Goal: Information Seeking & Learning: Learn about a topic

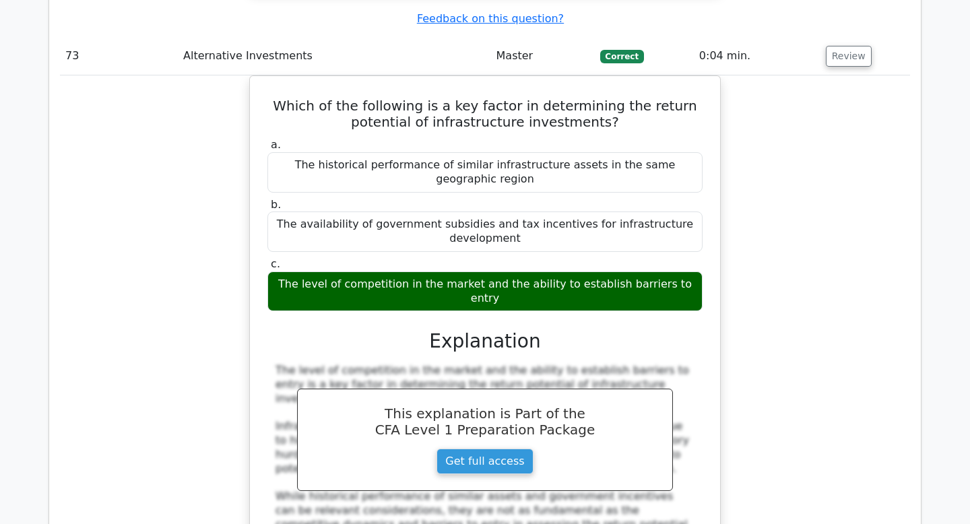
scroll to position [53036, 0]
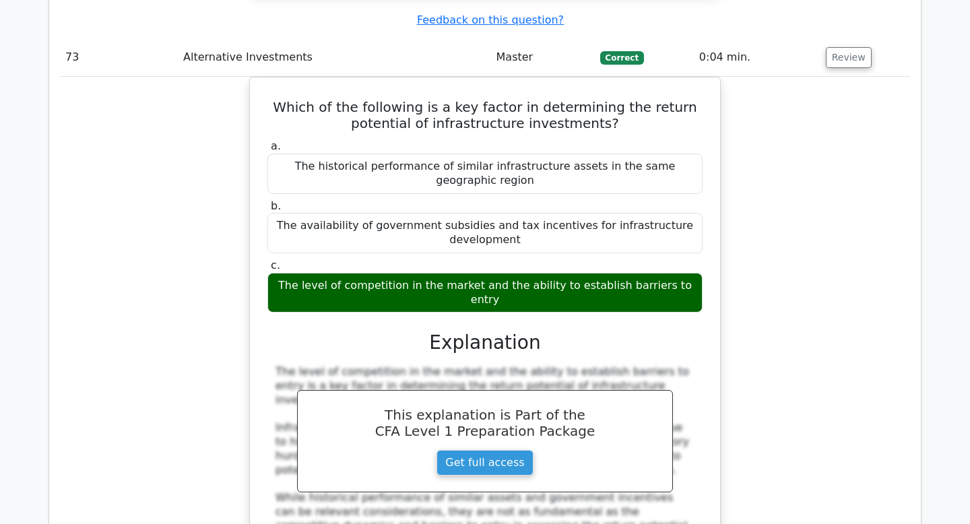
drag, startPoint x: 386, startPoint y: 290, endPoint x: 529, endPoint y: 310, distance: 144.9
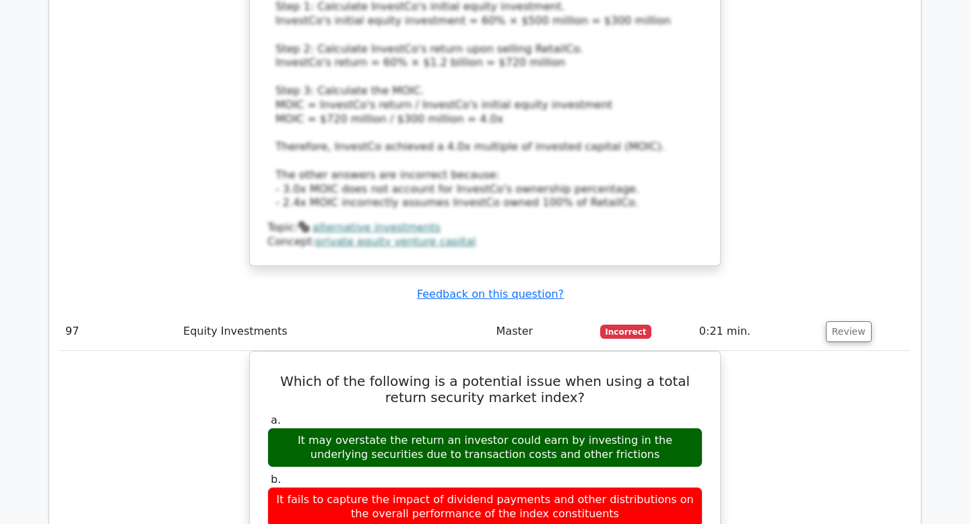
scroll to position [69756, 0]
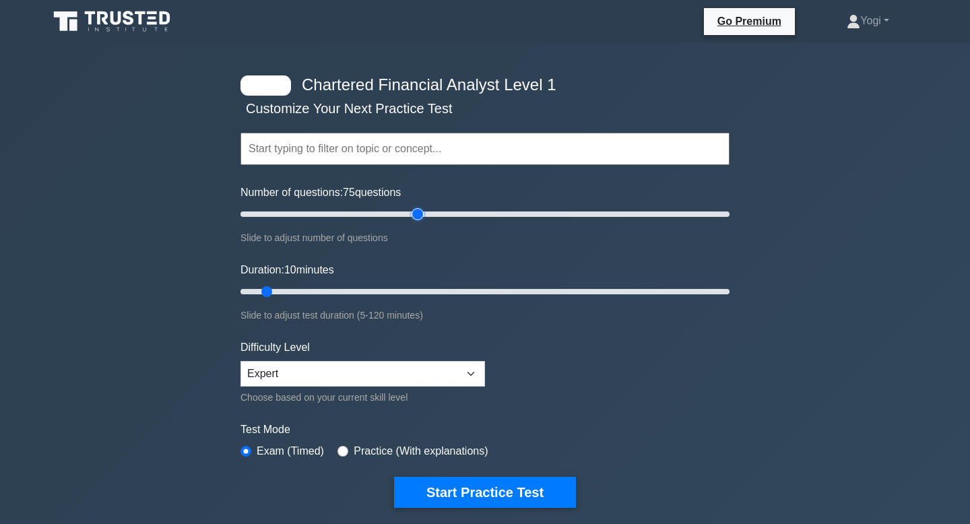
click at [420, 212] on input "Number of questions: 75 questions" at bounding box center [484, 214] width 489 height 16
drag, startPoint x: 420, startPoint y: 212, endPoint x: 601, endPoint y: 218, distance: 180.6
type input "150"
click at [601, 218] on input "Number of questions: 150 questions" at bounding box center [484, 214] width 489 height 16
click at [486, 292] on input "Duration: 65 minutes" at bounding box center [484, 292] width 489 height 16
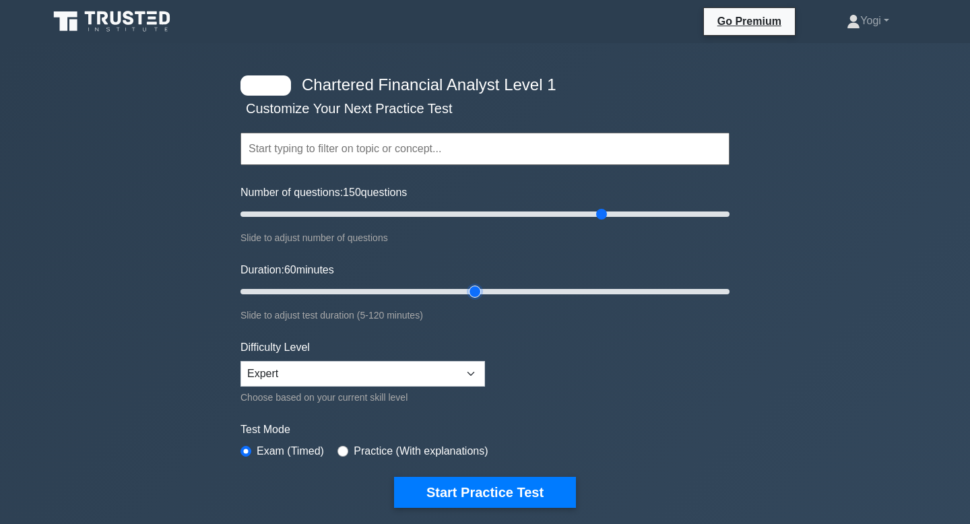
drag, startPoint x: 486, startPoint y: 292, endPoint x: 479, endPoint y: 293, distance: 6.8
click at [479, 293] on input "Duration: 60 minutes" at bounding box center [484, 292] width 489 height 16
drag, startPoint x: 479, startPoint y: 293, endPoint x: 521, endPoint y: 287, distance: 41.5
type input "70"
click at [521, 287] on input "Duration: 70 minutes" at bounding box center [484, 292] width 489 height 16
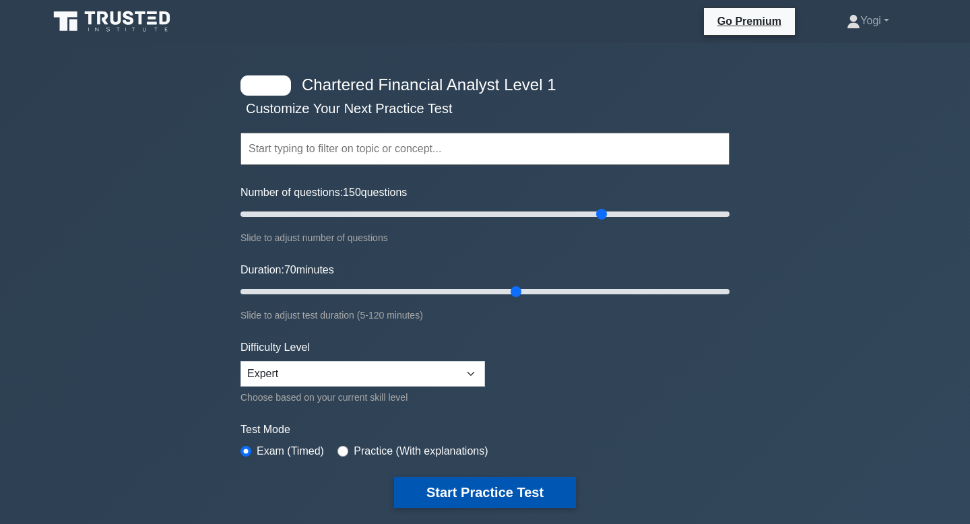
click at [430, 505] on button "Start Practice Test" at bounding box center [485, 492] width 182 height 31
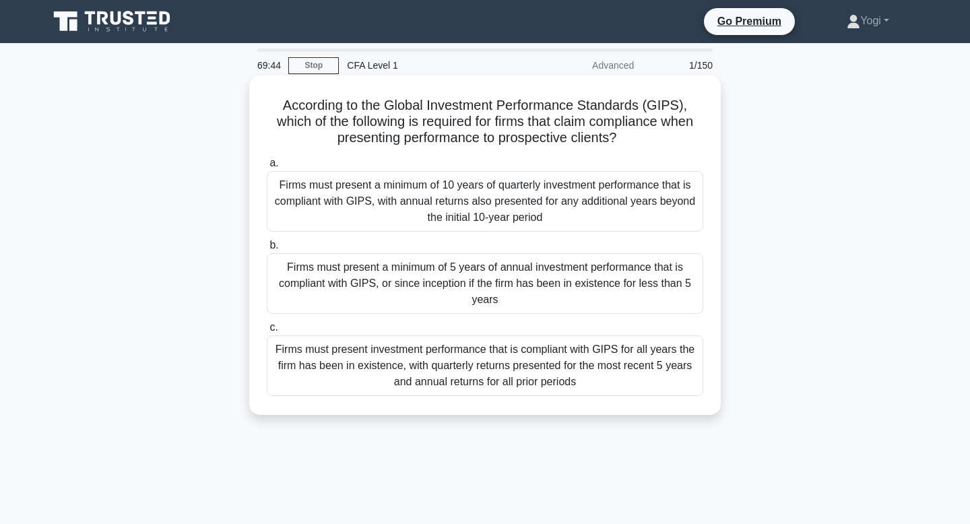
click at [440, 278] on div "Firms must present a minimum of 5 years of annual investment performance that i…" at bounding box center [485, 283] width 436 height 61
click at [267, 250] on input "b. Firms must present a minimum of 5 years of annual investment performance tha…" at bounding box center [267, 245] width 0 height 9
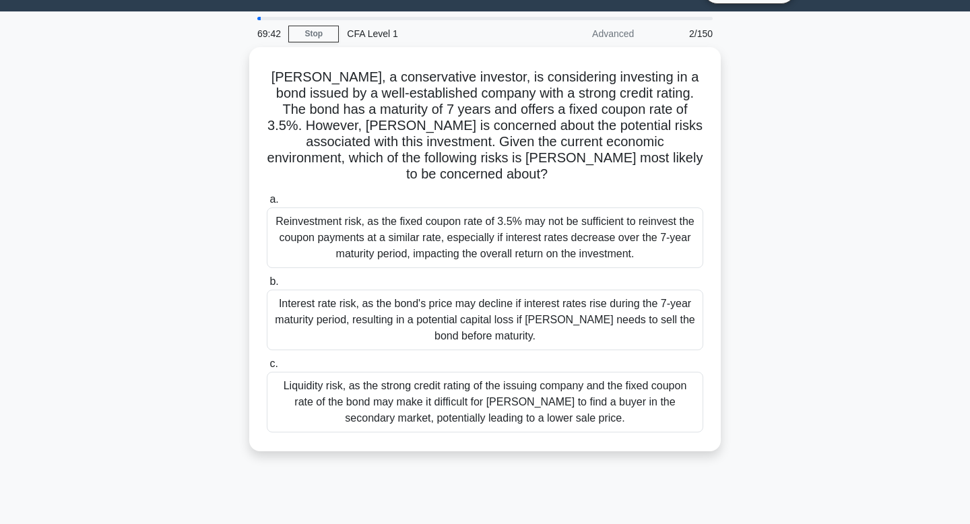
scroll to position [35, 0]
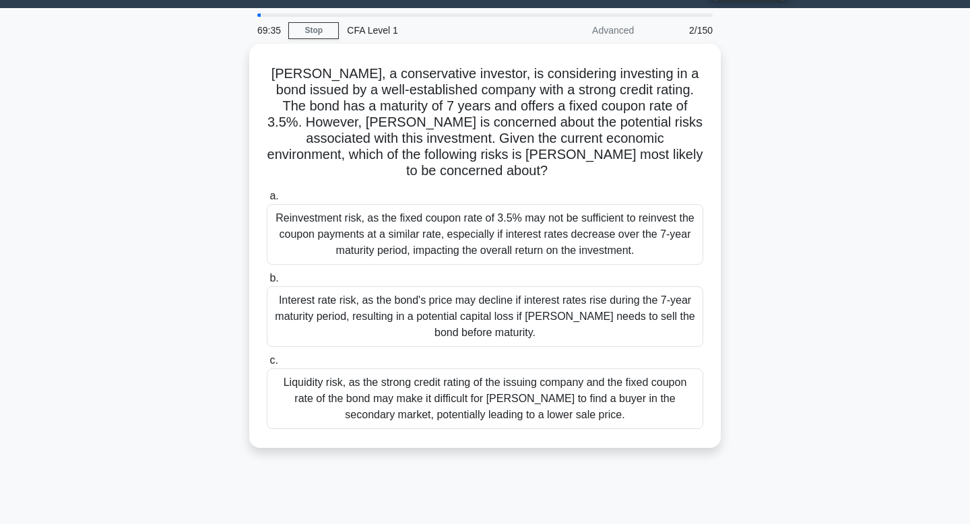
click at [440, 286] on div "Interest rate risk, as the bond's price may decline if interest rates rise duri…" at bounding box center [485, 316] width 436 height 61
click at [267, 278] on input "b. Interest rate risk, as the bond's price may decline if interest rates rise d…" at bounding box center [267, 278] width 0 height 9
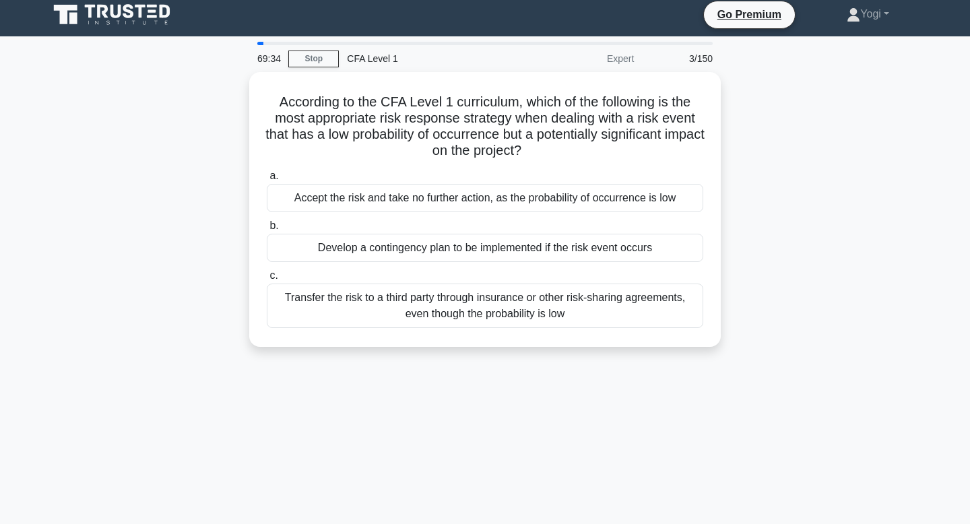
scroll to position [0, 0]
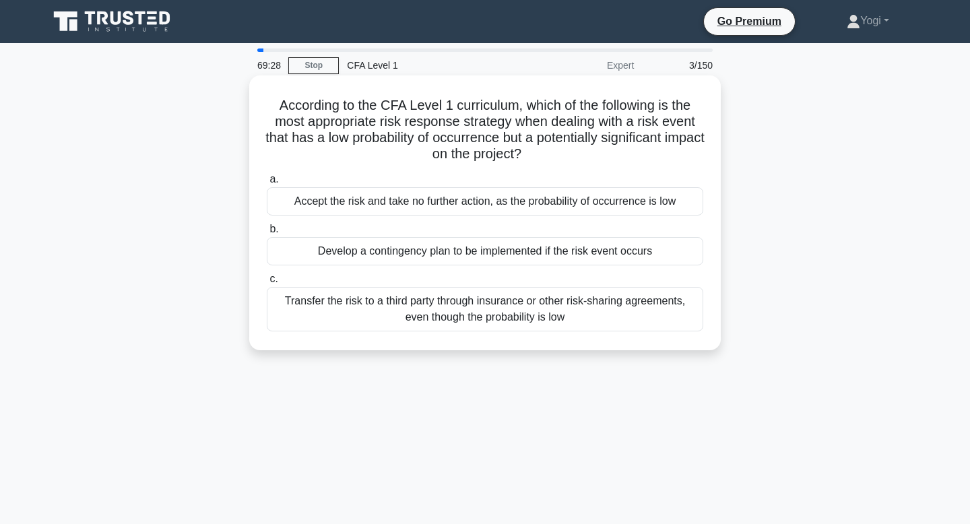
click at [461, 252] on div "Develop a contingency plan to be implemented if the risk event occurs" at bounding box center [485, 251] width 436 height 28
click at [267, 234] on input "b. Develop a contingency plan to be implemented if the risk event occurs" at bounding box center [267, 229] width 0 height 9
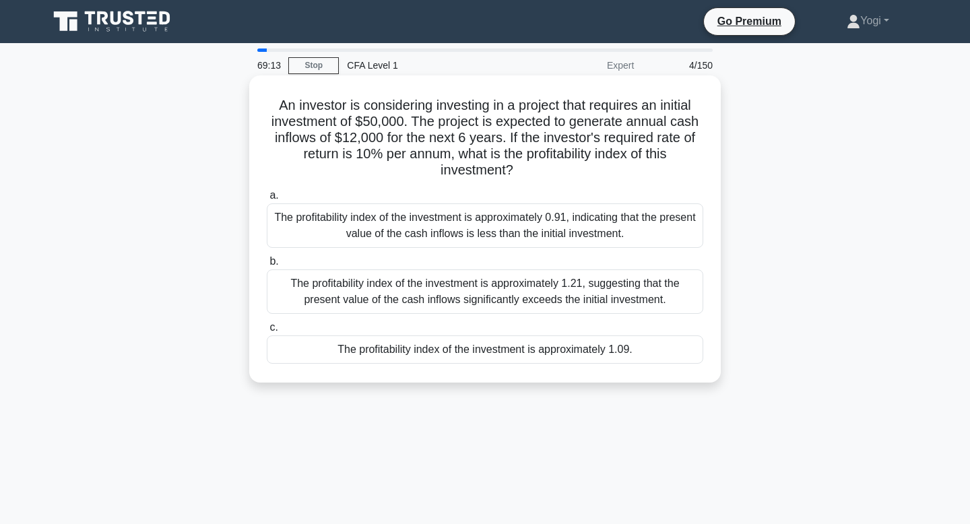
click at [484, 353] on div "The profitability index of the investment is approximately 1.09." at bounding box center [485, 349] width 436 height 28
click at [267, 332] on input "c. The profitability index of the investment is approximately 1.09." at bounding box center [267, 327] width 0 height 9
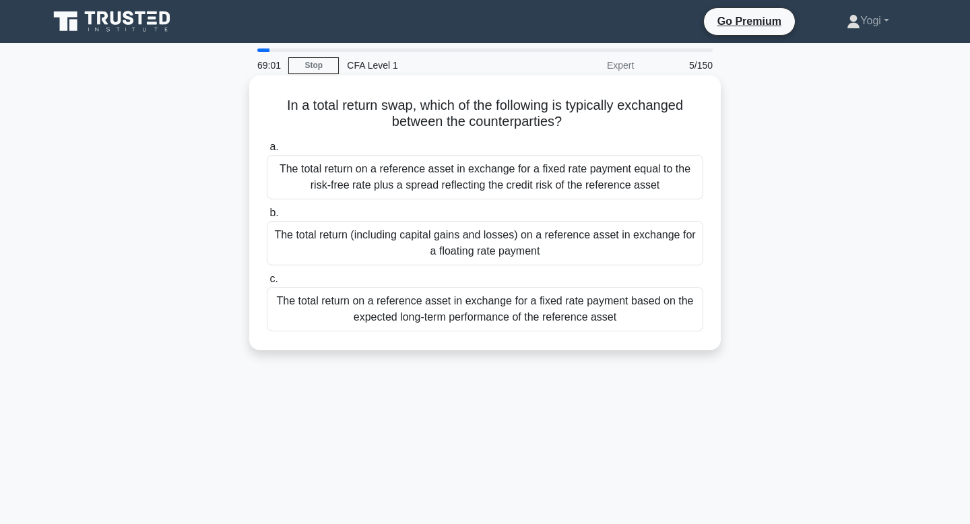
click at [504, 253] on div "The total return (including capital gains and losses) on a reference asset in e…" at bounding box center [485, 243] width 436 height 44
click at [267, 218] on input "b. The total return (including capital gains and losses) on a reference asset i…" at bounding box center [267, 213] width 0 height 9
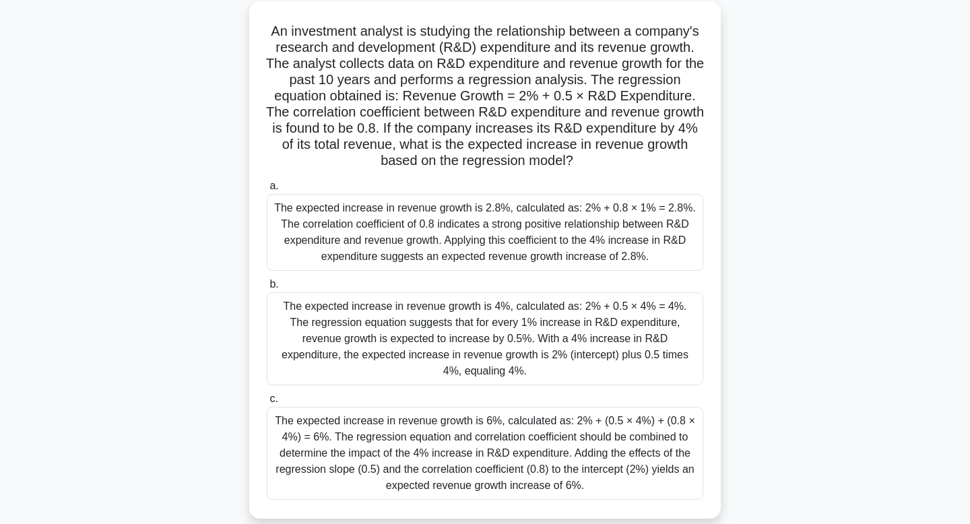
scroll to position [78, 0]
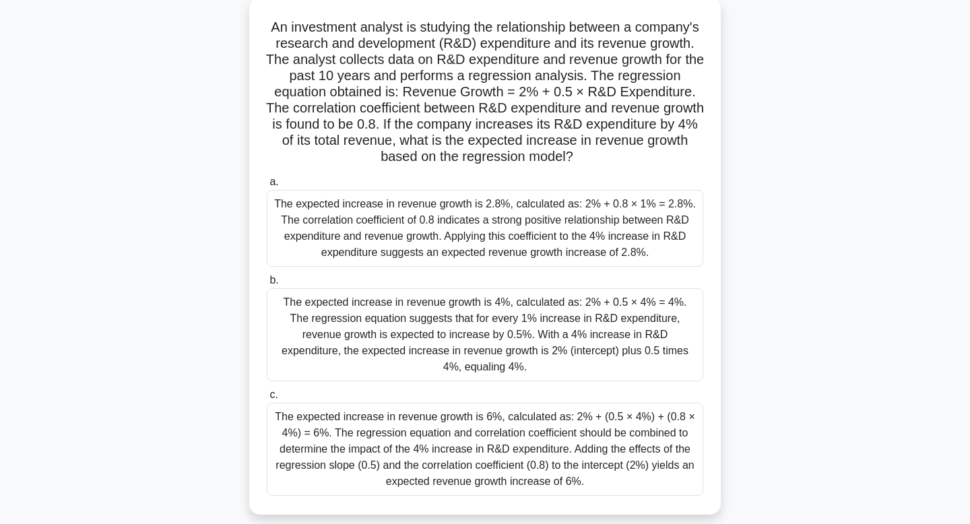
click at [500, 308] on div "The expected increase in revenue growth is 4%, calculated as: 2% + 0.5 × 4% = 4…" at bounding box center [485, 334] width 436 height 93
click at [267, 285] on input "b. The expected increase in revenue growth is 4%, calculated as: 2% + 0.5 × 4% …" at bounding box center [267, 280] width 0 height 9
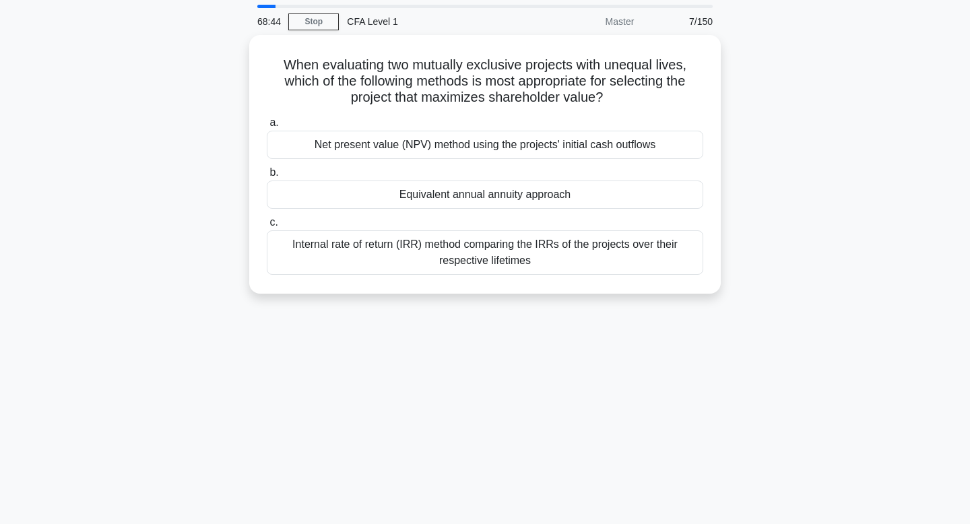
scroll to position [0, 0]
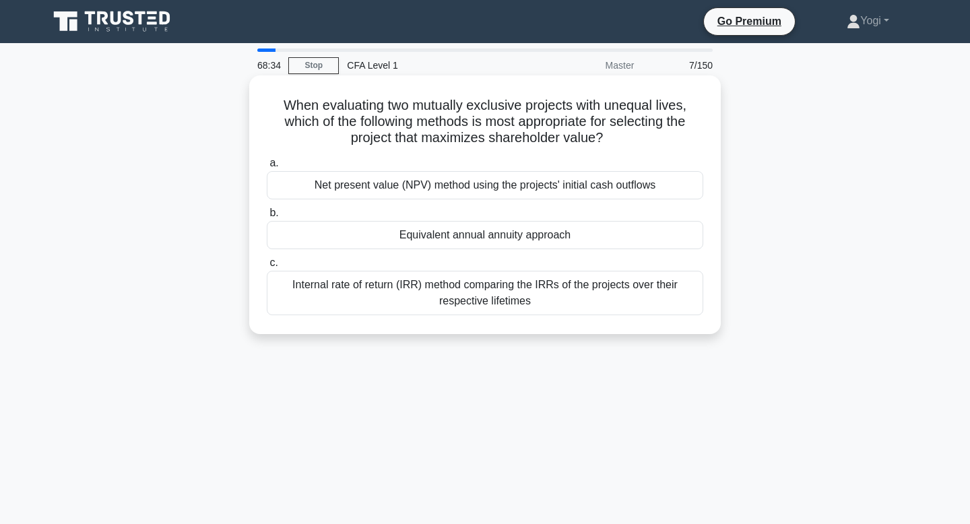
click at [506, 239] on div "Equivalent annual annuity approach" at bounding box center [485, 235] width 436 height 28
click at [267, 218] on input "b. Equivalent annual annuity approach" at bounding box center [267, 213] width 0 height 9
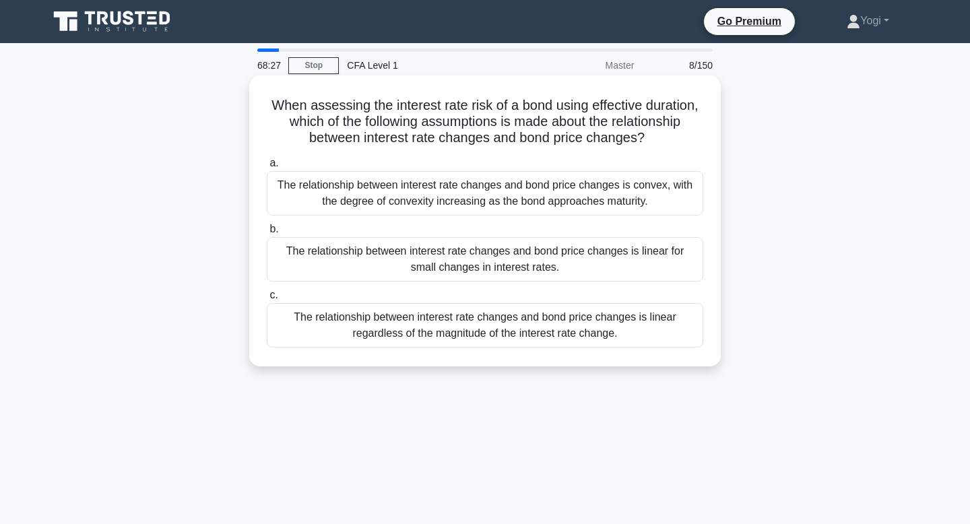
click at [505, 255] on div "The relationship between interest rate changes and bond price changes is linear…" at bounding box center [485, 259] width 436 height 44
click at [267, 234] on input "b. The relationship between interest rate changes and bond price changes is lin…" at bounding box center [267, 229] width 0 height 9
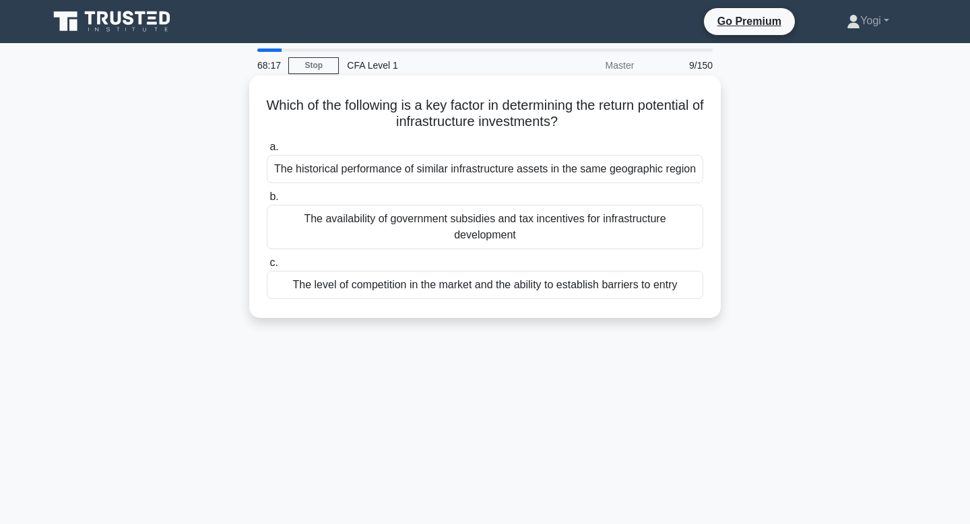
click at [502, 285] on div "The level of competition in the market and the ability to establish barriers to…" at bounding box center [485, 285] width 436 height 28
click at [267, 267] on input "c. The level of competition in the market and the ability to establish barriers…" at bounding box center [267, 263] width 0 height 9
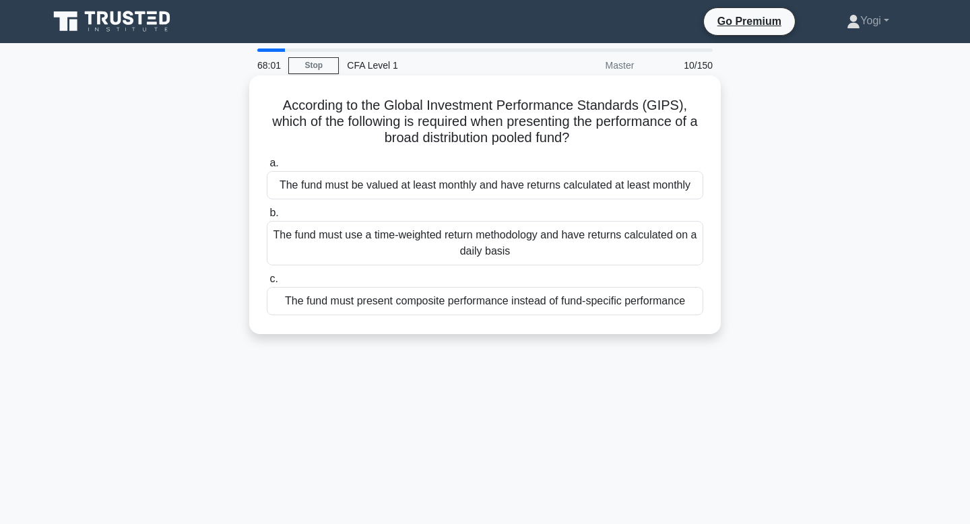
click at [523, 183] on div "The fund must be valued at least monthly and have returns calculated at least m…" at bounding box center [485, 185] width 436 height 28
click at [267, 168] on input "a. The fund must be valued at least monthly and have returns calculated at leas…" at bounding box center [267, 163] width 0 height 9
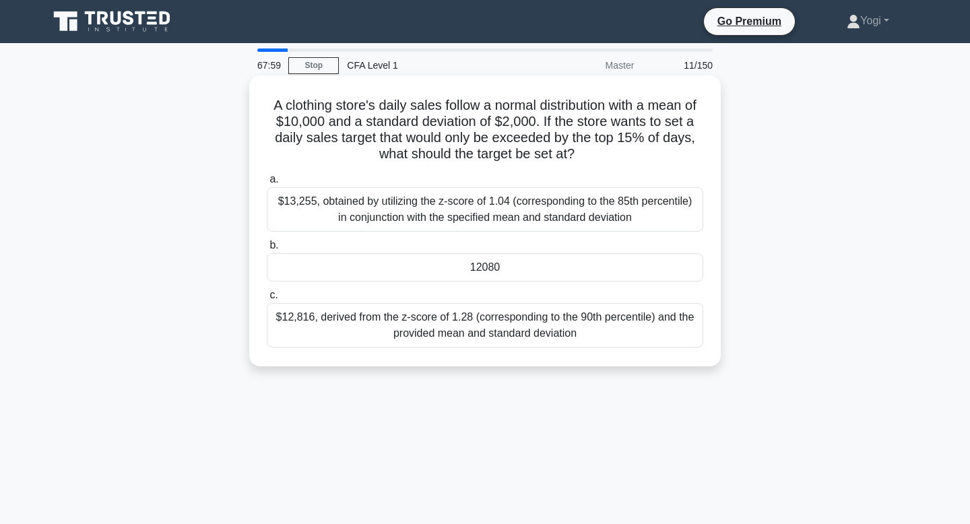
click at [517, 257] on div "12080" at bounding box center [485, 267] width 436 height 28
click at [267, 250] on input "b. 12080" at bounding box center [267, 245] width 0 height 9
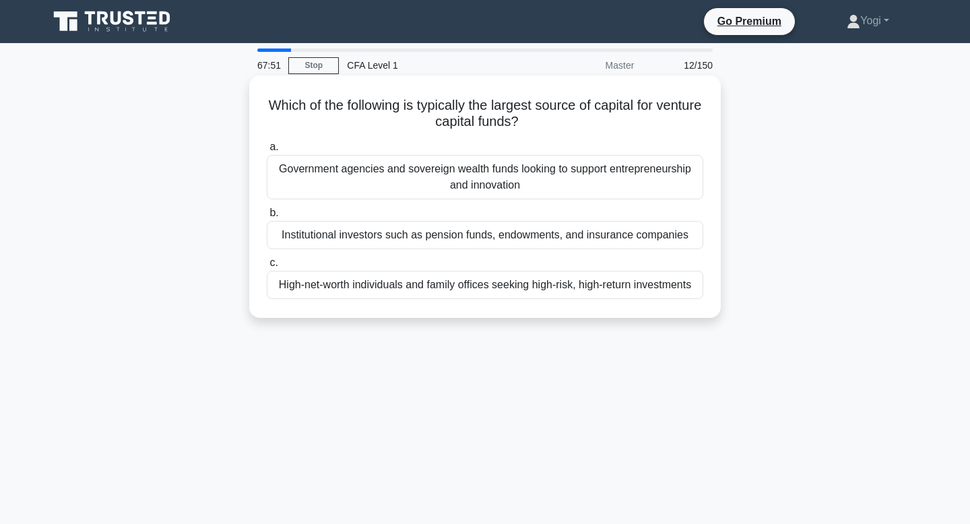
drag, startPoint x: 494, startPoint y: 107, endPoint x: 584, endPoint y: 114, distance: 89.8
click at [585, 114] on h5 "Which of the following is typically the largest source of capital for venture c…" at bounding box center [484, 114] width 439 height 34
click at [564, 245] on div "Institutional investors such as pension funds, endowments, and insurance compan…" at bounding box center [485, 235] width 436 height 28
click at [267, 218] on input "b. Institutional investors such as pension funds, endowments, and insurance com…" at bounding box center [267, 213] width 0 height 9
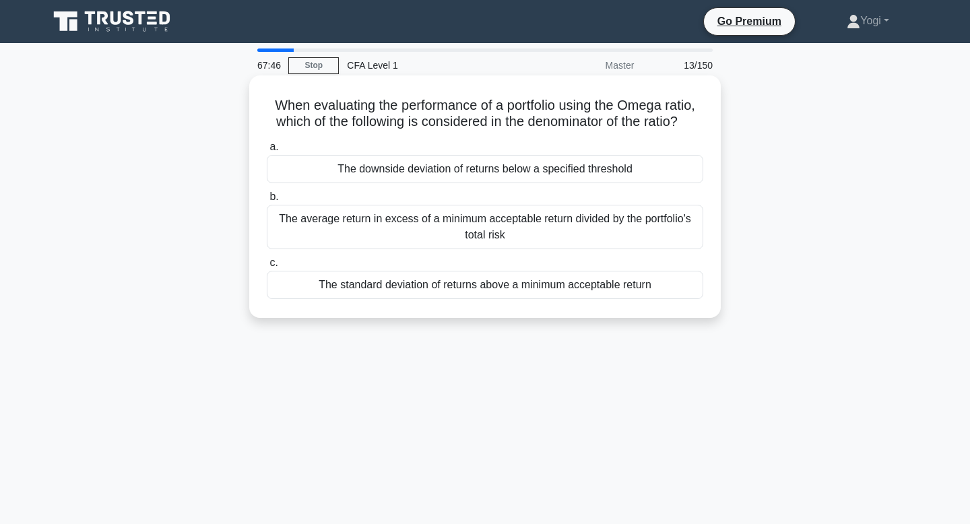
click at [489, 168] on div "The downside deviation of returns below a specified threshold" at bounding box center [485, 169] width 436 height 28
click at [267, 152] on input "a. The downside deviation of returns below a specified threshold" at bounding box center [267, 147] width 0 height 9
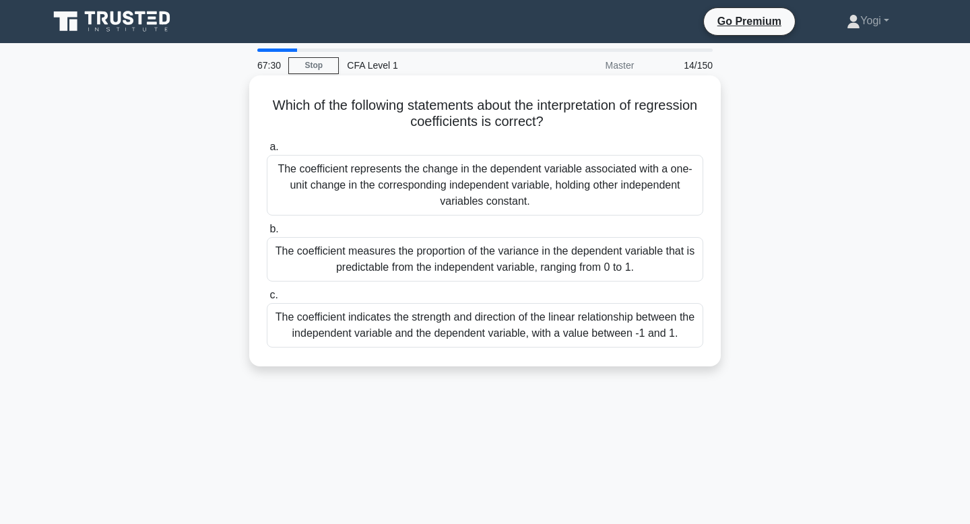
click at [495, 182] on div "The coefficient represents the change in the dependent variable associated with…" at bounding box center [485, 185] width 436 height 61
click at [267, 152] on input "a. The coefficient represents the change in the dependent variable associated w…" at bounding box center [267, 147] width 0 height 9
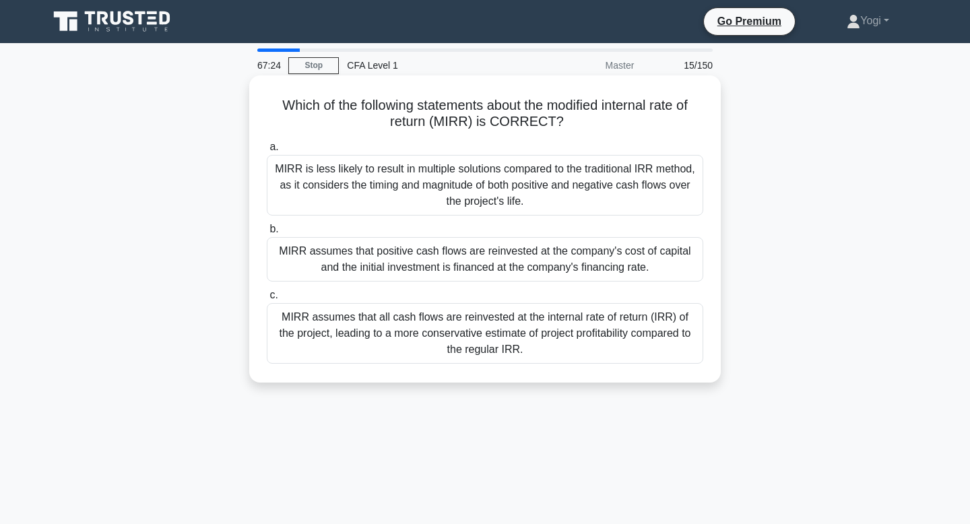
click at [477, 251] on div "MIRR assumes that positive cash flows are reinvested at the company's cost of c…" at bounding box center [485, 259] width 436 height 44
click at [267, 234] on input "b. MIRR assumes that positive cash flows are reinvested at the company's cost o…" at bounding box center [267, 229] width 0 height 9
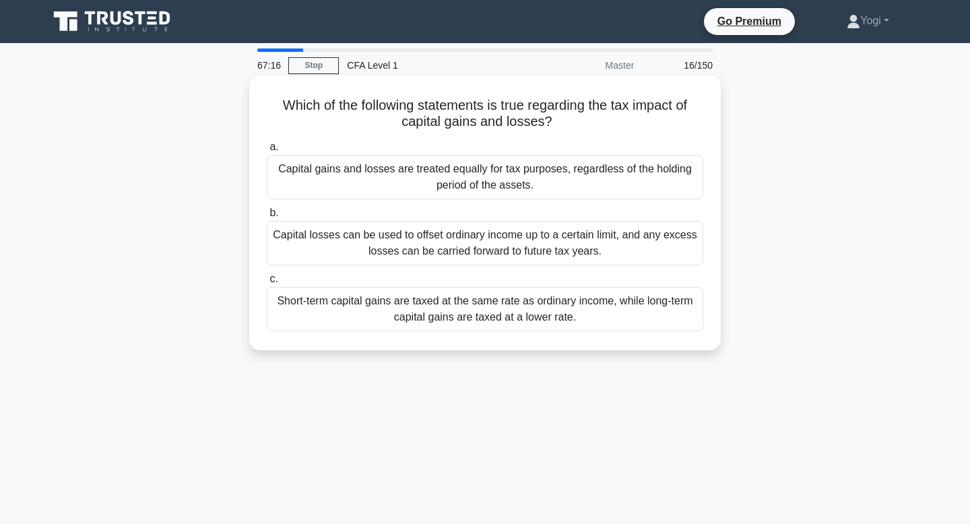
click at [483, 305] on div "Short-term capital gains are taxed at the same rate as ordinary income, while l…" at bounding box center [485, 309] width 436 height 44
click at [267, 284] on input "c. Short-term capital gains are taxed at the same rate as ordinary income, whil…" at bounding box center [267, 279] width 0 height 9
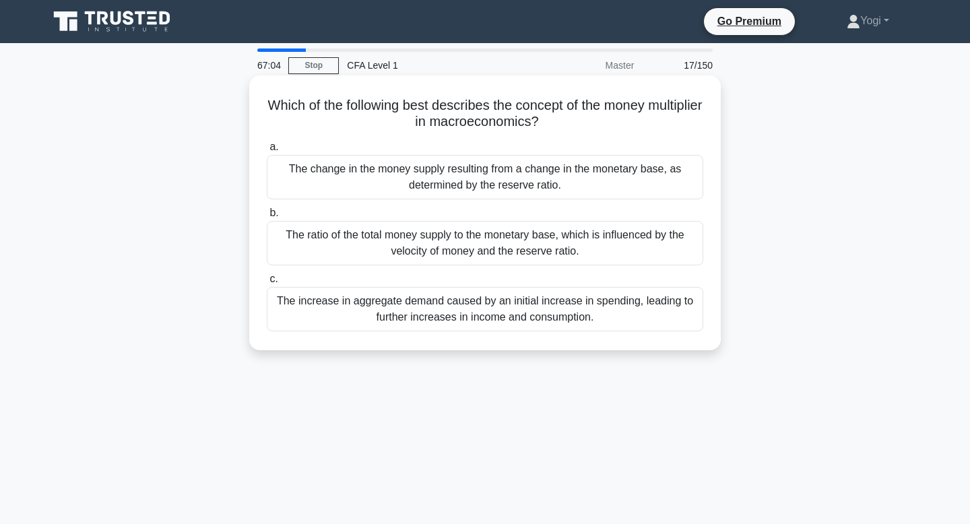
click at [500, 187] on div "The change in the money supply resulting from a change in the monetary base, as…" at bounding box center [485, 177] width 436 height 44
click at [267, 152] on input "a. The change in the money supply resulting from a change in the monetary base,…" at bounding box center [267, 147] width 0 height 9
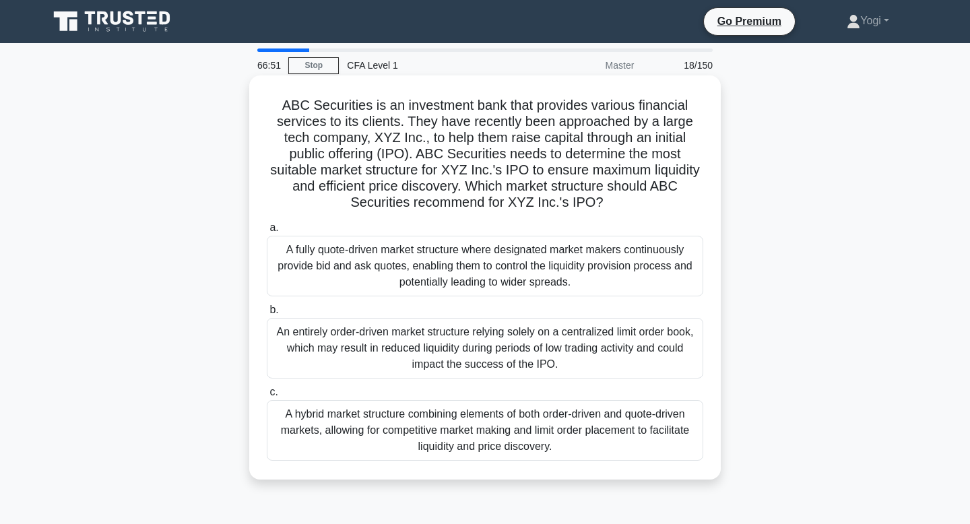
click at [499, 411] on div "A hybrid market structure combining elements of both order-driven and quote-dri…" at bounding box center [485, 430] width 436 height 61
click at [267, 397] on input "c. A hybrid market structure combining elements of both order-driven and quote-…" at bounding box center [267, 392] width 0 height 9
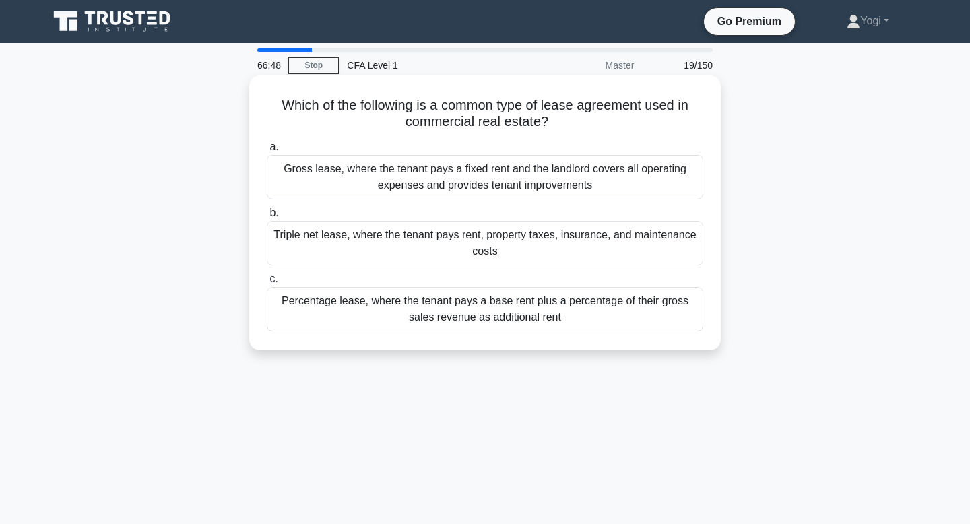
click at [496, 252] on div "Triple net lease, where the tenant pays rent, property taxes, insurance, and ma…" at bounding box center [485, 243] width 436 height 44
click at [267, 218] on input "b. Triple net lease, where the tenant pays rent, property taxes, insurance, and…" at bounding box center [267, 213] width 0 height 9
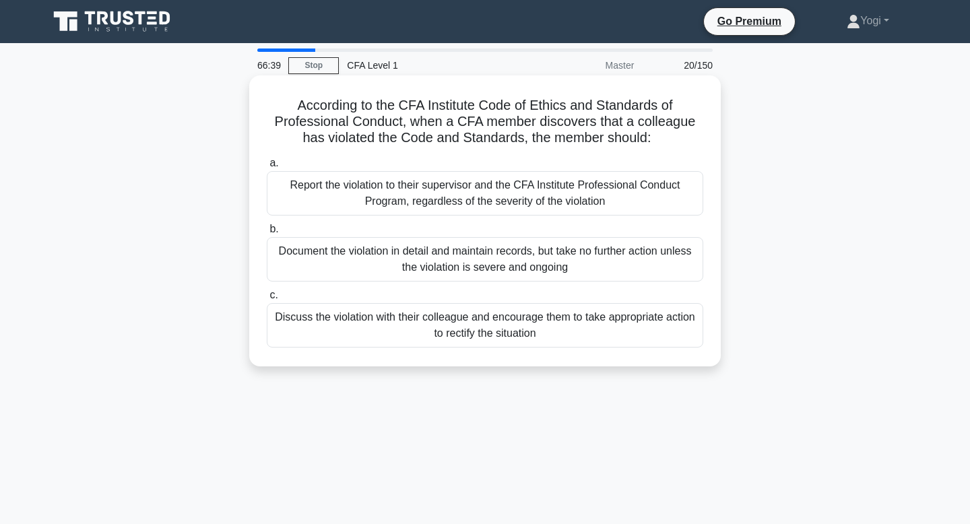
click at [491, 316] on div "Discuss the violation with their colleague and encourage them to take appropria…" at bounding box center [485, 325] width 436 height 44
click at [267, 300] on input "c. Discuss the violation with their colleague and encourage them to take approp…" at bounding box center [267, 295] width 0 height 9
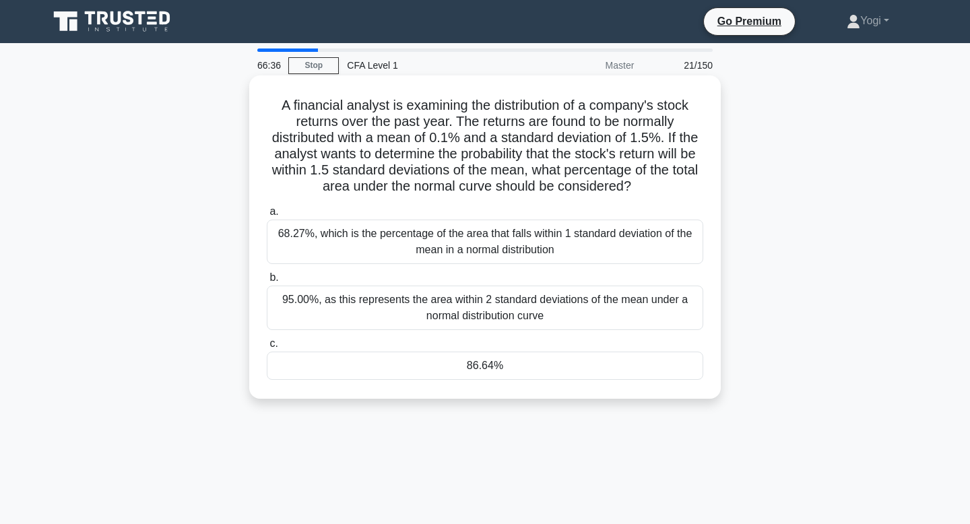
click at [483, 364] on div "86.64%" at bounding box center [485, 366] width 436 height 28
click at [267, 348] on input "c. 86.64%" at bounding box center [267, 343] width 0 height 9
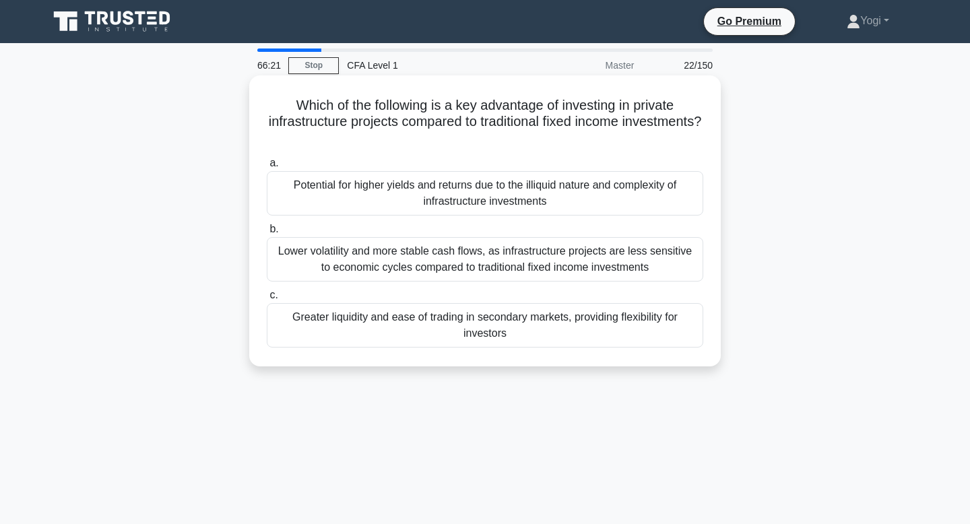
click at [465, 194] on div "Potential for higher yields and returns due to the illiquid nature and complexi…" at bounding box center [485, 193] width 436 height 44
click at [267, 168] on input "a. Potential for higher yields and returns due to the illiquid nature and compl…" at bounding box center [267, 163] width 0 height 9
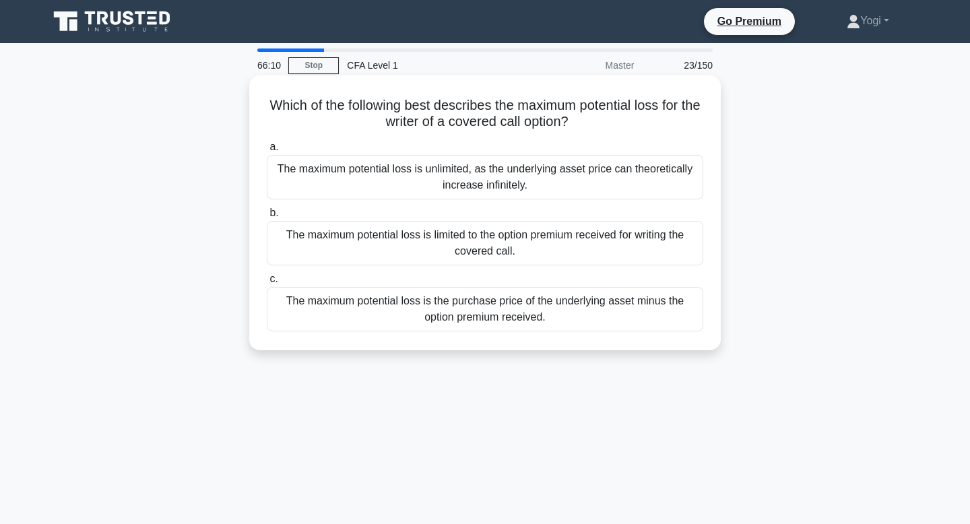
click at [470, 305] on div "The maximum potential loss is the purchase price of the underlying asset minus …" at bounding box center [485, 309] width 436 height 44
click at [267, 284] on input "c. The maximum potential loss is the purchase price of the underlying asset min…" at bounding box center [267, 279] width 0 height 9
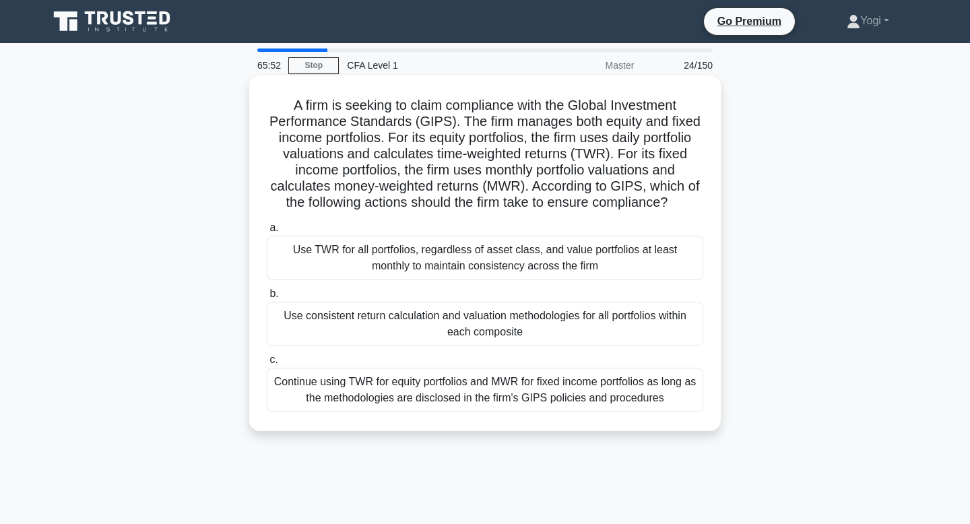
click at [471, 321] on div "Use consistent return calculation and valuation methodologies for all portfolio…" at bounding box center [485, 324] width 436 height 44
click at [267, 298] on input "b. Use consistent return calculation and valuation methodologies for all portfo…" at bounding box center [267, 294] width 0 height 9
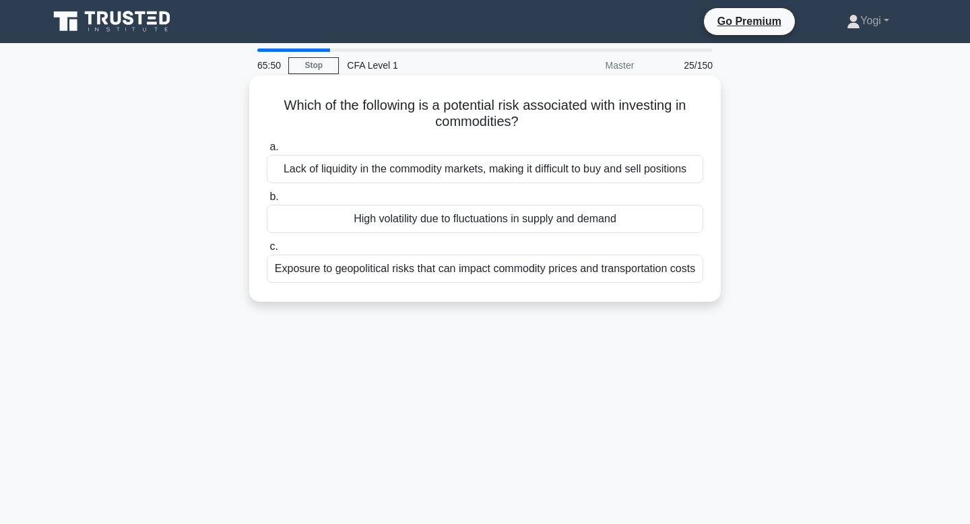
click at [474, 218] on div "High volatility due to fluctuations in supply and demand" at bounding box center [485, 219] width 436 height 28
click at [267, 201] on input "b. High volatility due to fluctuations in supply and demand" at bounding box center [267, 197] width 0 height 9
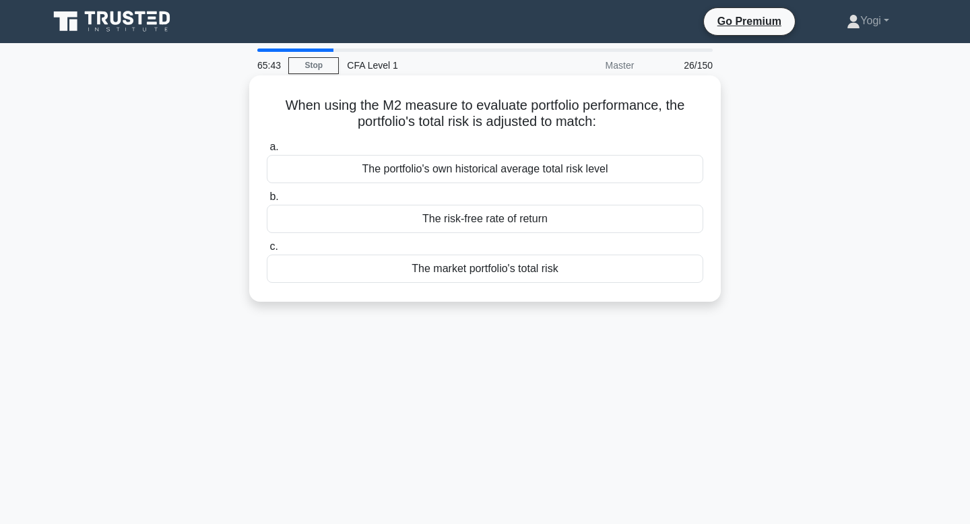
click at [470, 275] on div "The market portfolio's total risk" at bounding box center [485, 269] width 436 height 28
click at [267, 251] on input "c. The market portfolio's total risk" at bounding box center [267, 246] width 0 height 9
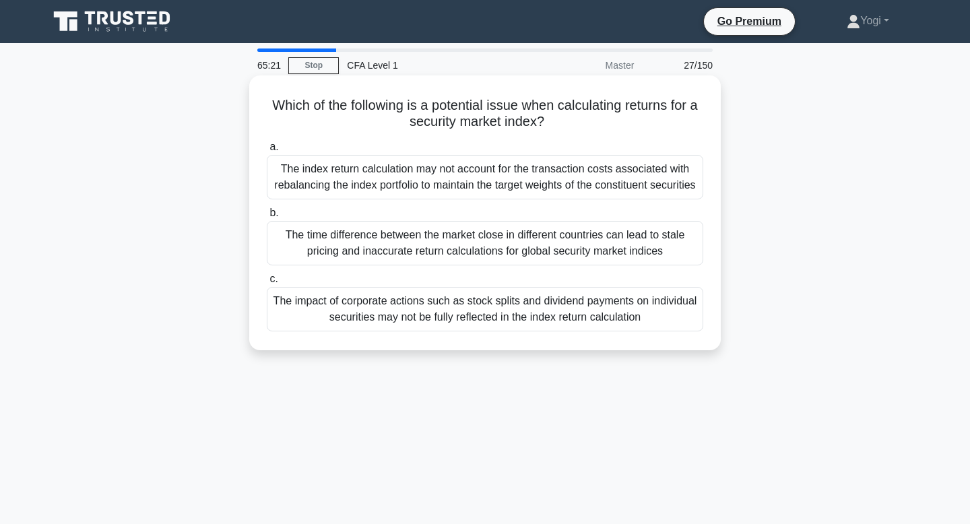
click at [475, 317] on div "The impact of corporate actions such as stock splits and dividend payments on i…" at bounding box center [485, 309] width 436 height 44
click at [267, 284] on input "c. The impact of corporate actions such as stock splits and dividend payments o…" at bounding box center [267, 279] width 0 height 9
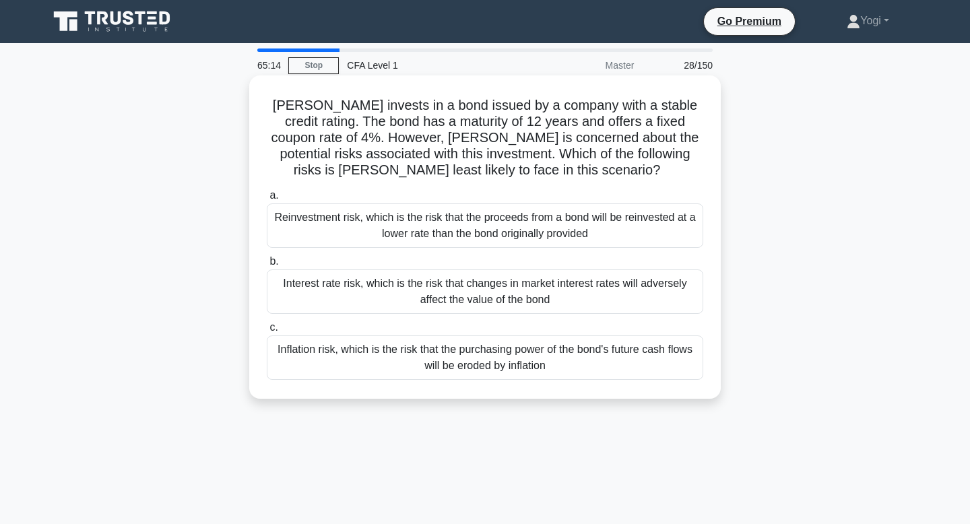
click at [464, 235] on div "Reinvestment risk, which is the risk that the proceeds from a bond will be rein…" at bounding box center [485, 225] width 436 height 44
click at [267, 200] on input "a. Reinvestment risk, which is the risk that the proceeds from a bond will be r…" at bounding box center [267, 195] width 0 height 9
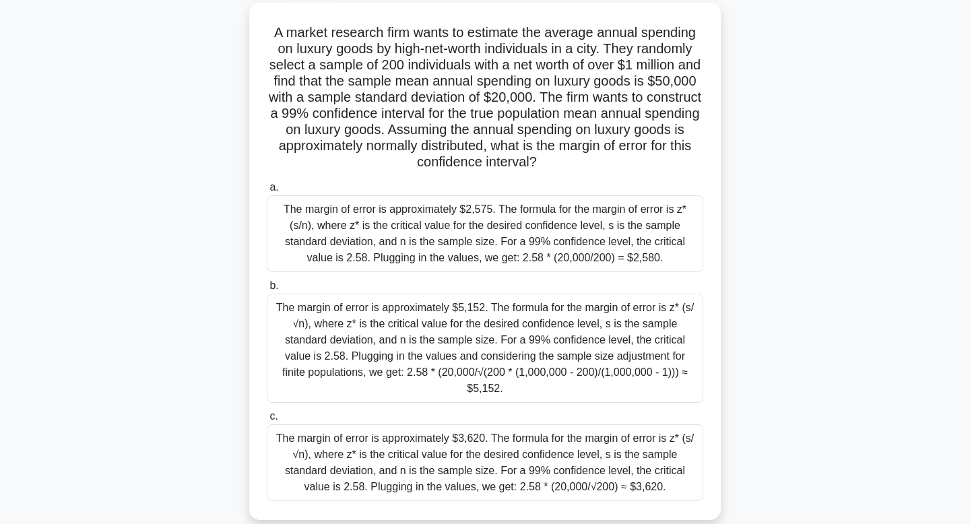
scroll to position [77, 0]
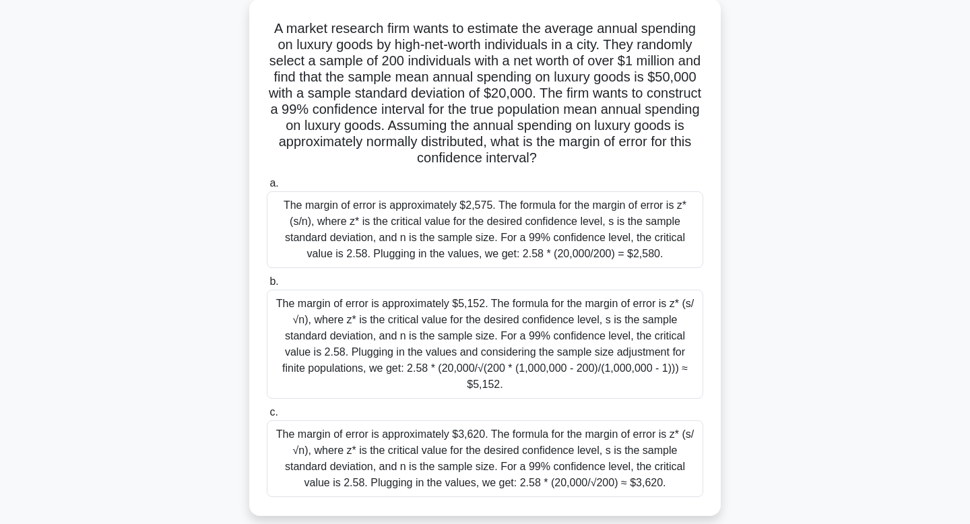
click at [653, 449] on div "The margin of error is approximately $3,620. The formula for the margin of erro…" at bounding box center [485, 458] width 436 height 77
click at [267, 417] on input "c. The margin of error is approximately $3,620. The formula for the margin of e…" at bounding box center [267, 412] width 0 height 9
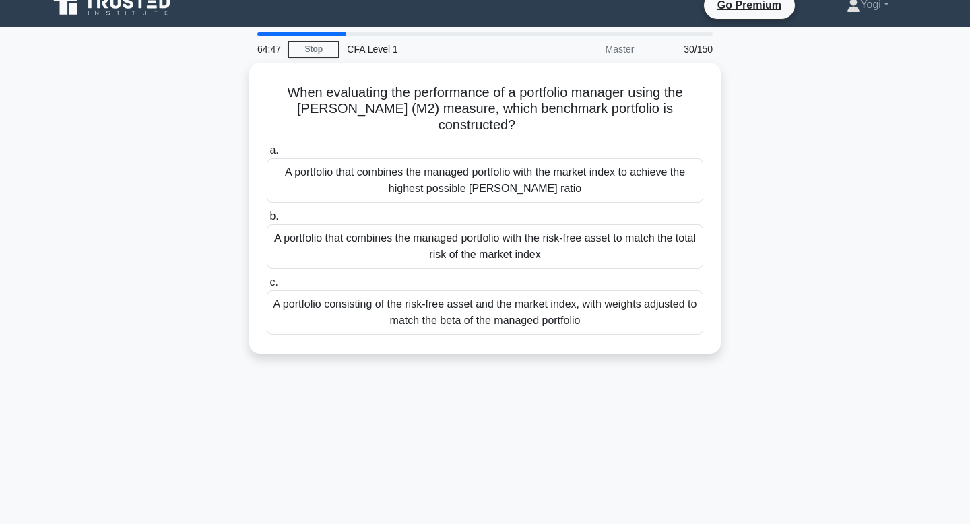
scroll to position [0, 0]
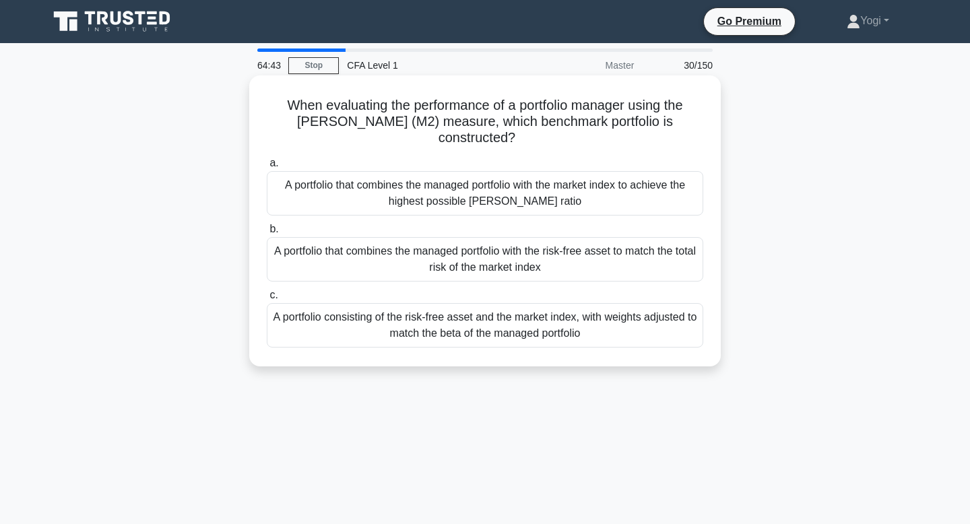
click at [597, 262] on div "A portfolio that combines the managed portfolio with the risk-free asset to mat…" at bounding box center [485, 259] width 436 height 44
click at [267, 234] on input "b. A portfolio that combines the managed portfolio with the risk-free asset to …" at bounding box center [267, 229] width 0 height 9
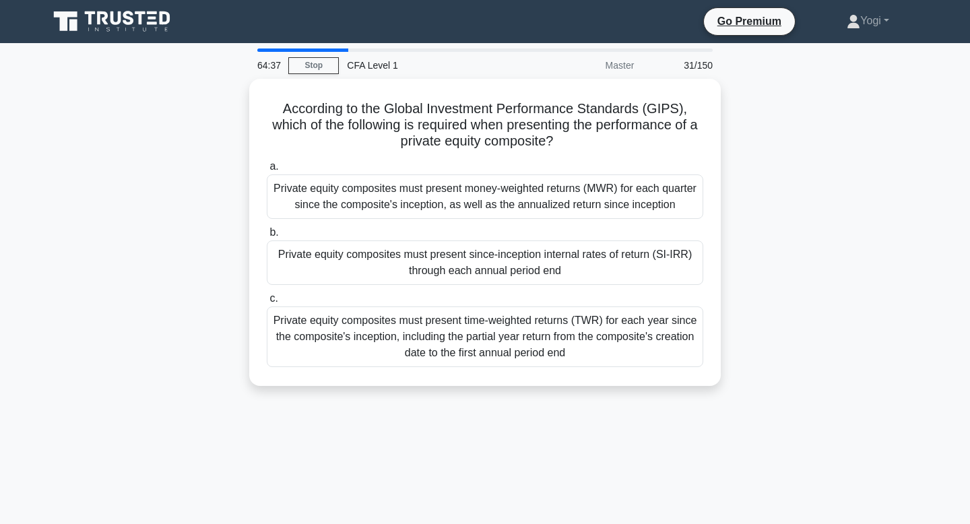
click at [597, 262] on div "Private equity composites must present since-inception internal rates of return…" at bounding box center [485, 262] width 436 height 44
click at [267, 237] on input "b. Private equity composites must present since-inception internal rates of ret…" at bounding box center [267, 232] width 0 height 9
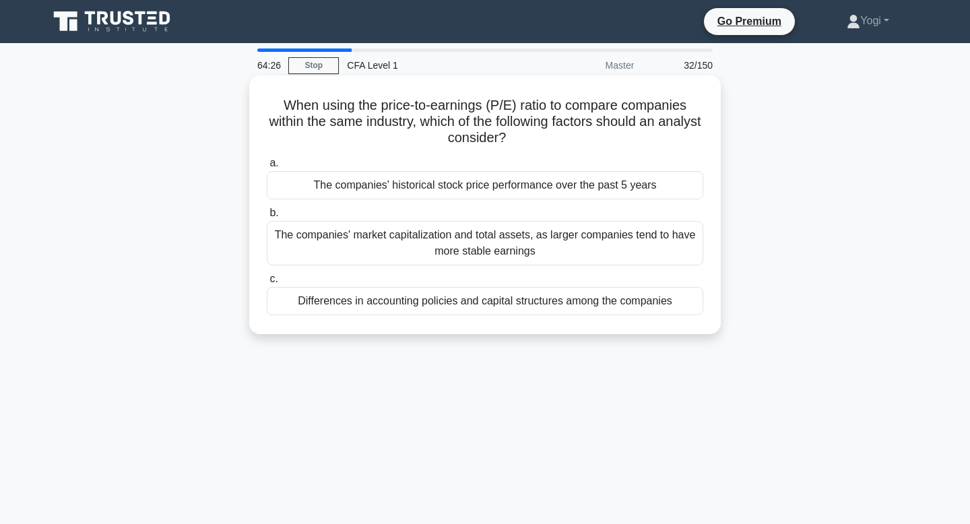
click at [595, 299] on div "Differences in accounting policies and capital structures among the companies" at bounding box center [485, 301] width 436 height 28
click at [267, 284] on input "c. Differences in accounting policies and capital structures among the companies" at bounding box center [267, 279] width 0 height 9
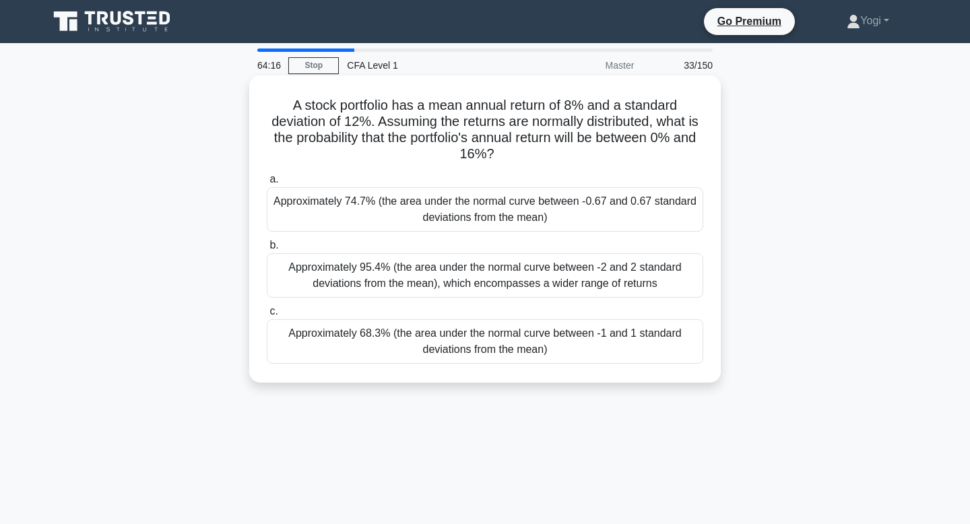
click at [601, 213] on div "Approximately 74.7% (the area under the normal curve between -0.67 and 0.67 sta…" at bounding box center [485, 209] width 436 height 44
click at [267, 184] on input "a. Approximately 74.7% (the area under the normal curve between -0.67 and 0.67 …" at bounding box center [267, 179] width 0 height 9
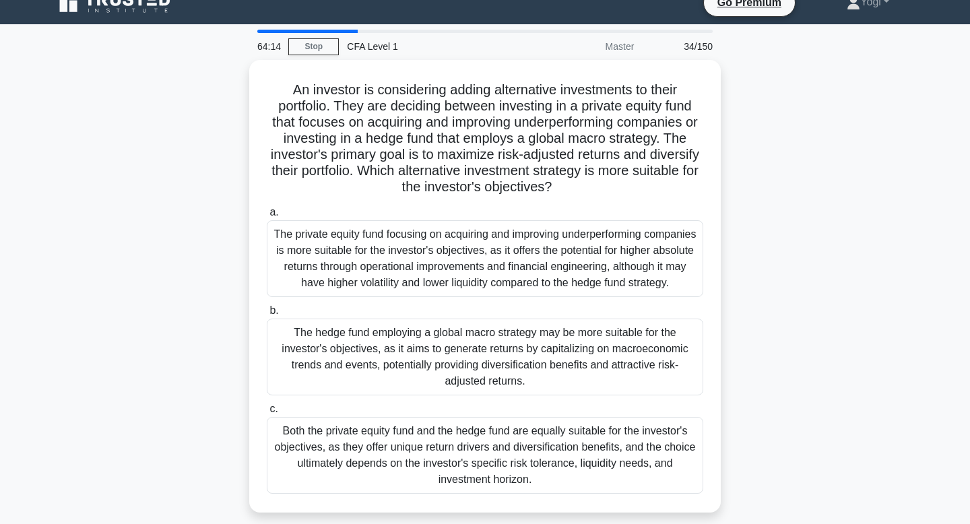
scroll to position [22, 0]
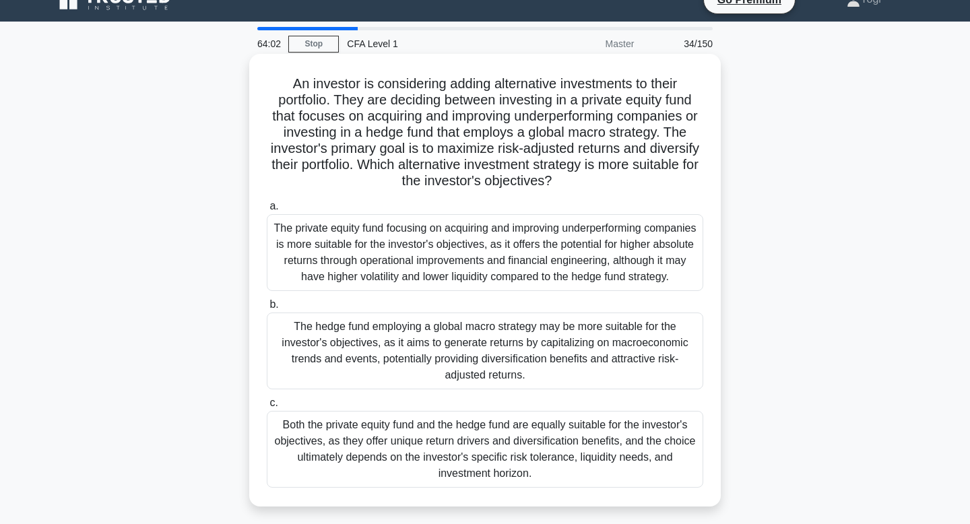
drag, startPoint x: 674, startPoint y: 133, endPoint x: 556, endPoint y: 190, distance: 130.7
click at [556, 190] on h5 "An investor is considering adding alternative investments to their portfolio. T…" at bounding box center [484, 132] width 439 height 114
click at [553, 354] on div "The hedge fund employing a global macro strategy may be more suitable for the i…" at bounding box center [485, 350] width 436 height 77
click at [267, 309] on input "b. The hedge fund employing a global macro strategy may be more suitable for th…" at bounding box center [267, 304] width 0 height 9
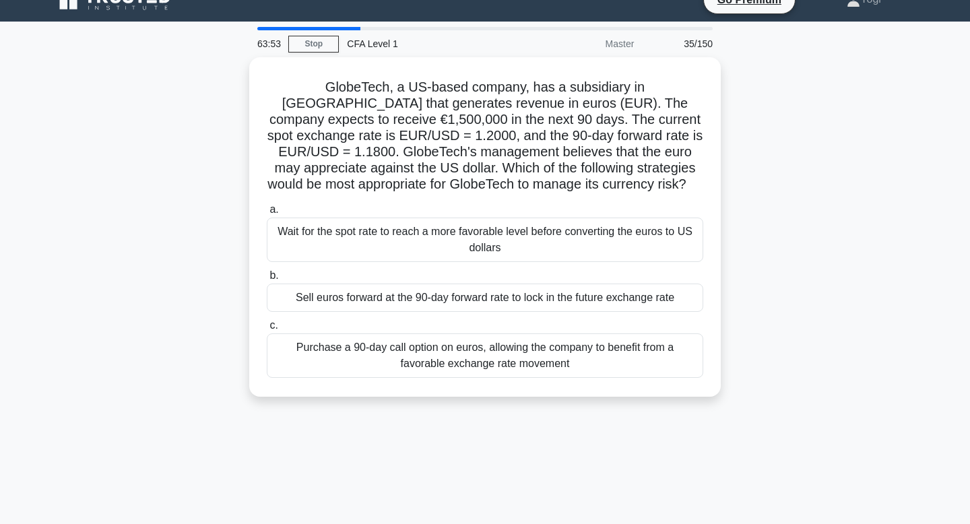
scroll to position [0, 0]
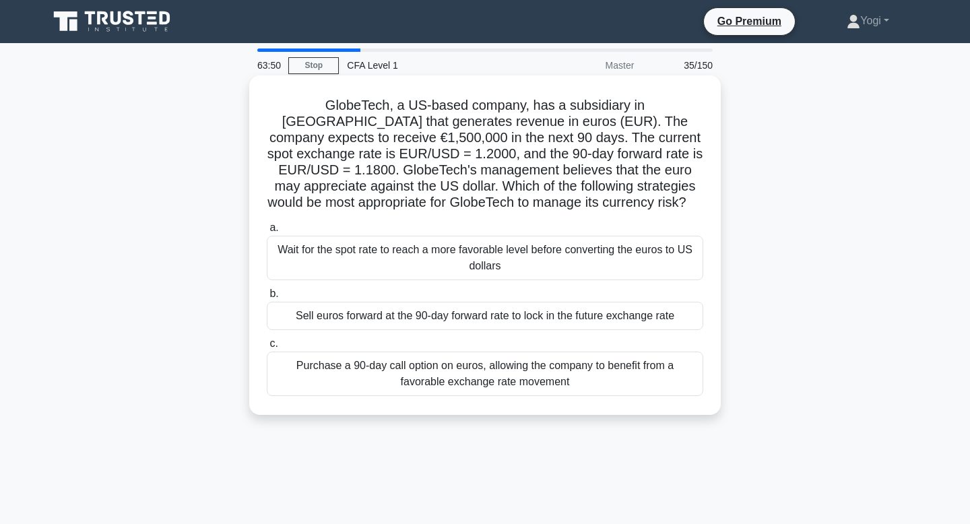
click at [559, 310] on div "Sell euros forward at the 90-day forward rate to lock in the future exchange ra…" at bounding box center [485, 316] width 436 height 28
click at [267, 298] on input "b. Sell euros forward at the 90-day forward rate to lock in the future exchange…" at bounding box center [267, 294] width 0 height 9
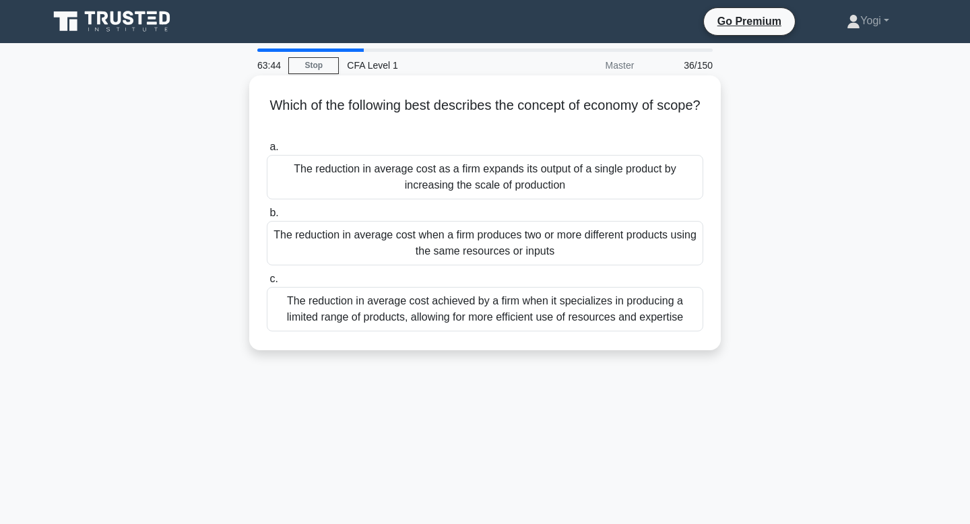
click at [574, 246] on div "The reduction in average cost when a firm produces two or more different produc…" at bounding box center [485, 243] width 436 height 44
click at [267, 218] on input "b. The reduction in average cost when a firm produces two or more different pro…" at bounding box center [267, 213] width 0 height 9
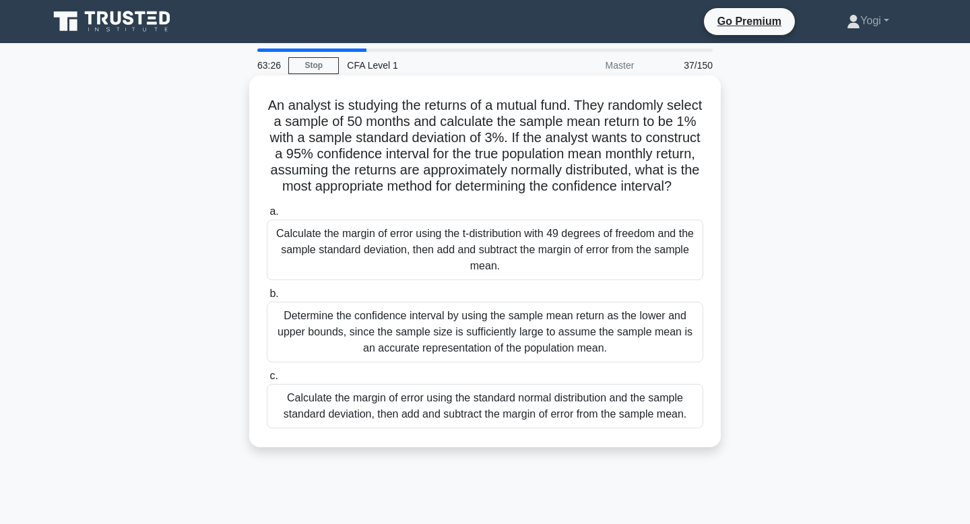
click at [567, 260] on div "Calculate the margin of error using the t-distribution with 49 degrees of freed…" at bounding box center [485, 250] width 436 height 61
click at [267, 216] on input "a. Calculate the margin of error using the t-distribution with 49 degrees of fr…" at bounding box center [267, 211] width 0 height 9
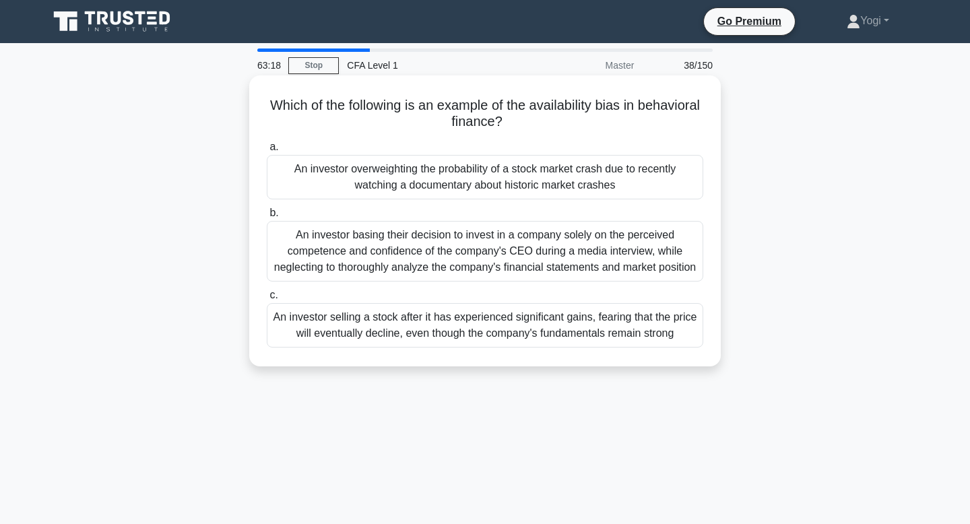
click at [577, 166] on div "An investor overweighting the probability of a stock market crash due to recent…" at bounding box center [485, 177] width 436 height 44
click at [267, 152] on input "a. An investor overweighting the probability of a stock market crash due to rec…" at bounding box center [267, 147] width 0 height 9
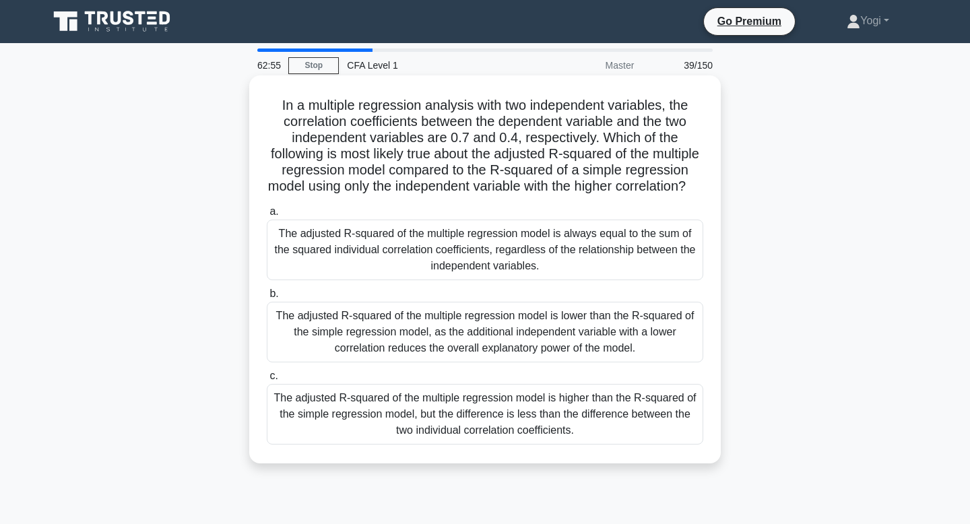
click at [611, 415] on div "The adjusted R-squared of the multiple regression model is higher than the R-sq…" at bounding box center [485, 414] width 436 height 61
click at [267, 380] on input "c. The adjusted R-squared of the multiple regression model is higher than the R…" at bounding box center [267, 376] width 0 height 9
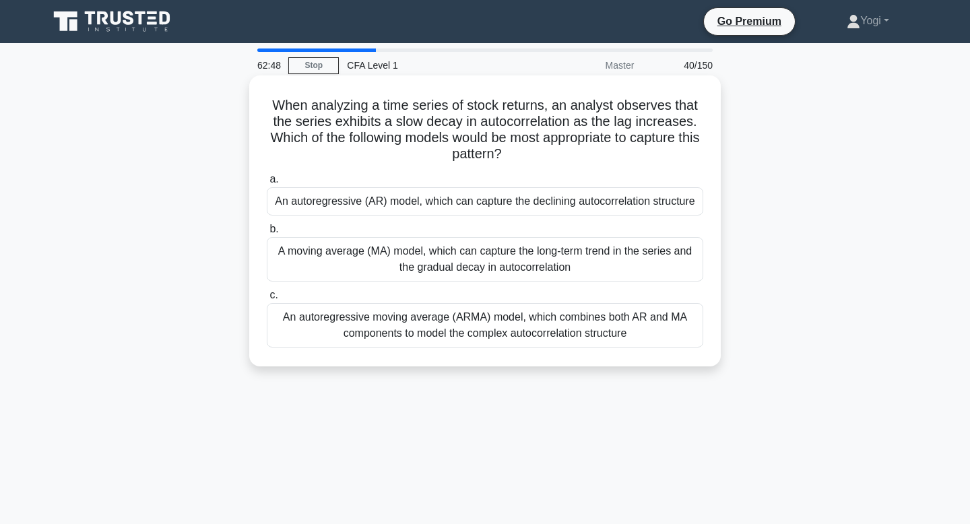
click at [665, 199] on div "An autoregressive (AR) model, which can capture the declining autocorrelation s…" at bounding box center [485, 201] width 436 height 28
click at [267, 184] on input "a. An autoregressive (AR) model, which can capture the declining autocorrelatio…" at bounding box center [267, 179] width 0 height 9
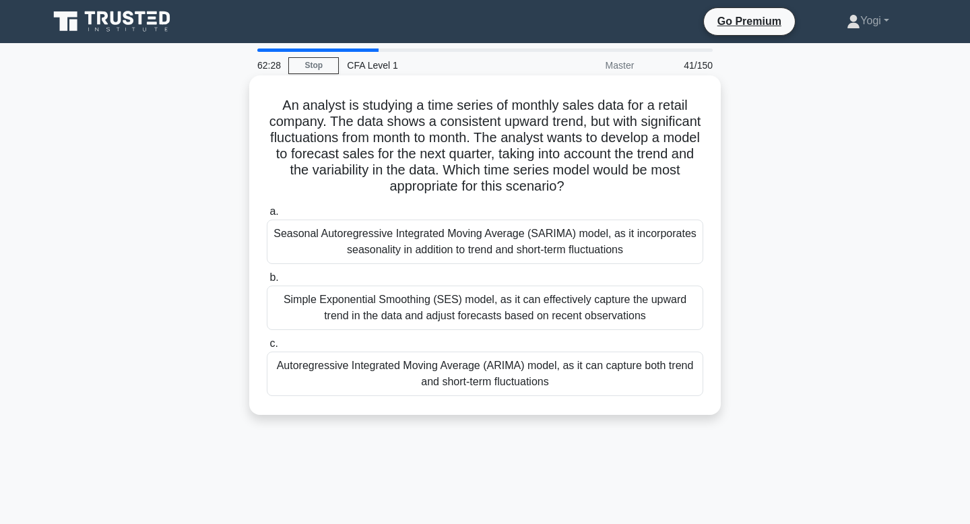
click at [681, 372] on div "Autoregressive Integrated Moving Average (ARIMA) model, as it can capture both …" at bounding box center [485, 374] width 436 height 44
click at [267, 348] on input "c. Autoregressive Integrated Moving Average (ARIMA) model, as it can capture bo…" at bounding box center [267, 343] width 0 height 9
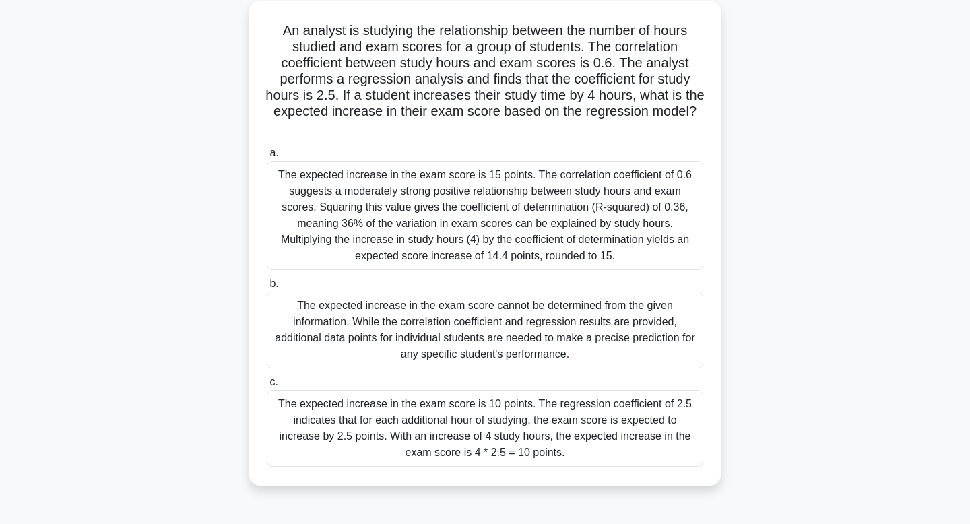
scroll to position [79, 0]
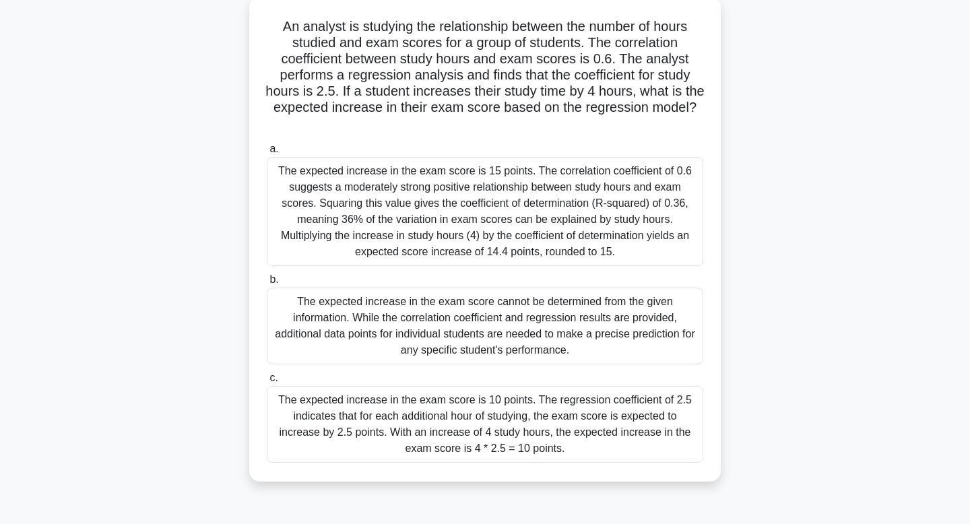
click at [648, 404] on div "The expected increase in the exam score is 10 points. The regression coefficien…" at bounding box center [485, 424] width 436 height 77
click at [267, 382] on input "c. The expected increase in the exam score is 10 points. The regression coeffic…" at bounding box center [267, 378] width 0 height 9
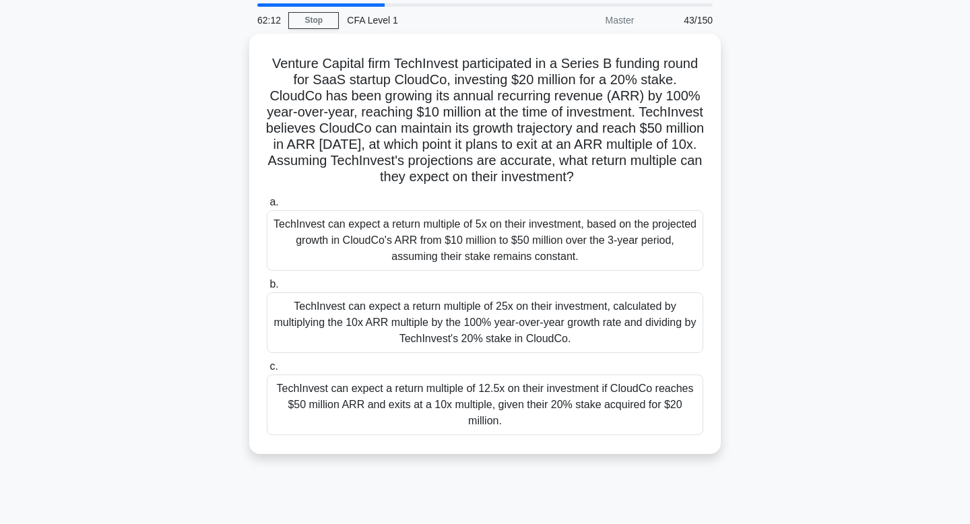
scroll to position [0, 0]
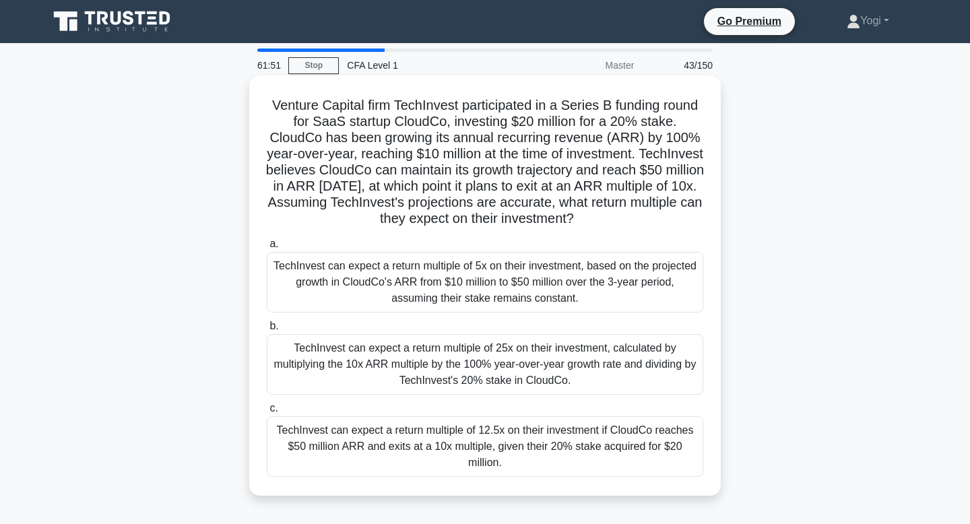
click at [653, 465] on div "TechInvest can expect a return multiple of 12.5x on their investment if CloudCo…" at bounding box center [485, 446] width 436 height 61
click at [267, 413] on input "c. TechInvest can expect a return multiple of 12.5x on their investment if Clou…" at bounding box center [267, 408] width 0 height 9
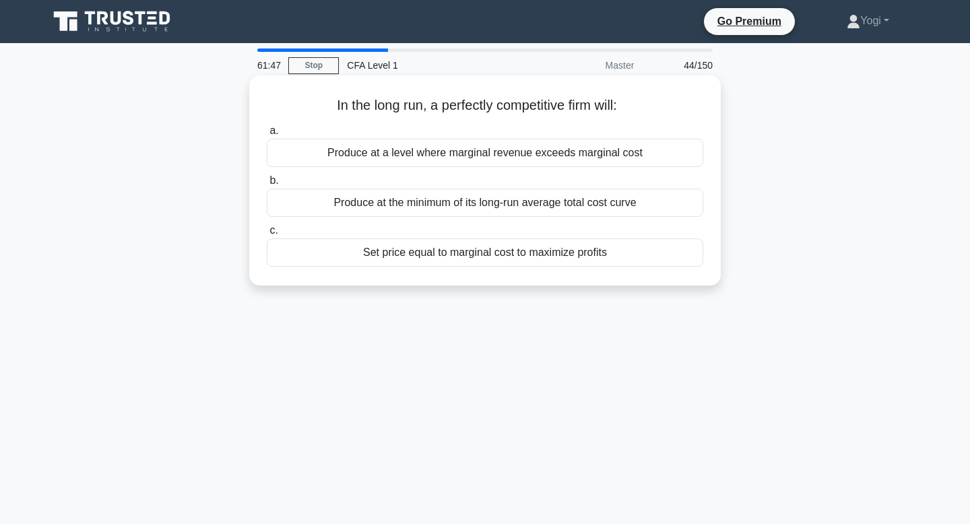
click at [685, 200] on div "Produce at the minimum of its long-run average total cost curve" at bounding box center [485, 203] width 436 height 28
click at [267, 185] on input "b. Produce at the minimum of its long-run average total cost curve" at bounding box center [267, 180] width 0 height 9
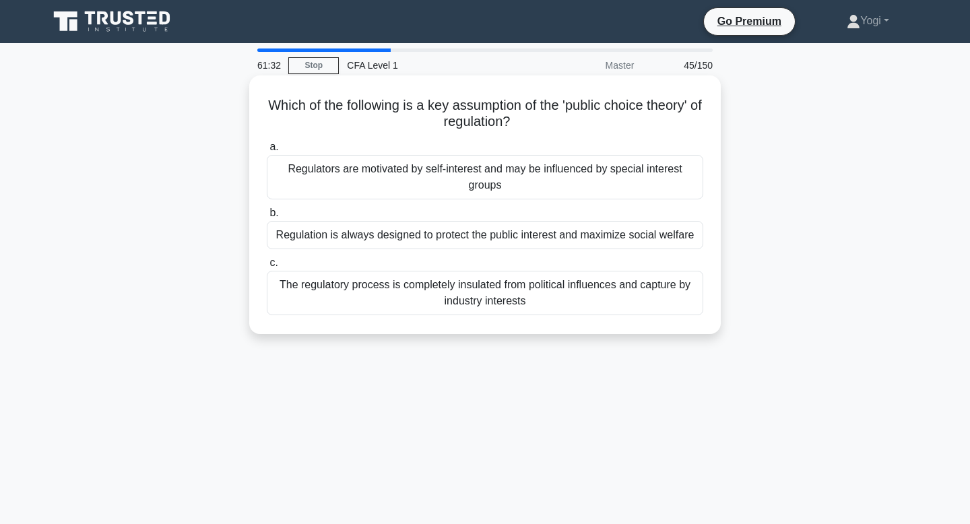
click at [627, 168] on div "Regulators are motivated by self-interest and may be influenced by special inte…" at bounding box center [485, 177] width 436 height 44
click at [267, 152] on input "a. Regulators are motivated by self-interest and may be influenced by special i…" at bounding box center [267, 147] width 0 height 9
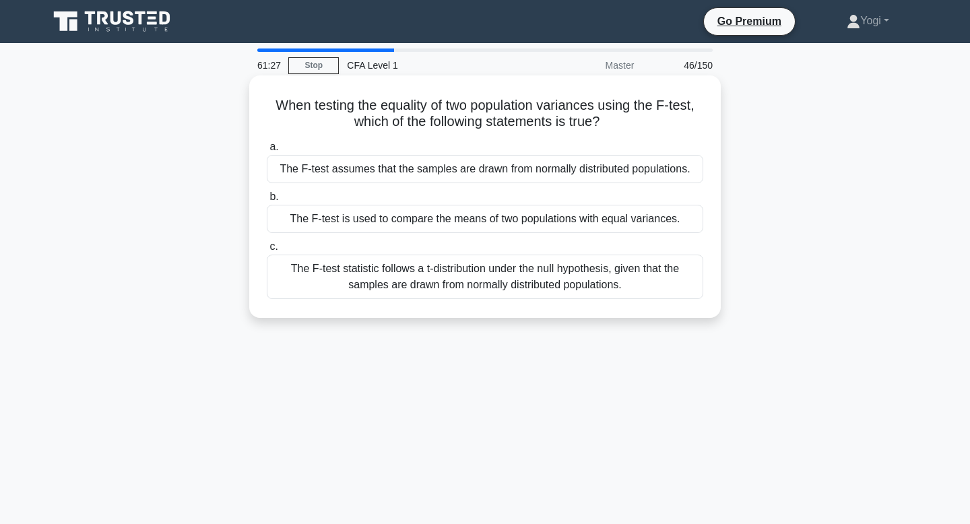
click at [675, 172] on div "The F-test assumes that the samples are drawn from normally distributed populat…" at bounding box center [485, 169] width 436 height 28
click at [267, 152] on input "a. The F-test assumes that the samples are drawn from normally distributed popu…" at bounding box center [267, 147] width 0 height 9
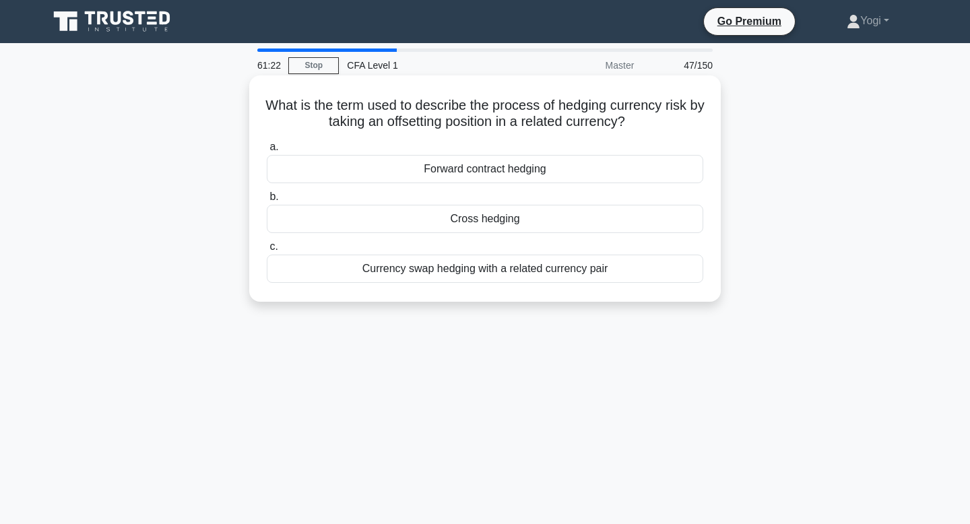
click at [620, 213] on div "Cross hedging" at bounding box center [485, 219] width 436 height 28
click at [267, 201] on input "b. Cross hedging" at bounding box center [267, 197] width 0 height 9
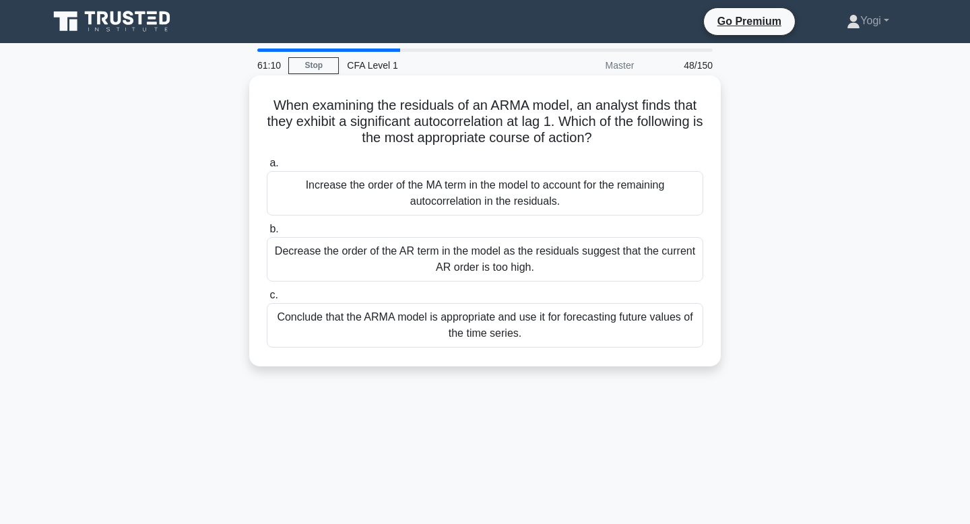
click at [600, 181] on div "Increase the order of the MA term in the model to account for the remaining aut…" at bounding box center [485, 193] width 436 height 44
click at [267, 168] on input "a. Increase the order of the MA term in the model to account for the remaining …" at bounding box center [267, 163] width 0 height 9
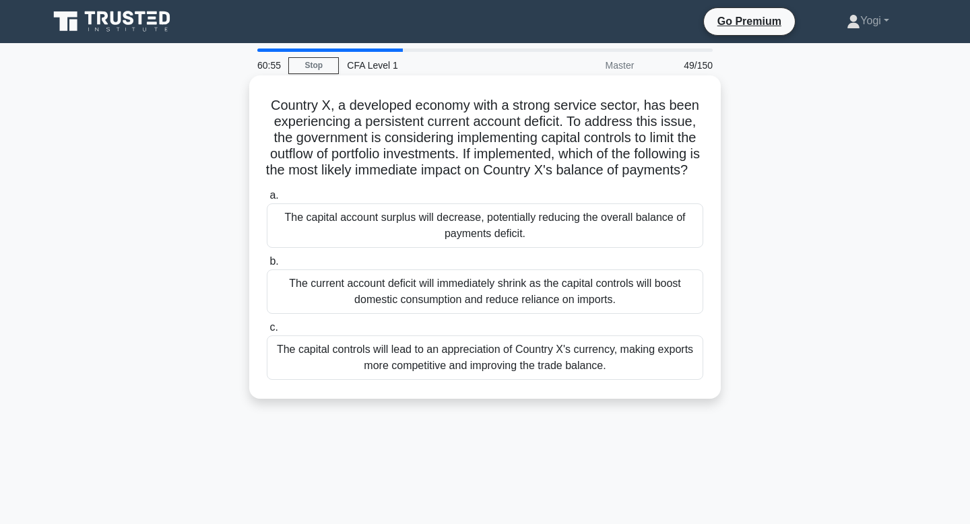
click at [627, 234] on div "The capital account surplus will decrease, potentially reducing the overall bal…" at bounding box center [485, 225] width 436 height 44
click at [267, 200] on input "a. The capital account surplus will decrease, potentially reducing the overall …" at bounding box center [267, 195] width 0 height 9
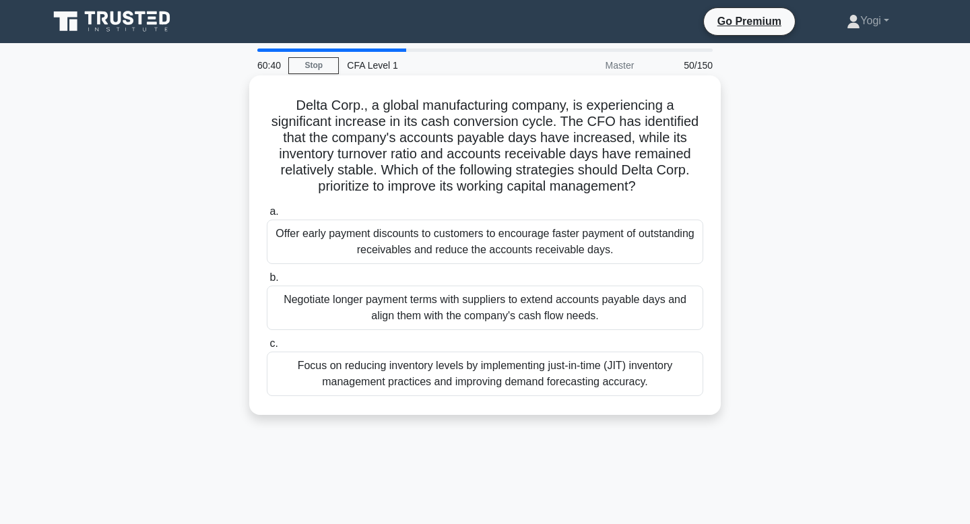
click at [615, 304] on div "Negotiate longer payment terms with suppliers to extend accounts payable days a…" at bounding box center [485, 308] width 436 height 44
click at [267, 282] on input "b. Negotiate longer payment terms with suppliers to extend accounts payable day…" at bounding box center [267, 277] width 0 height 9
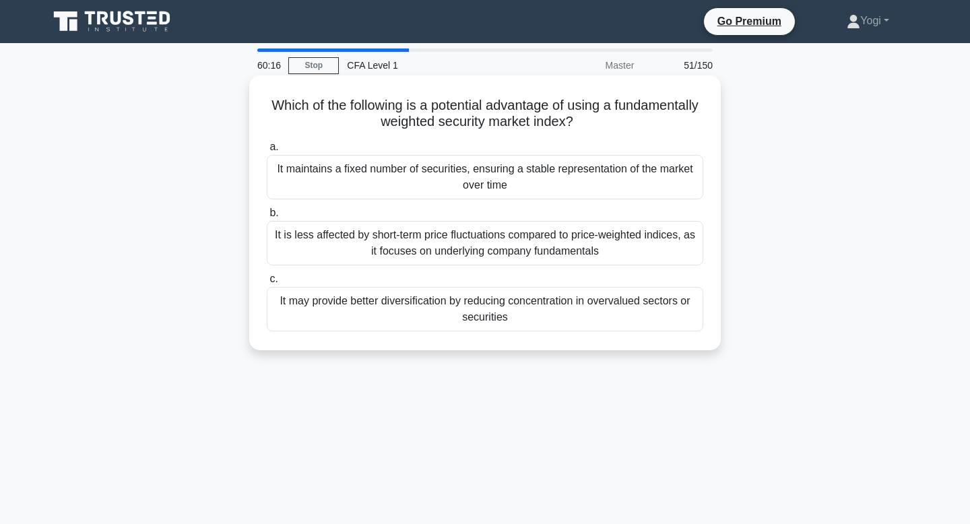
click at [656, 300] on div "It may provide better diversification by reducing concentration in overvalued s…" at bounding box center [485, 309] width 436 height 44
click at [267, 284] on input "c. It may provide better diversification by reducing concentration in overvalue…" at bounding box center [267, 279] width 0 height 9
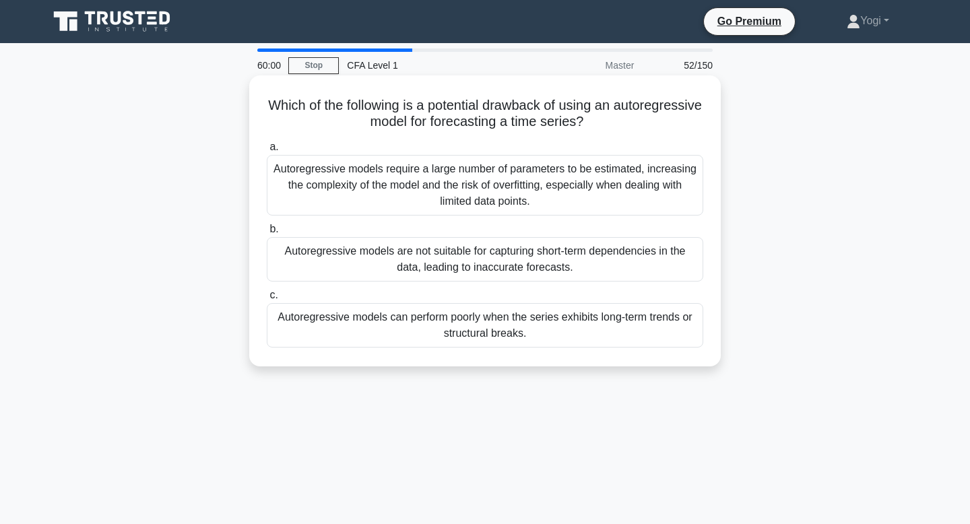
click at [655, 329] on div "Autoregressive models can perform poorly when the series exhibits long-term tre…" at bounding box center [485, 325] width 436 height 44
click at [267, 300] on input "c. Autoregressive models can perform poorly when the series exhibits long-term …" at bounding box center [267, 295] width 0 height 9
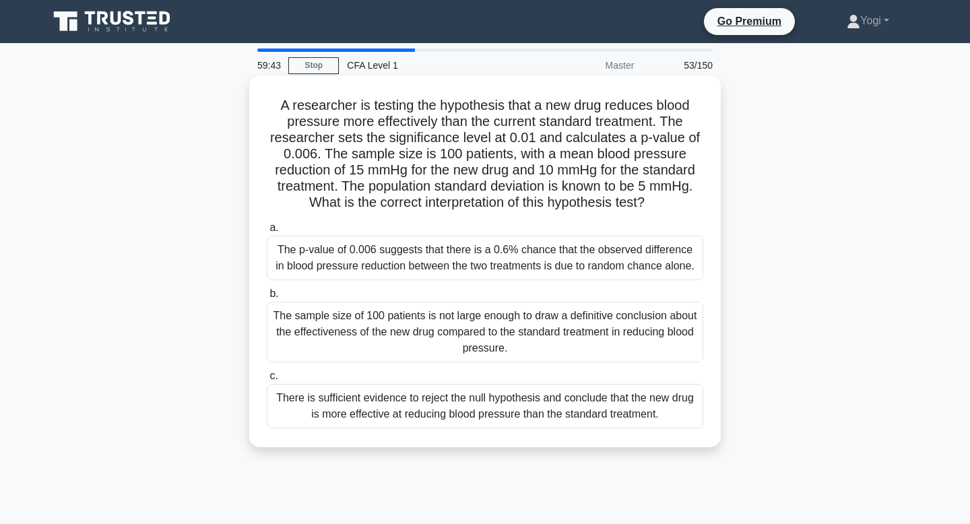
click at [649, 400] on div "There is sufficient evidence to reject the null hypothesis and conclude that th…" at bounding box center [485, 406] width 436 height 44
click at [267, 380] on input "c. There is sufficient evidence to reject the null hypothesis and conclude that…" at bounding box center [267, 376] width 0 height 9
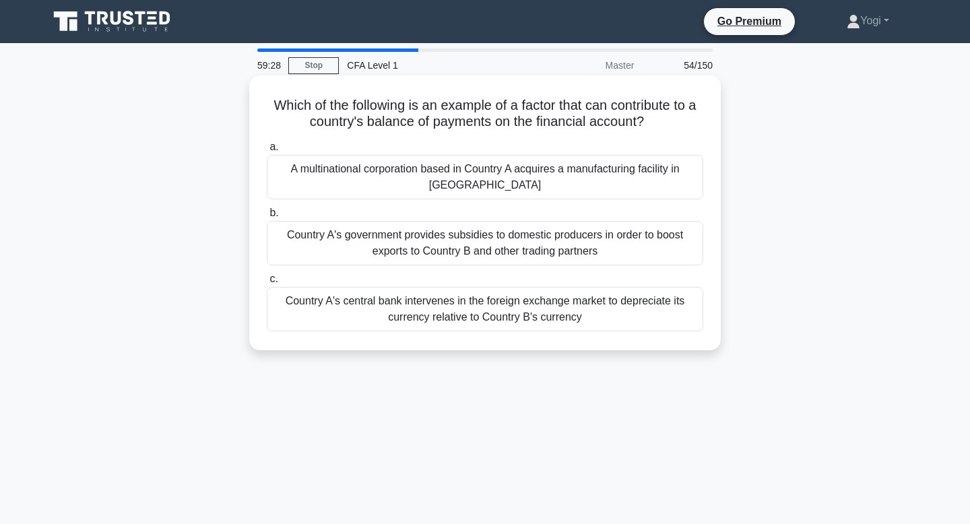
click at [657, 189] on div "A multinational corporation based in Country A acquires a manufacturing facilit…" at bounding box center [485, 177] width 436 height 44
click at [267, 152] on input "a. A multinational corporation based in Country A acquires a manufacturing faci…" at bounding box center [267, 147] width 0 height 9
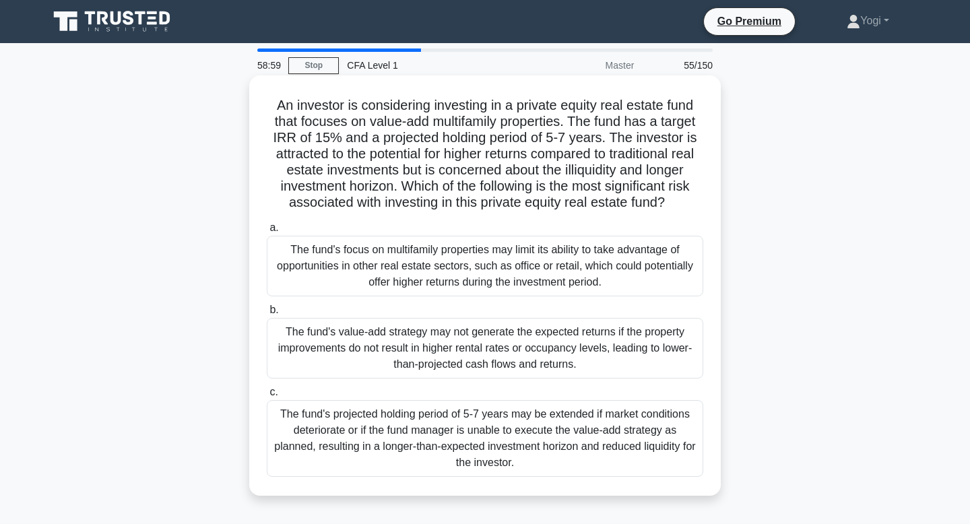
click at [665, 337] on div "The fund's value-add strategy may not generate the expected returns if the prop…" at bounding box center [485, 348] width 436 height 61
click at [267, 314] on input "b. The fund's value-add strategy may not generate the expected returns if the p…" at bounding box center [267, 310] width 0 height 9
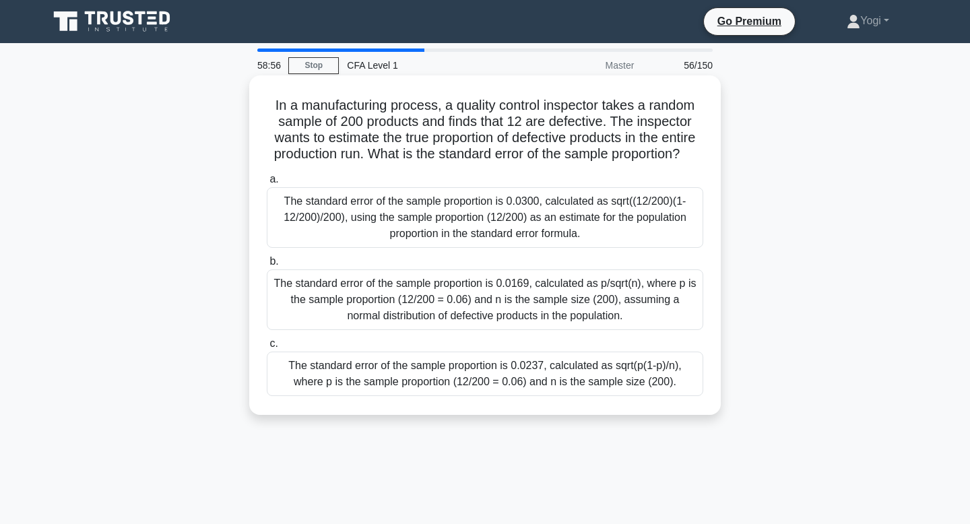
click at [663, 364] on div "The standard error of the sample proportion is 0.0237, calculated as sqrt(p(1-p…" at bounding box center [485, 374] width 436 height 44
click at [267, 348] on input "c. The standard error of the sample proportion is 0.0237, calculated as sqrt(p(…" at bounding box center [267, 343] width 0 height 9
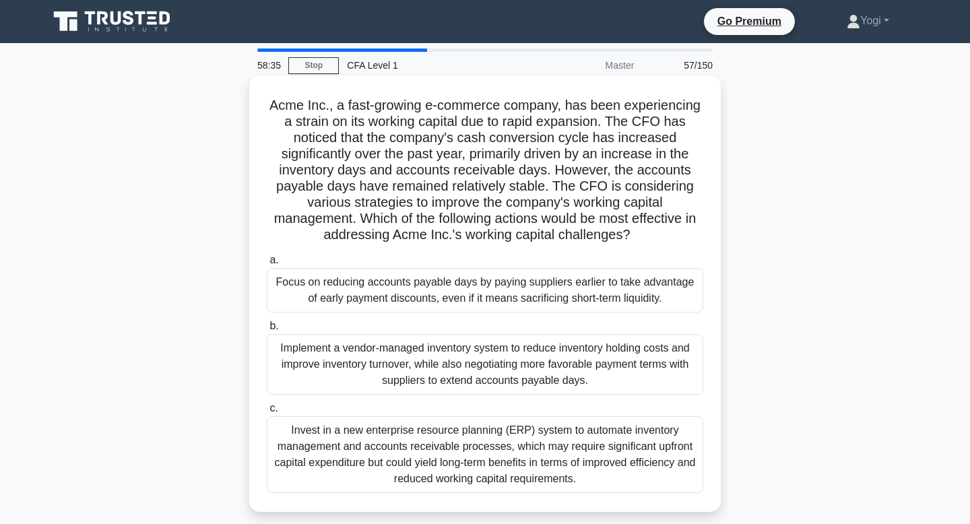
click at [634, 354] on div "Implement a vendor-managed inventory system to reduce inventory holding costs a…" at bounding box center [485, 364] width 436 height 61
click at [267, 331] on input "b. Implement a vendor-managed inventory system to reduce inventory holding cost…" at bounding box center [267, 326] width 0 height 9
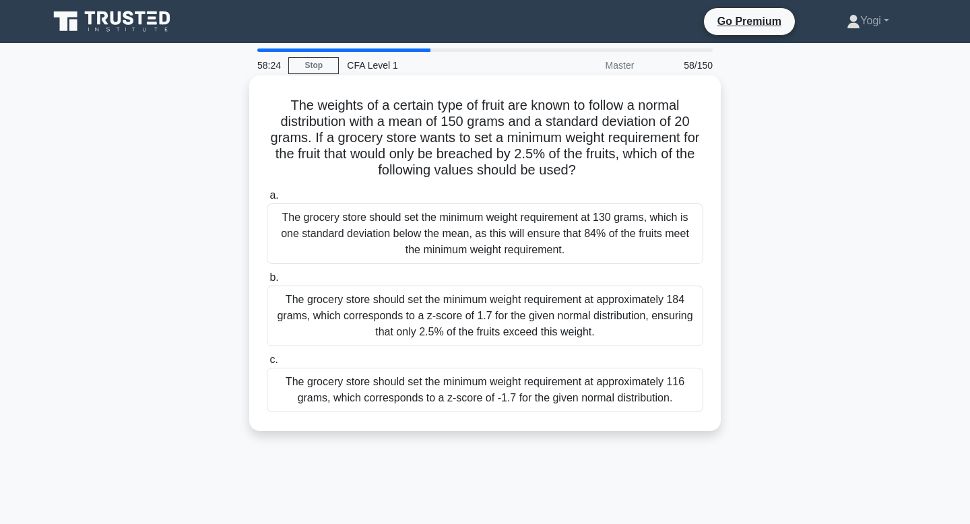
click at [632, 383] on div "The grocery store should set the minimum weight requirement at approximately 11…" at bounding box center [485, 390] width 436 height 44
click at [267, 364] on input "c. The grocery store should set the minimum weight requirement at approximately…" at bounding box center [267, 360] width 0 height 9
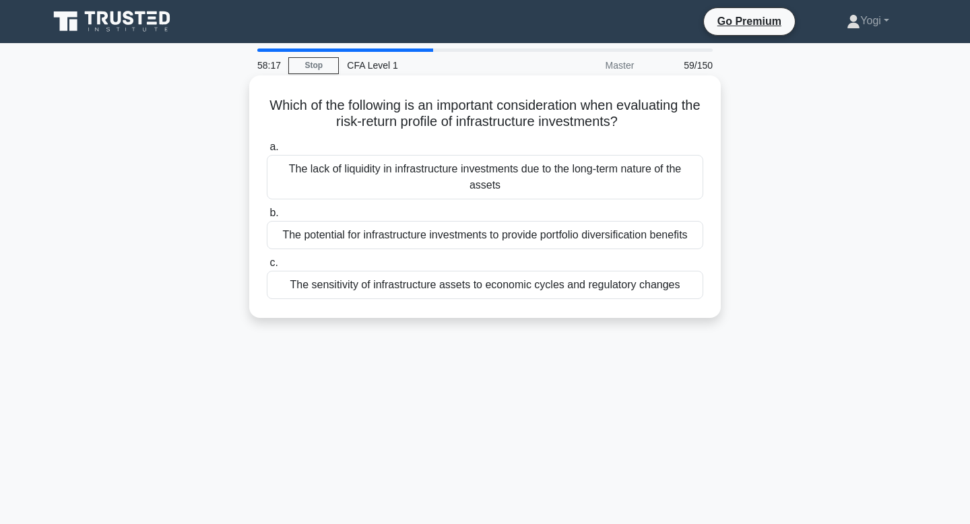
click at [627, 284] on div "The sensitivity of infrastructure assets to economic cycles and regulatory chan…" at bounding box center [485, 285] width 436 height 28
click at [267, 267] on input "c. The sensitivity of infrastructure assets to economic cycles and regulatory c…" at bounding box center [267, 263] width 0 height 9
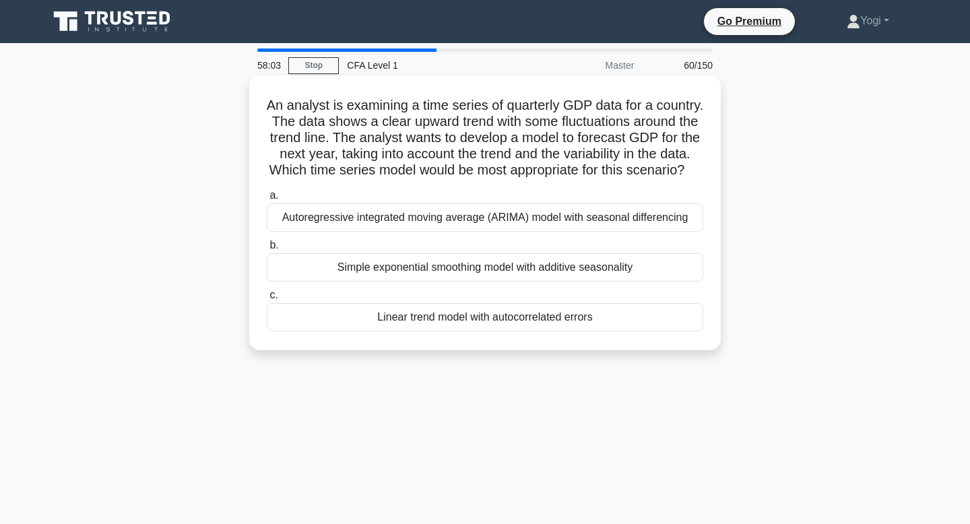
click at [505, 323] on div "Linear trend model with autocorrelated errors" at bounding box center [485, 317] width 436 height 28
click at [267, 300] on input "c. Linear trend model with autocorrelated errors" at bounding box center [267, 295] width 0 height 9
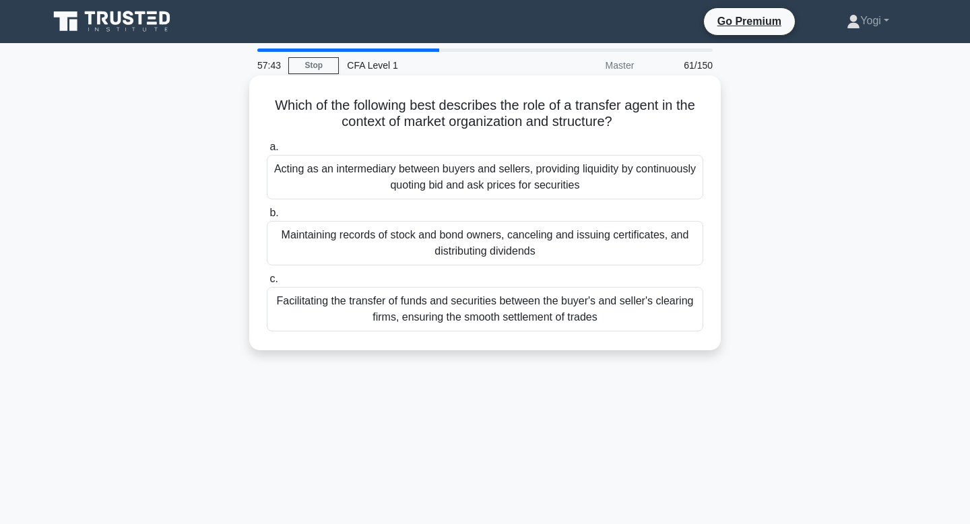
click at [646, 253] on div "Maintaining records of stock and bond owners, canceling and issuing certificate…" at bounding box center [485, 243] width 436 height 44
click at [267, 218] on input "b. Maintaining records of stock and bond owners, canceling and issuing certific…" at bounding box center [267, 213] width 0 height 9
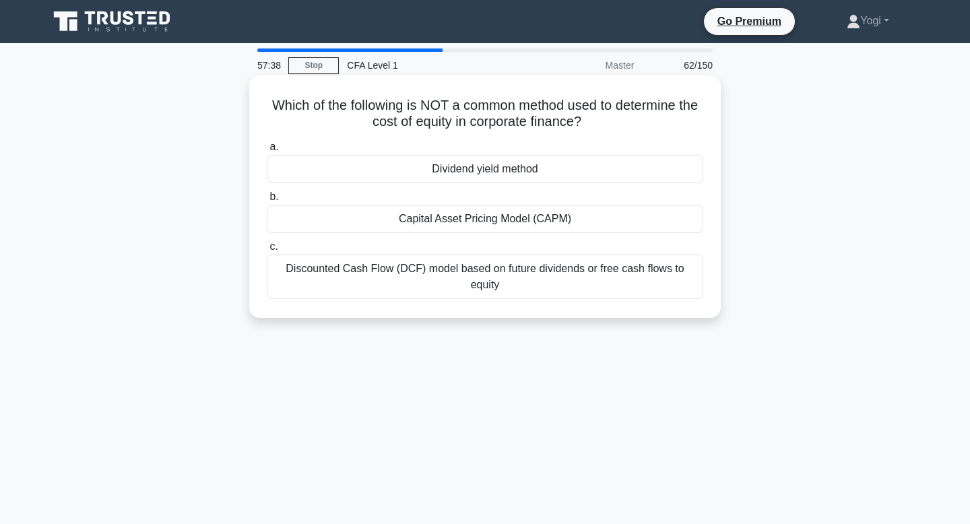
click at [604, 166] on div "Dividend yield method" at bounding box center [485, 169] width 436 height 28
click at [267, 152] on input "a. Dividend yield method" at bounding box center [267, 147] width 0 height 9
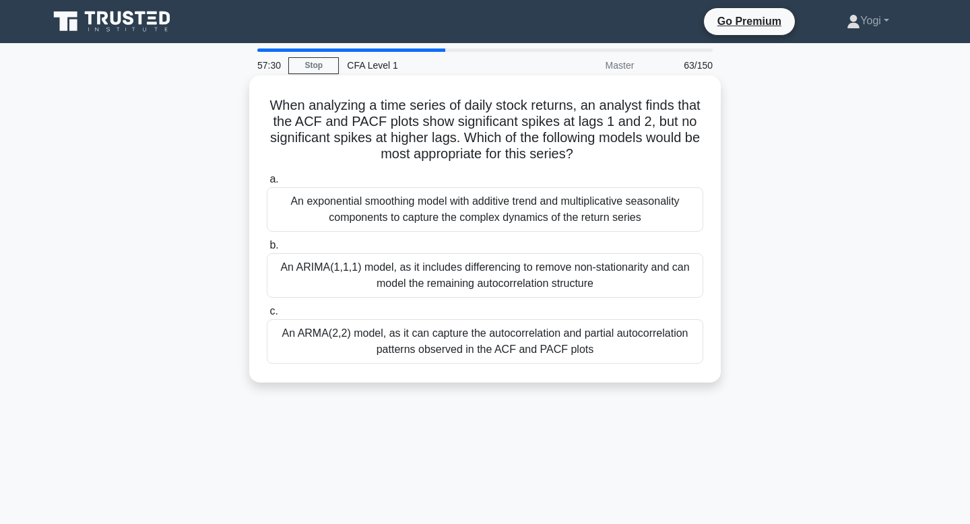
click at [669, 340] on div "An ARMA(2,2) model, as it can capture the autocorrelation and partial autocorre…" at bounding box center [485, 341] width 436 height 44
click at [267, 316] on input "c. An ARMA(2,2) model, as it can capture the autocorrelation and partial autoco…" at bounding box center [267, 311] width 0 height 9
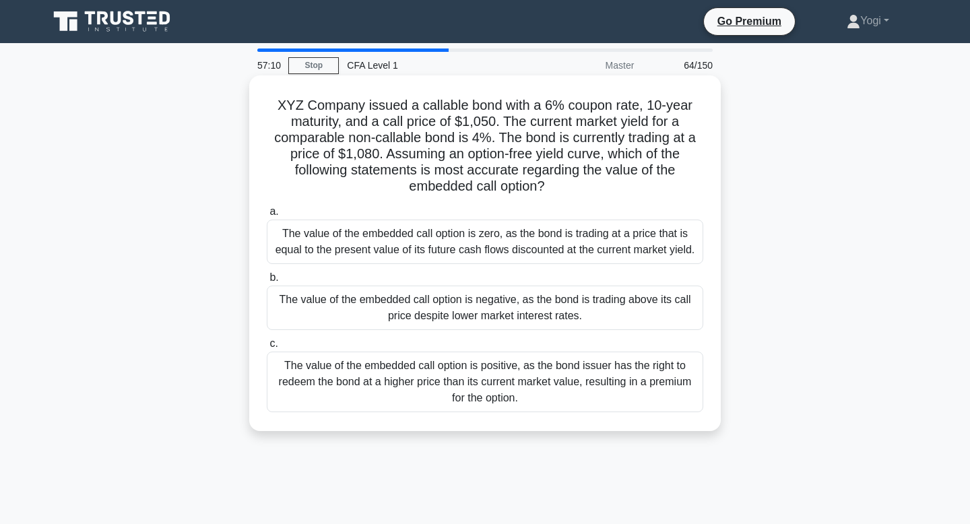
click at [630, 241] on div "The value of the embedded call option is zero, as the bond is trading at a pric…" at bounding box center [485, 242] width 436 height 44
click at [267, 216] on input "a. The value of the embedded call option is zero, as the bond is trading at a p…" at bounding box center [267, 211] width 0 height 9
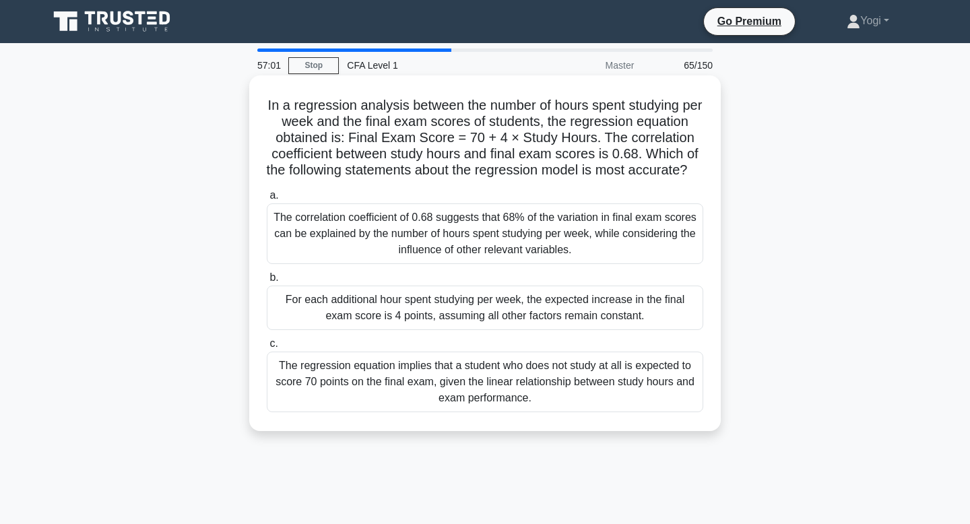
click at [631, 330] on div "For each additional hour spent studying per week, the expected increase in the …" at bounding box center [485, 308] width 436 height 44
click at [267, 282] on input "b. For each additional hour spent studying per week, the expected increase in t…" at bounding box center [267, 277] width 0 height 9
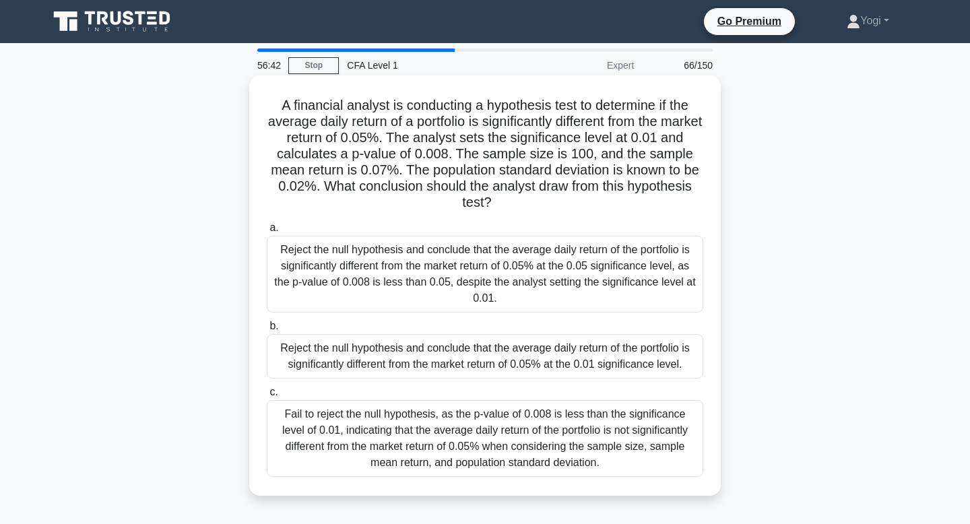
click at [631, 356] on div "Reject the null hypothesis and conclude that the average daily return of the po…" at bounding box center [485, 356] width 436 height 44
click at [267, 331] on input "b. Reject the null hypothesis and conclude that the average daily return of the…" at bounding box center [267, 326] width 0 height 9
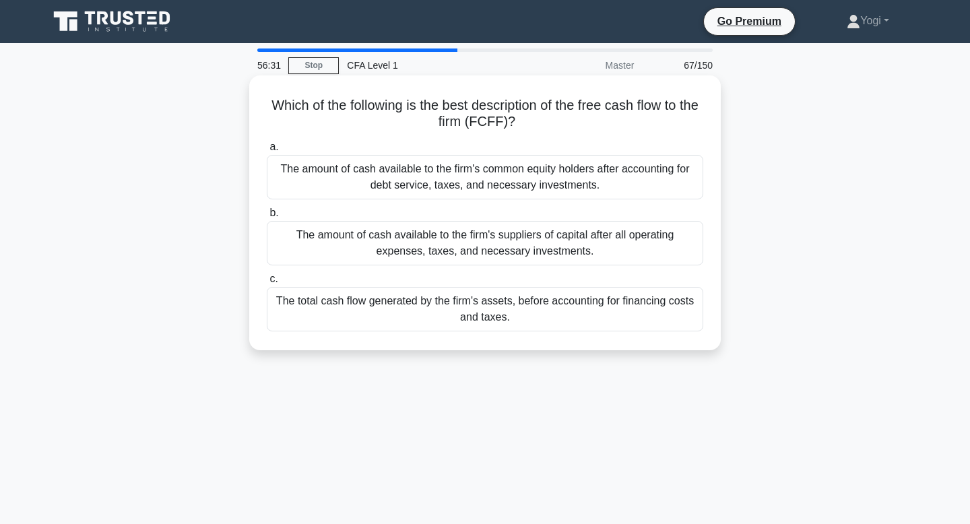
click at [652, 249] on div "The amount of cash available to the firm's suppliers of capital after all opera…" at bounding box center [485, 243] width 436 height 44
click at [267, 218] on input "b. The amount of cash available to the firm's suppliers of capital after all op…" at bounding box center [267, 213] width 0 height 9
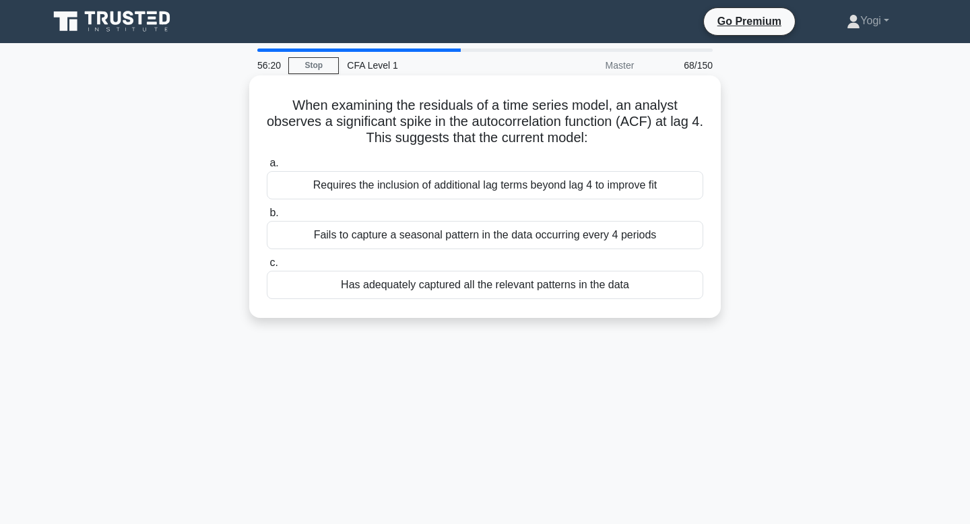
click at [641, 293] on div "Has adequately captured all the relevant patterns in the data" at bounding box center [485, 285] width 436 height 28
click at [267, 267] on input "c. Has adequately captured all the relevant patterns in the data" at bounding box center [267, 263] width 0 height 9
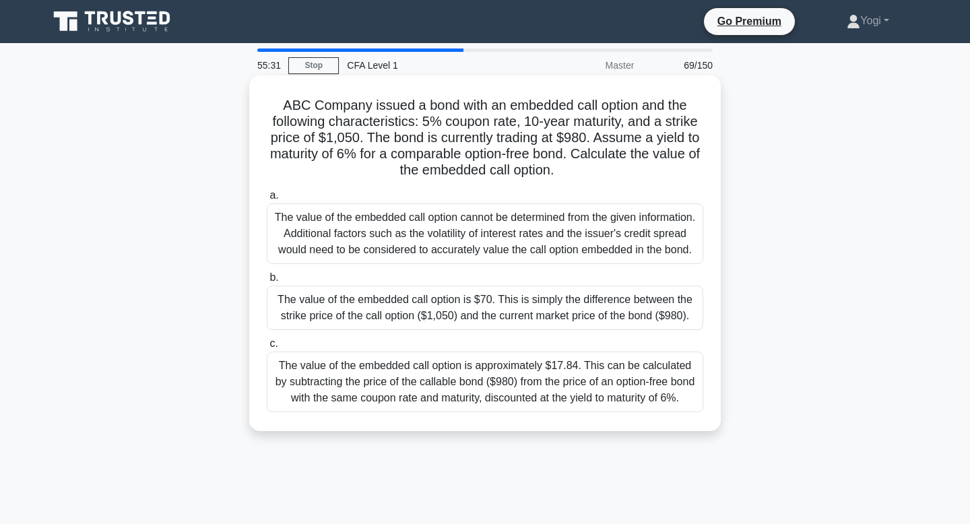
click at [671, 395] on div "The value of the embedded call option is approximately $17.84. This can be calc…" at bounding box center [485, 382] width 436 height 61
click at [267, 348] on input "c. The value of the embedded call option is approximately $17.84. This can be c…" at bounding box center [267, 343] width 0 height 9
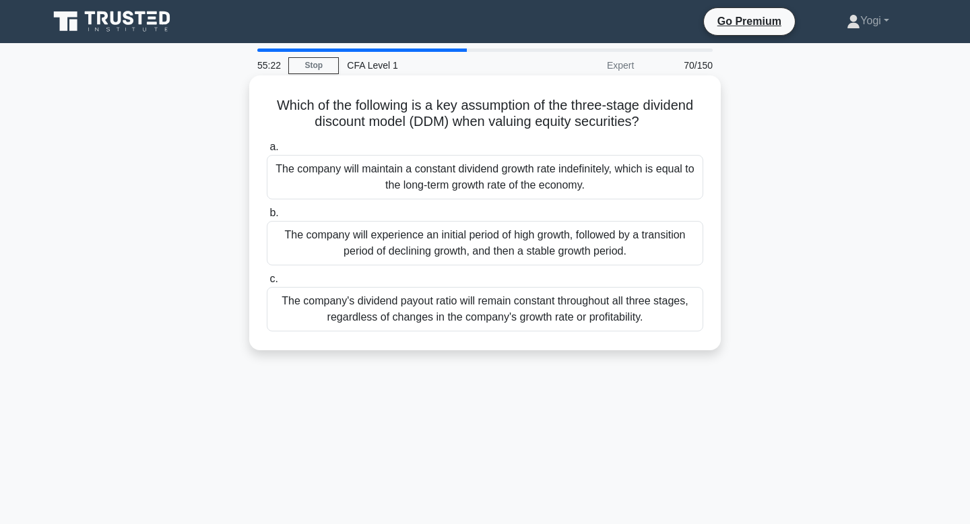
click at [651, 164] on div "The company will maintain a constant dividend growth rate indefinitely, which i…" at bounding box center [485, 177] width 436 height 44
click at [267, 152] on input "a. The company will maintain a constant dividend growth rate indefinitely, whic…" at bounding box center [267, 147] width 0 height 9
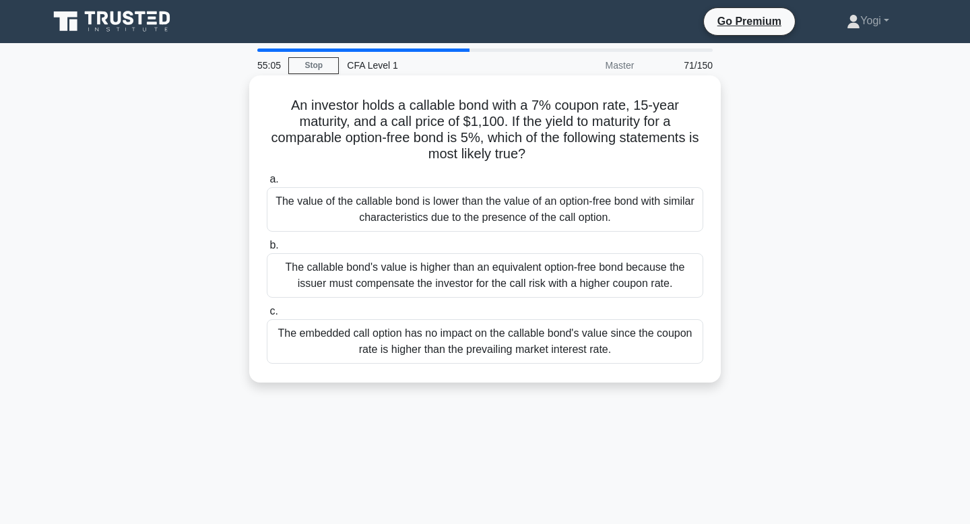
click at [642, 204] on div "The value of the callable bond is lower than the value of an option-free bond w…" at bounding box center [485, 209] width 436 height 44
click at [267, 184] on input "a. The value of the callable bond is lower than the value of an option-free bon…" at bounding box center [267, 179] width 0 height 9
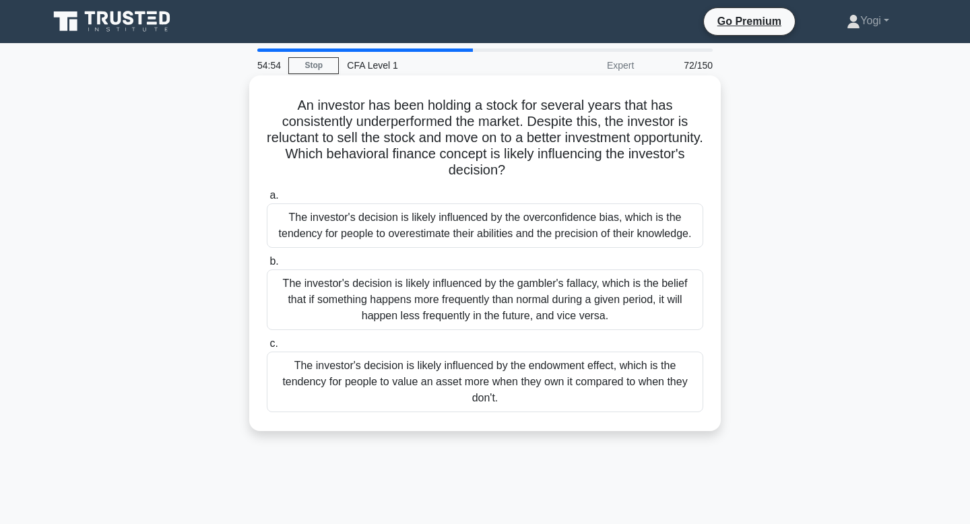
click at [640, 224] on div "The investor's decision is likely influenced by the overconfidence bias, which …" at bounding box center [485, 225] width 436 height 44
click at [267, 200] on input "a. The investor's decision is likely influenced by the overconfidence bias, whi…" at bounding box center [267, 195] width 0 height 9
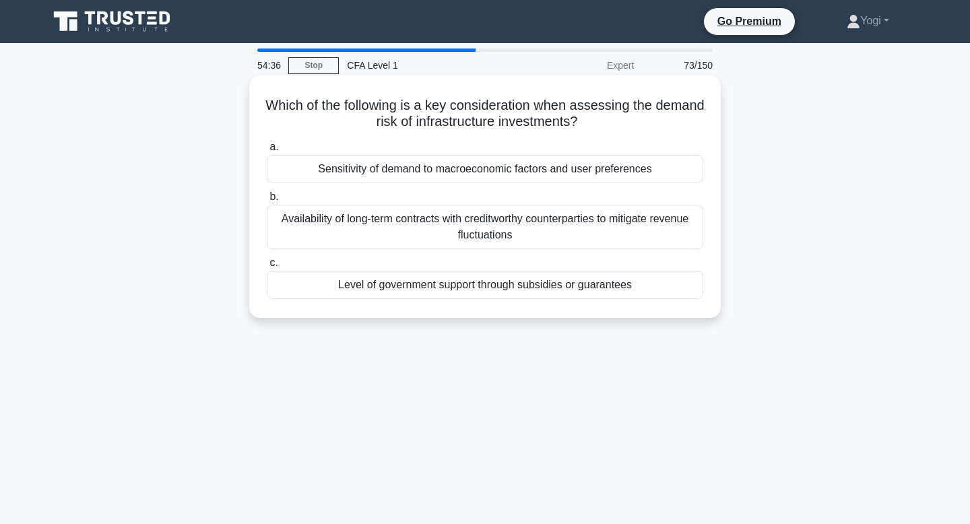
click at [637, 285] on div "Level of government support through subsidies or guarantees" at bounding box center [485, 285] width 436 height 28
click at [267, 267] on input "c. Level of government support through subsidies or guarantees" at bounding box center [267, 263] width 0 height 9
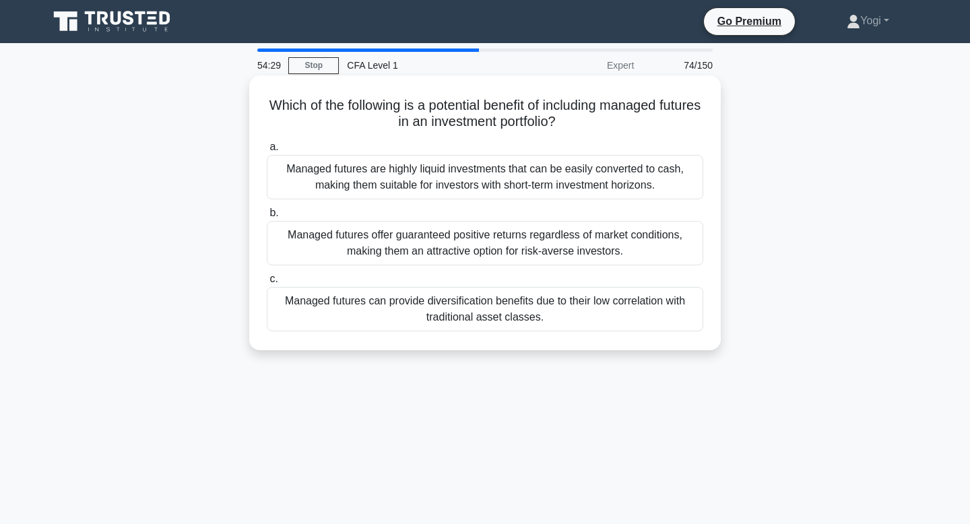
click at [633, 304] on div "Managed futures can provide diversification benefits due to their low correlati…" at bounding box center [485, 309] width 436 height 44
click at [267, 284] on input "c. Managed futures can provide diversification benefits due to their low correl…" at bounding box center [267, 279] width 0 height 9
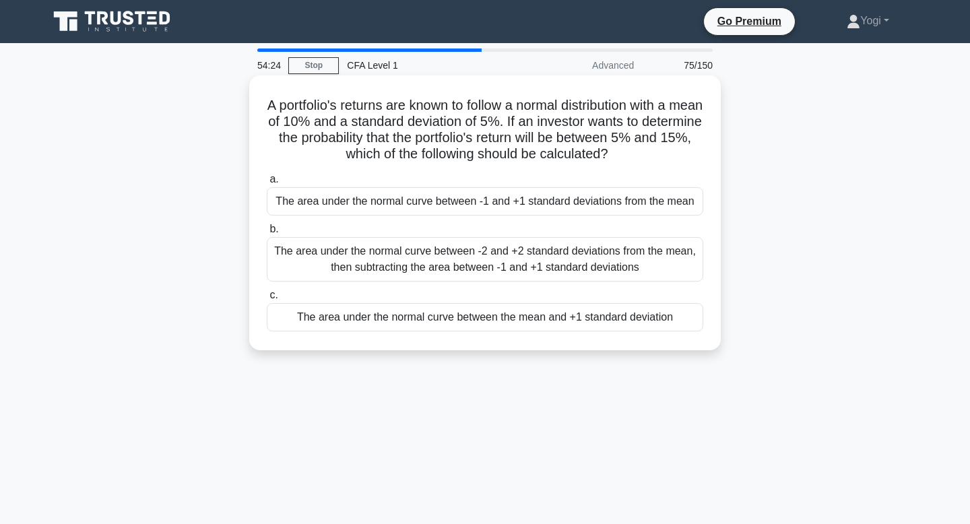
click at [630, 319] on div "The area under the normal curve between the mean and +1 standard deviation" at bounding box center [485, 317] width 436 height 28
click at [267, 300] on input "c. The area under the normal curve between the mean and +1 standard deviation" at bounding box center [267, 295] width 0 height 9
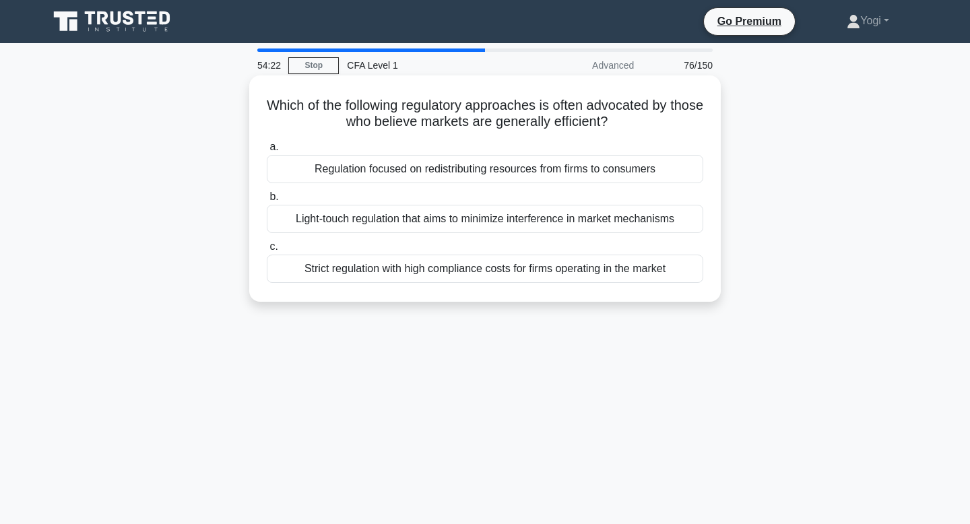
click at [638, 220] on div "Light-touch regulation that aims to minimize interference in market mechanisms" at bounding box center [485, 219] width 436 height 28
click at [267, 201] on input "b. Light-touch regulation that aims to minimize interference in market mechanis…" at bounding box center [267, 197] width 0 height 9
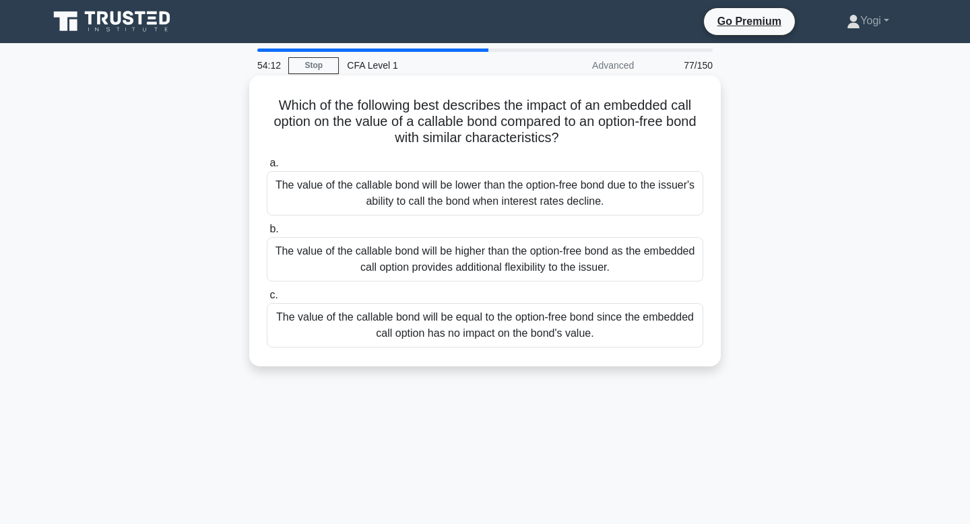
click at [640, 181] on div "The value of the callable bond will be lower than the option-free bond due to t…" at bounding box center [485, 193] width 436 height 44
click at [267, 168] on input "a. The value of the callable bond will be lower than the option-free bond due t…" at bounding box center [267, 163] width 0 height 9
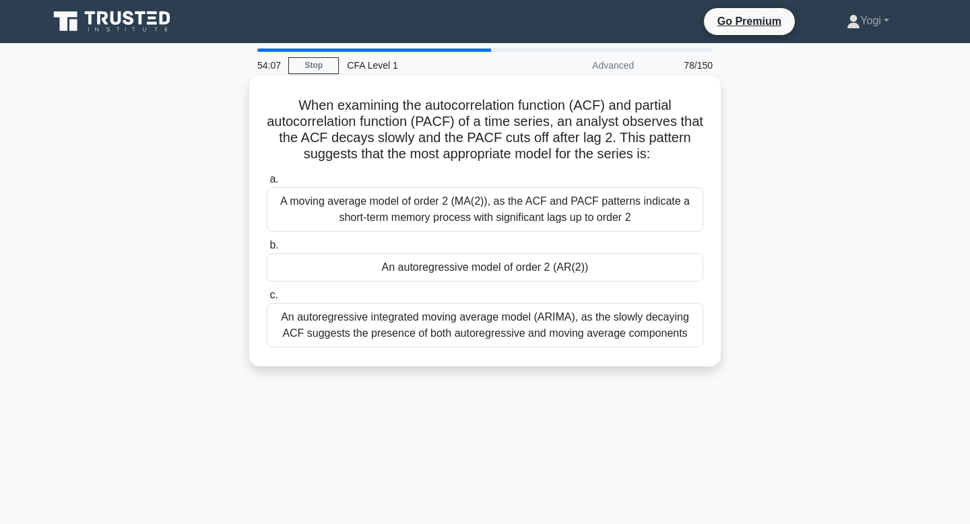
click at [628, 257] on div "An autoregressive model of order 2 (AR(2))" at bounding box center [485, 267] width 436 height 28
click at [267, 250] on input "b. An autoregressive model of order 2 (AR(2))" at bounding box center [267, 245] width 0 height 9
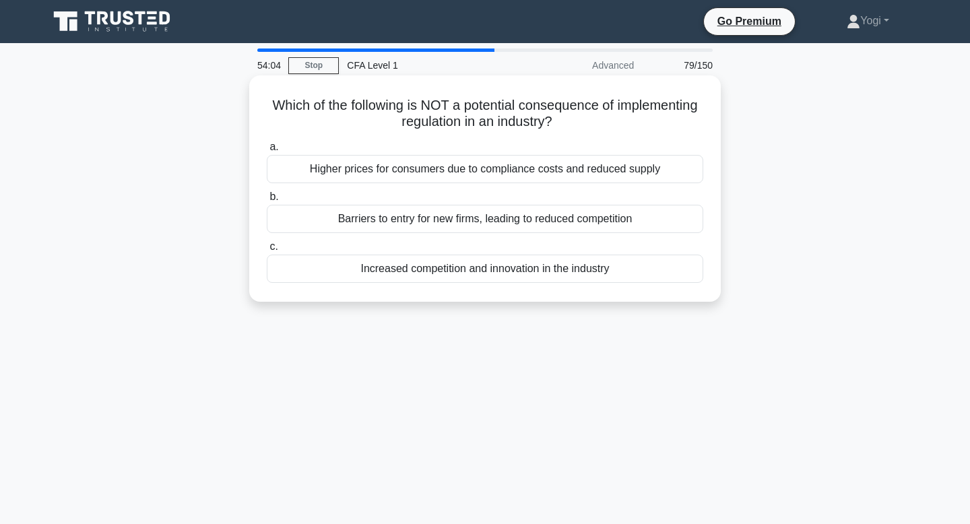
click at [626, 270] on div "Increased competition and innovation in the industry" at bounding box center [485, 269] width 436 height 28
click at [267, 251] on input "c. Increased competition and innovation in the industry" at bounding box center [267, 246] width 0 height 9
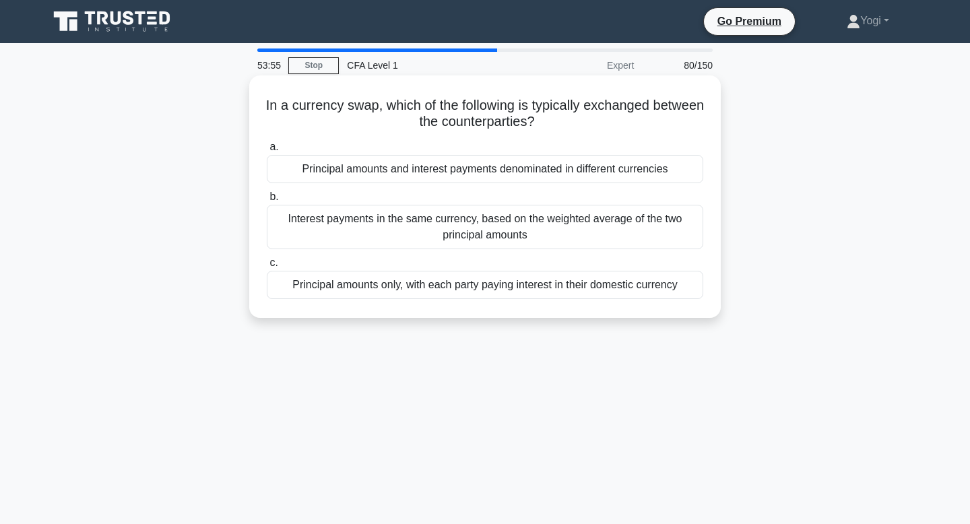
click at [635, 171] on div "Principal amounts and interest payments denominated in different currencies" at bounding box center [485, 169] width 436 height 28
click at [267, 152] on input "a. Principal amounts and interest payments denominated in different currencies" at bounding box center [267, 147] width 0 height 9
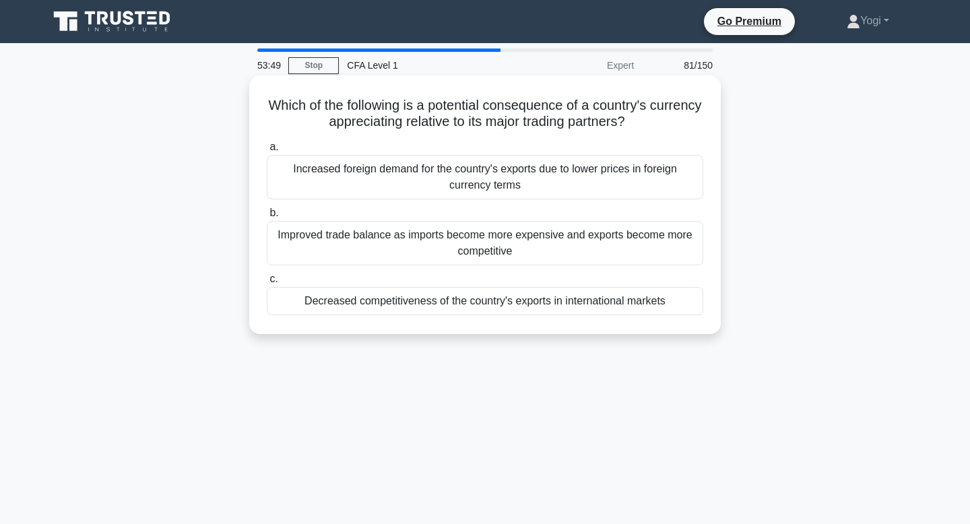
click at [618, 296] on div "Decreased competitiveness of the country's exports in international markets" at bounding box center [485, 301] width 436 height 28
click at [267, 284] on input "c. Decreased competitiveness of the country's exports in international markets" at bounding box center [267, 279] width 0 height 9
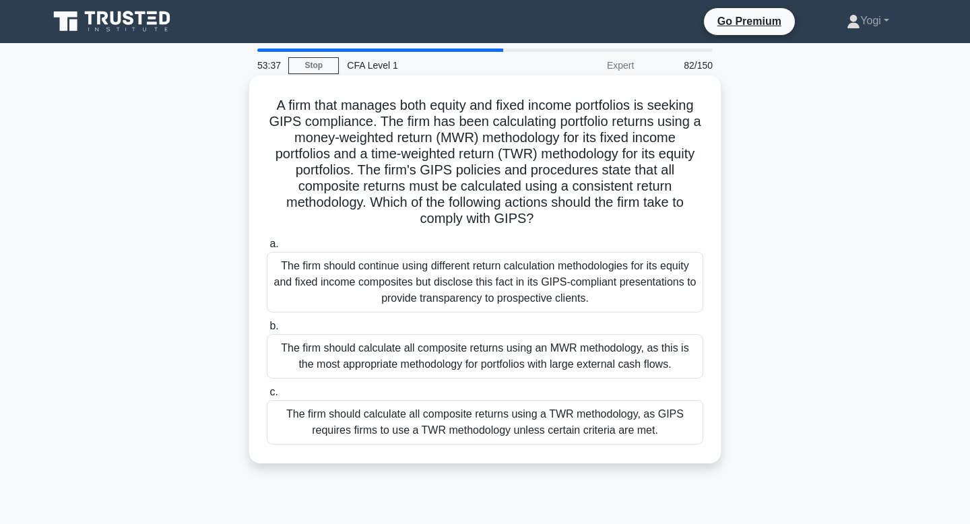
click at [674, 424] on div "The firm should calculate all composite returns using a TWR methodology, as GIP…" at bounding box center [485, 422] width 436 height 44
click at [267, 397] on input "c. The firm should calculate all composite returns using a TWR methodology, as …" at bounding box center [267, 392] width 0 height 9
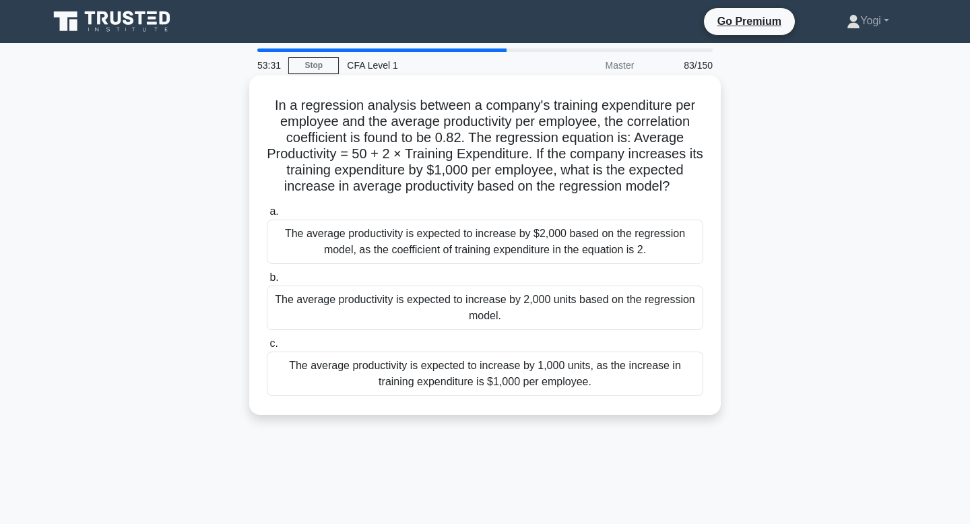
click at [667, 319] on div "The average productivity is expected to increase by 2,000 units based on the re…" at bounding box center [485, 308] width 436 height 44
click at [267, 282] on input "b. The average productivity is expected to increase by 2,000 units based on the…" at bounding box center [267, 277] width 0 height 9
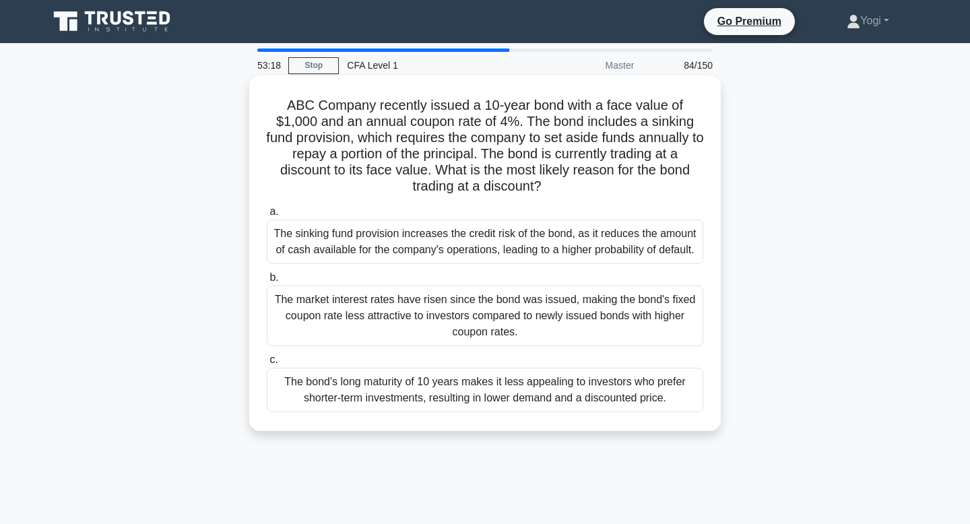
click at [675, 382] on div "The bond's long maturity of 10 years makes it less appealing to investors who p…" at bounding box center [485, 390] width 436 height 44
click at [267, 364] on input "c. The bond's long maturity of 10 years makes it less appealing to investors wh…" at bounding box center [267, 360] width 0 height 9
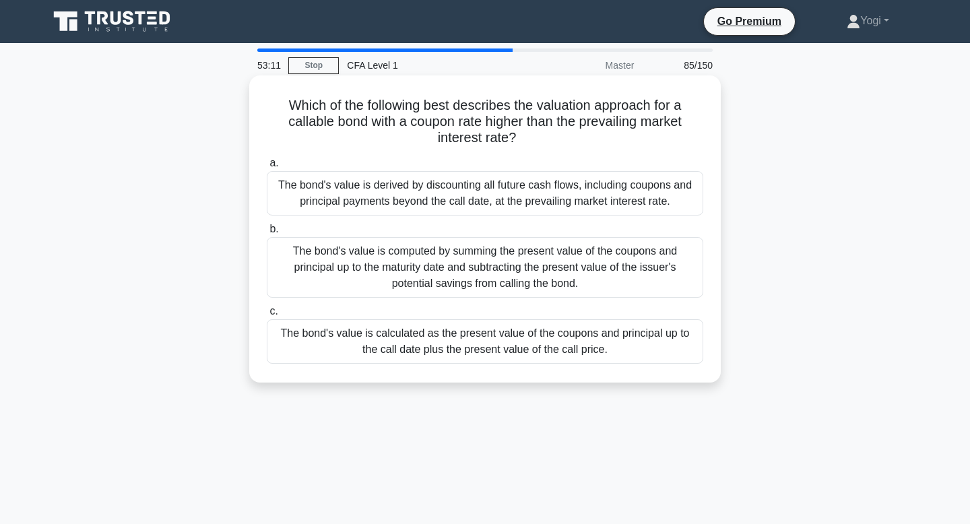
click at [657, 335] on div "The bond's value is calculated as the present value of the coupons and principa…" at bounding box center [485, 341] width 436 height 44
click at [267, 316] on input "c. The bond's value is calculated as the present value of the coupons and princ…" at bounding box center [267, 311] width 0 height 9
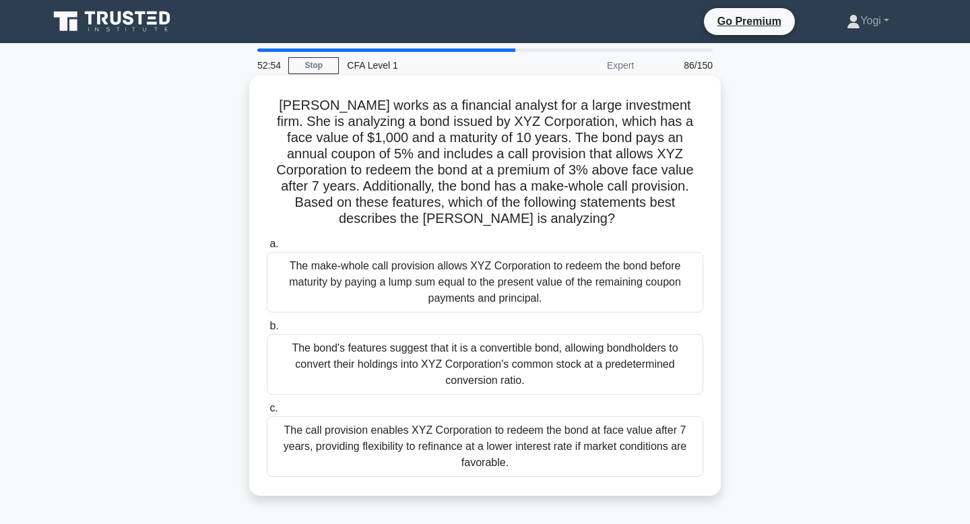
click at [626, 441] on div "The call provision enables XYZ Corporation to redeem the bond at face value aft…" at bounding box center [485, 446] width 436 height 61
click at [267, 413] on input "c. The call provision enables XYZ Corporation to redeem the bond at face value …" at bounding box center [267, 408] width 0 height 9
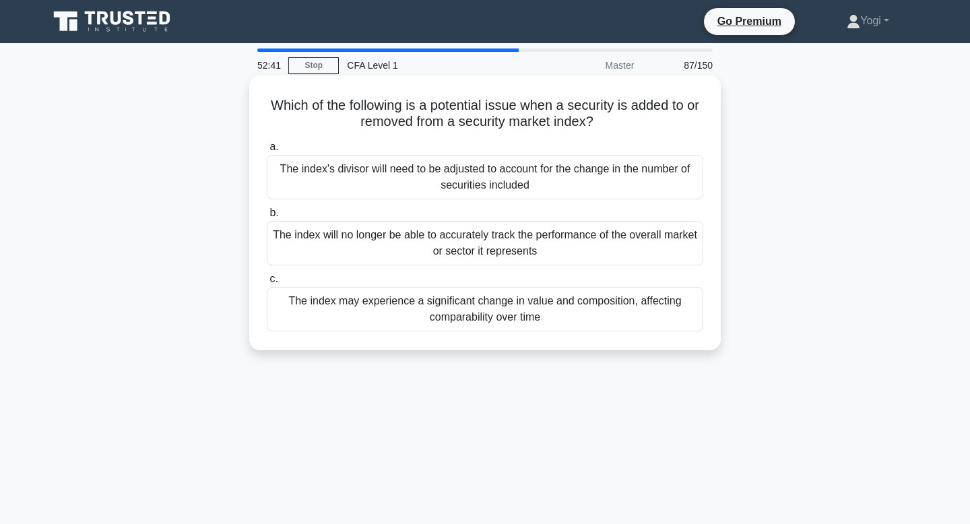
click at [640, 170] on div "The index's divisor will need to be adjusted to account for the change in the n…" at bounding box center [485, 177] width 436 height 44
click at [267, 152] on input "a. The index's divisor will need to be adjusted to account for the change in th…" at bounding box center [267, 147] width 0 height 9
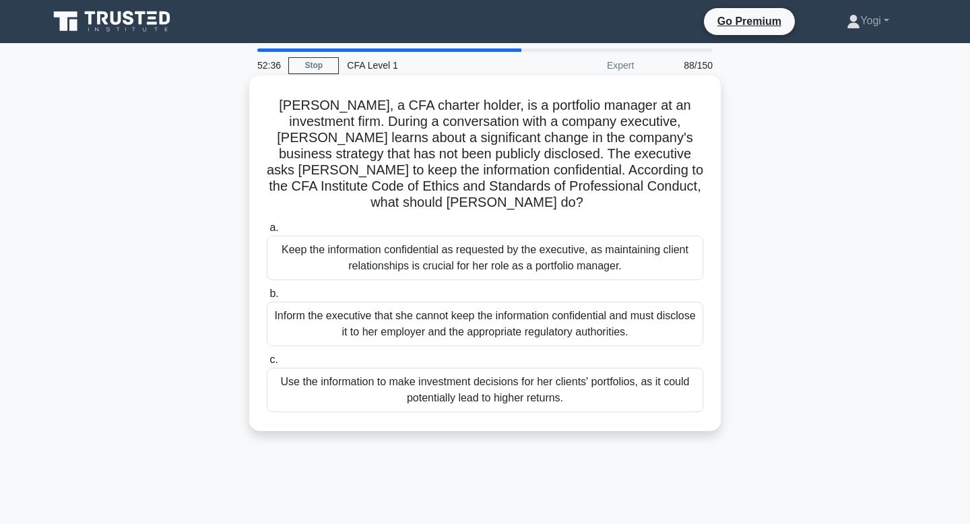
click at [593, 318] on div "Inform the executive that she cannot keep the information confidential and must…" at bounding box center [485, 324] width 436 height 44
click at [267, 298] on input "b. Inform the executive that she cannot keep the information confidential and m…" at bounding box center [267, 294] width 0 height 9
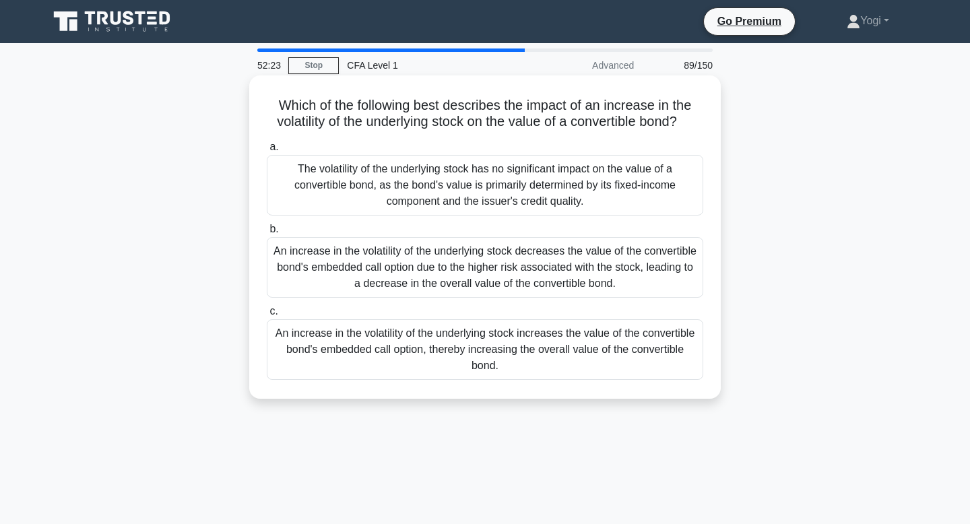
click at [582, 352] on div "An increase in the volatility of the underlying stock increases the value of th…" at bounding box center [485, 349] width 436 height 61
click at [267, 316] on input "c. An increase in the volatility of the underlying stock increases the value of…" at bounding box center [267, 311] width 0 height 9
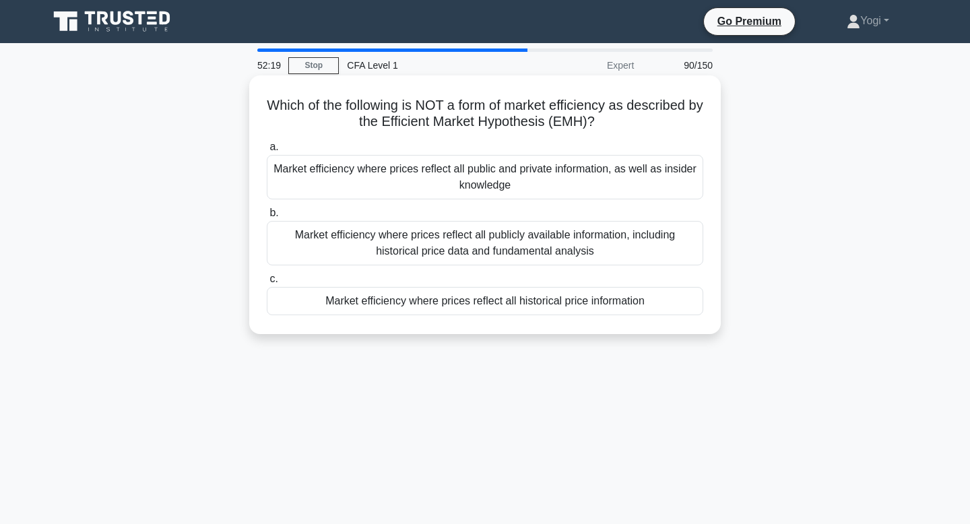
click at [592, 306] on div "Market efficiency where prices reflect all historical price information" at bounding box center [485, 301] width 436 height 28
click at [267, 284] on input "c. Market efficiency where prices reflect all historical price information" at bounding box center [267, 279] width 0 height 9
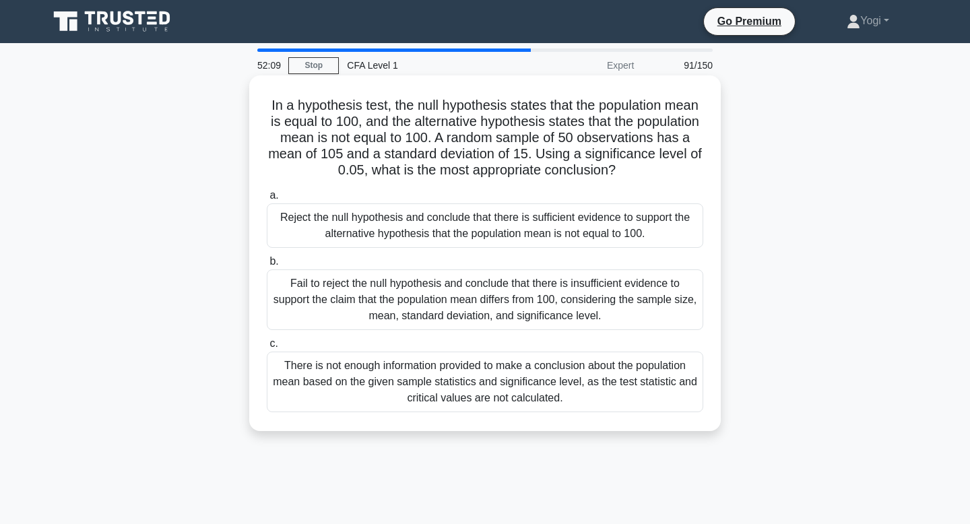
click at [585, 368] on div "There is not enough information provided to make a conclusion about the populat…" at bounding box center [485, 382] width 436 height 61
click at [267, 348] on input "c. There is not enough information provided to make a conclusion about the popu…" at bounding box center [267, 343] width 0 height 9
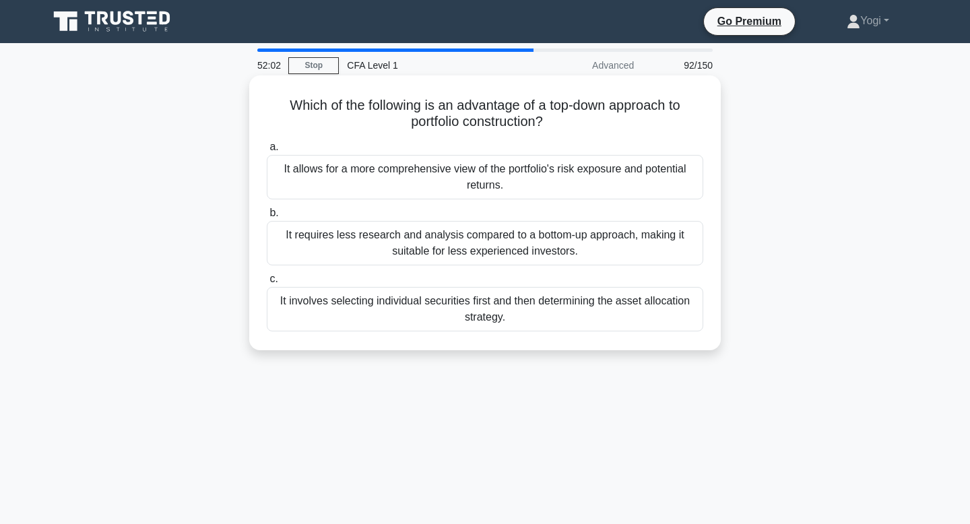
click at [561, 175] on div "It allows for a more comprehensive view of the portfolio's risk exposure and po…" at bounding box center [485, 177] width 436 height 44
click at [267, 152] on input "a. It allows for a more comprehensive view of the portfolio's risk exposure and…" at bounding box center [267, 147] width 0 height 9
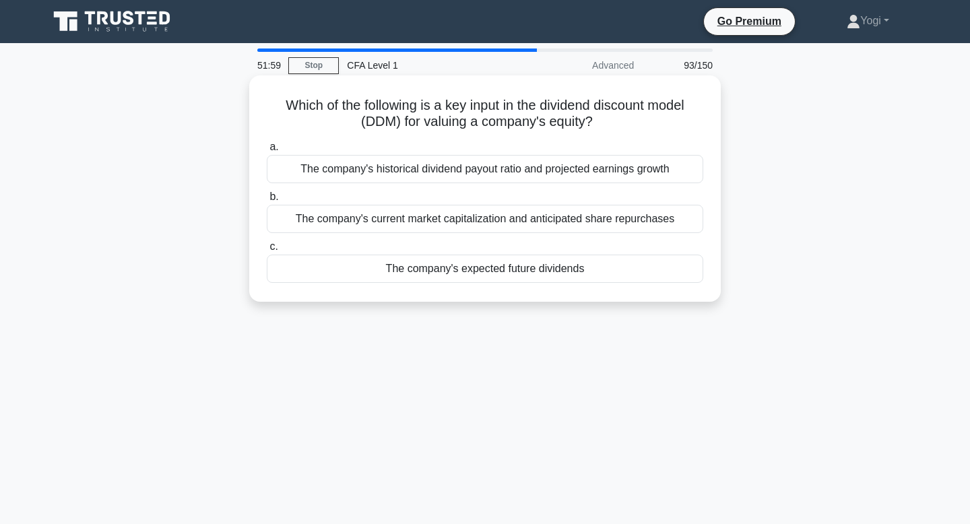
click at [548, 266] on div "The company's expected future dividends" at bounding box center [485, 269] width 436 height 28
click at [267, 251] on input "c. The company's expected future dividends" at bounding box center [267, 246] width 0 height 9
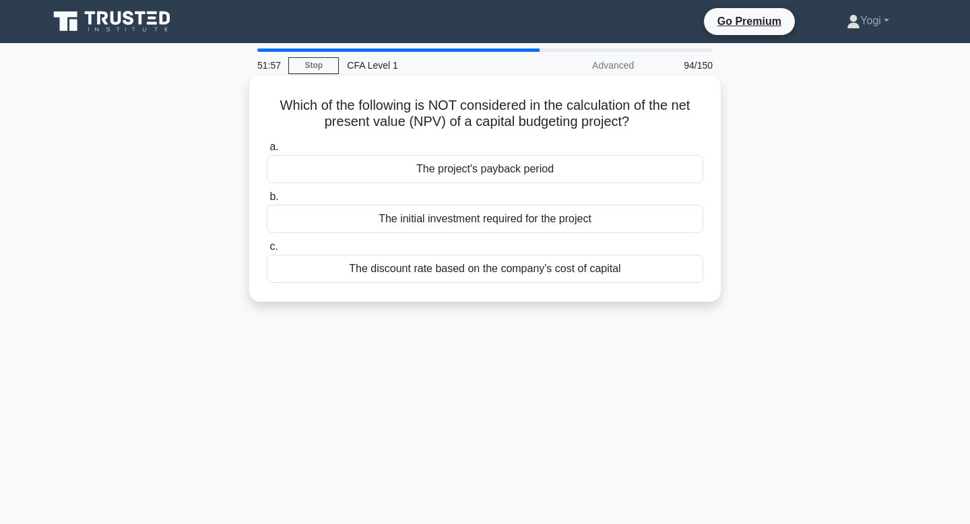
click at [553, 169] on div "The project's payback period" at bounding box center [485, 169] width 436 height 28
click at [267, 152] on input "a. The project's payback period" at bounding box center [267, 147] width 0 height 9
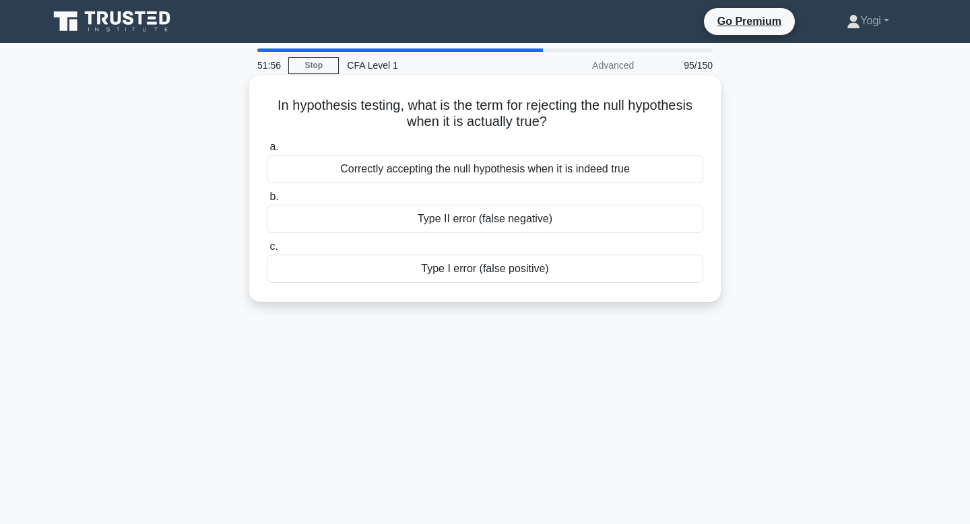
click at [545, 260] on div "Type I error (false positive)" at bounding box center [485, 269] width 436 height 28
click at [267, 251] on input "c. Type I error (false positive)" at bounding box center [267, 246] width 0 height 9
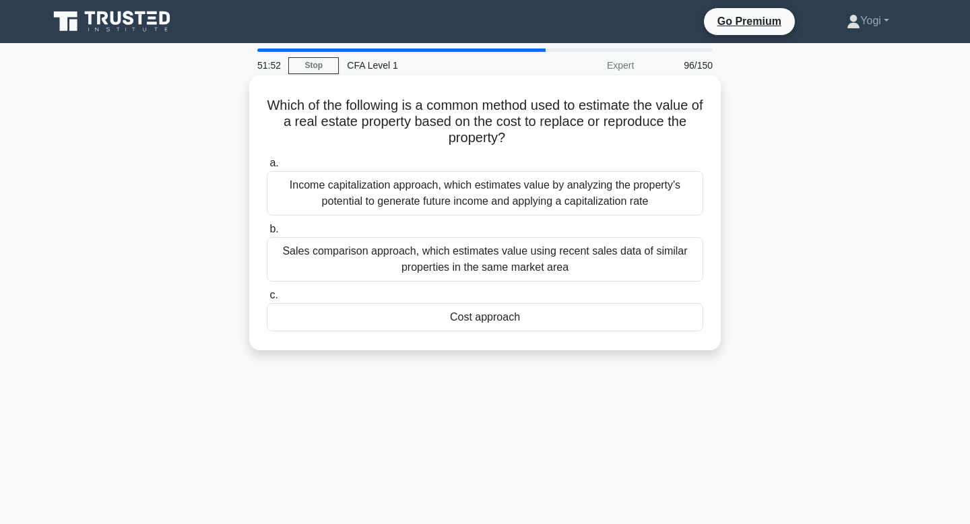
click at [536, 319] on div "Cost approach" at bounding box center [485, 317] width 436 height 28
click at [267, 300] on input "c. Cost approach" at bounding box center [267, 295] width 0 height 9
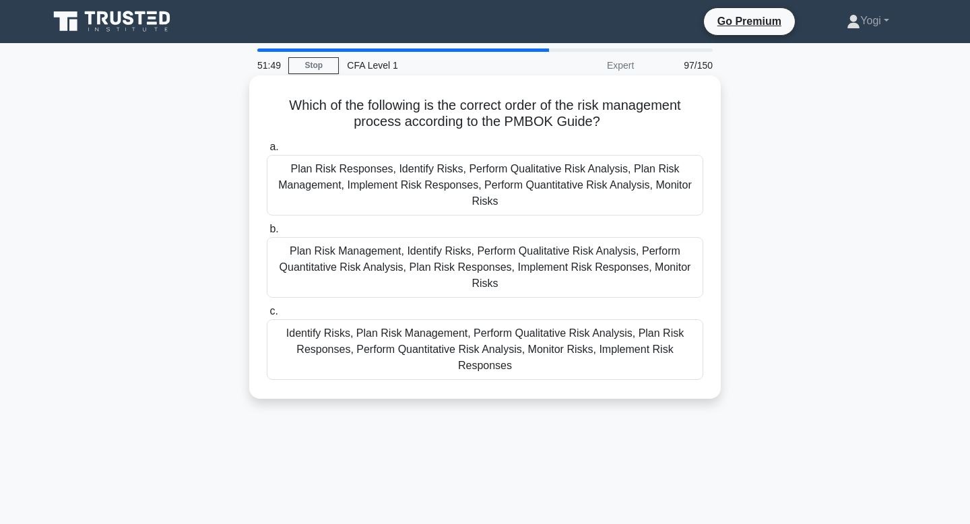
click at [541, 267] on div "Plan Risk Management, Identify Risks, Perform Qualitative Risk Analysis, Perfor…" at bounding box center [485, 267] width 436 height 61
click at [267, 234] on input "b. Plan Risk Management, Identify Risks, Perform Qualitative Risk Analysis, Per…" at bounding box center [267, 229] width 0 height 9
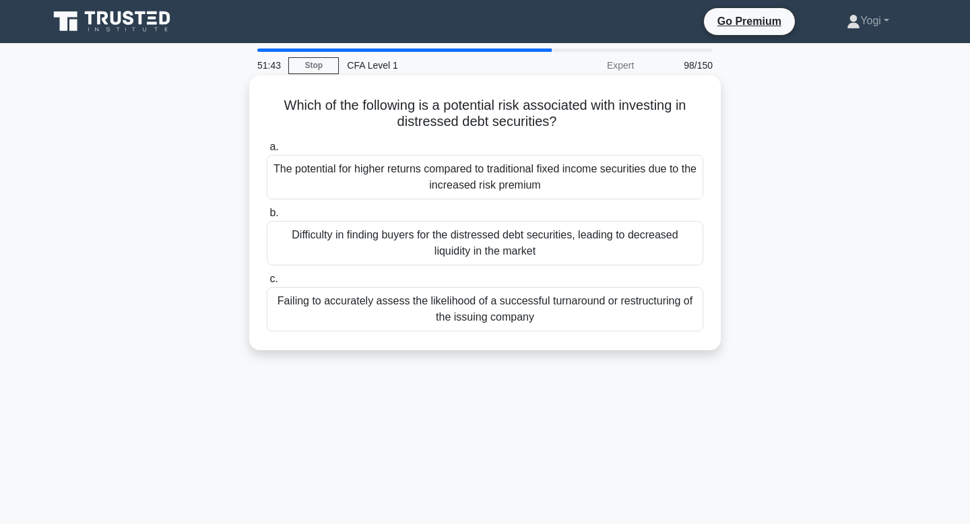
click at [537, 308] on div "Failing to accurately assess the likelihood of a successful turnaround or restr…" at bounding box center [485, 309] width 436 height 44
click at [267, 284] on input "c. Failing to accurately assess the likelihood of a successful turnaround or re…" at bounding box center [267, 279] width 0 height 9
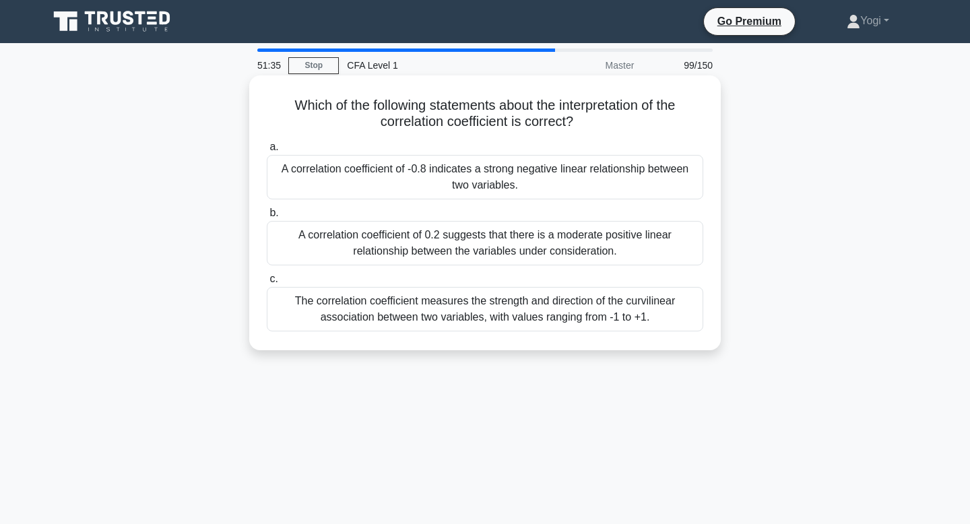
click at [557, 190] on div "A correlation coefficient of -0.8 indicates a strong negative linear relationsh…" at bounding box center [485, 177] width 436 height 44
click at [267, 152] on input "a. A correlation coefficient of -0.8 indicates a strong negative linear relatio…" at bounding box center [267, 147] width 0 height 9
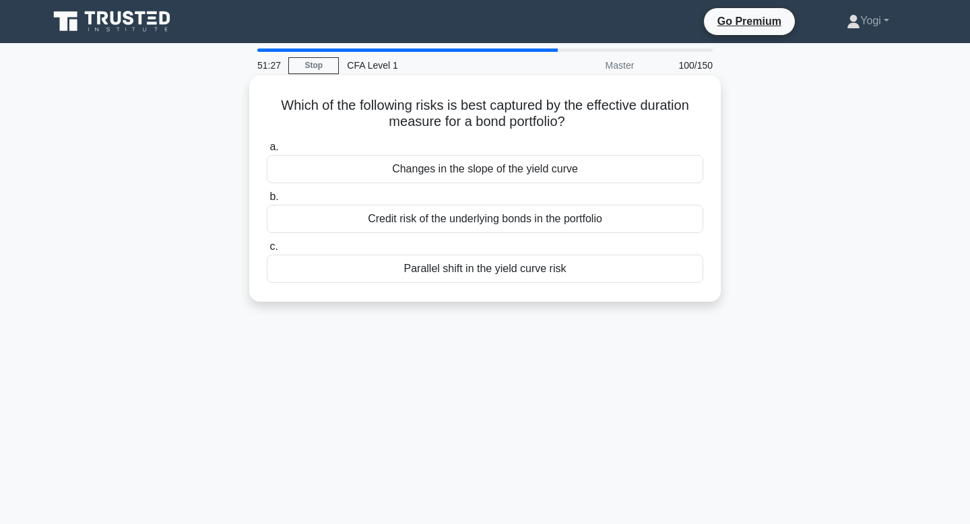
click at [543, 265] on div "Parallel shift in the yield curve risk" at bounding box center [485, 269] width 436 height 28
click at [267, 251] on input "c. Parallel shift in the yield curve risk" at bounding box center [267, 246] width 0 height 9
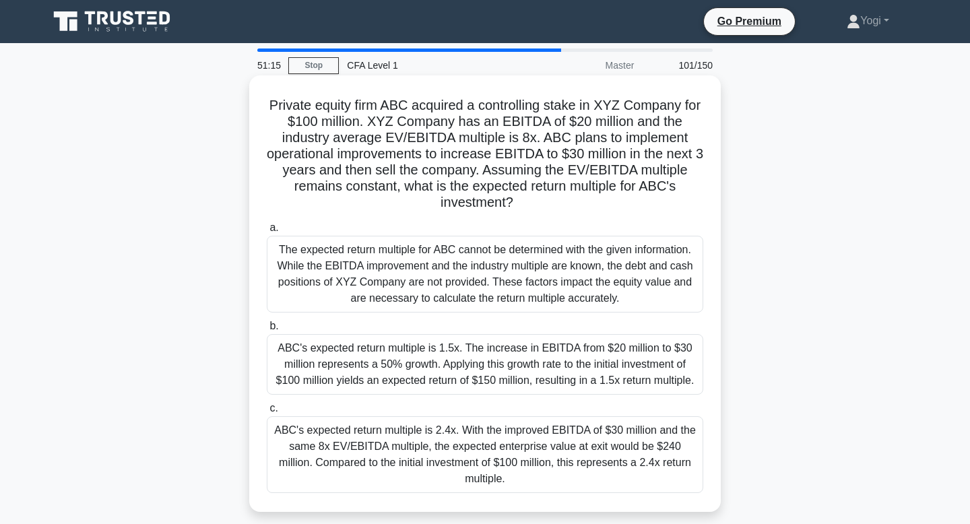
click at [541, 435] on div "ABC's expected return multiple is 2.4x. With the improved EBITDA of $30 million…" at bounding box center [485, 454] width 436 height 77
click at [267, 413] on input "c. ABC's expected return multiple is 2.4x. With the improved EBITDA of $30 mill…" at bounding box center [267, 408] width 0 height 9
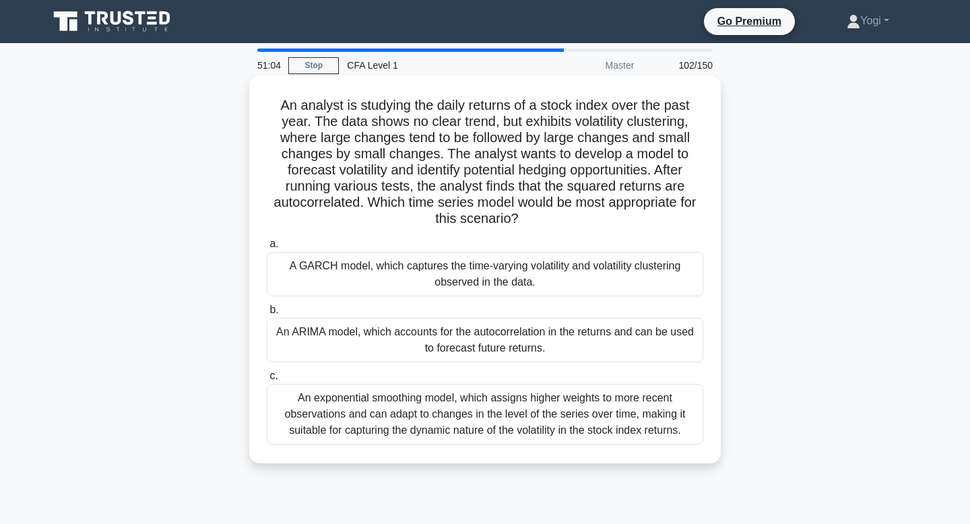
click at [577, 269] on div "A GARCH model, which captures the time-varying volatility and volatility cluste…" at bounding box center [485, 274] width 436 height 44
click at [267, 248] on input "a. A GARCH model, which captures the time-varying volatility and volatility clu…" at bounding box center [267, 244] width 0 height 9
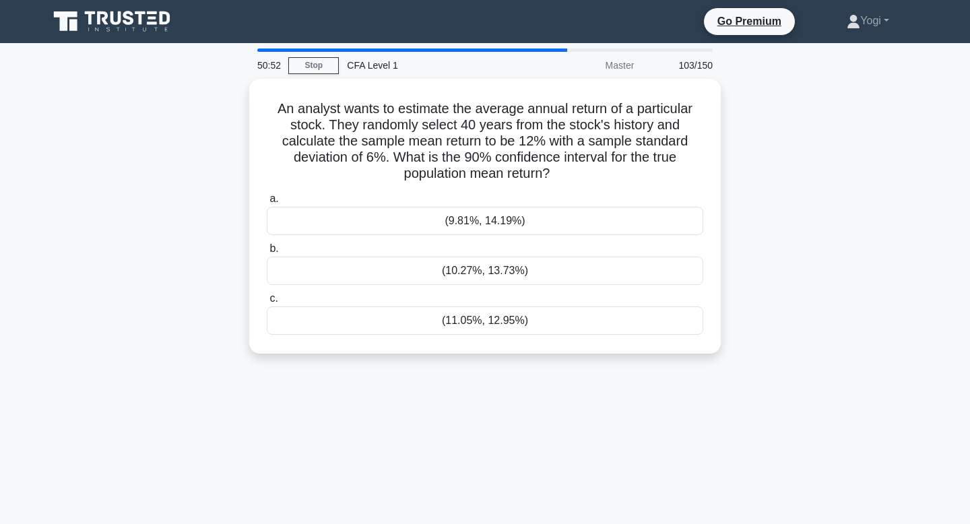
click at [577, 269] on div "(10.27%, 13.73%)" at bounding box center [485, 271] width 436 height 28
click at [267, 253] on input "b. (10.27%, 13.73%)" at bounding box center [267, 248] width 0 height 9
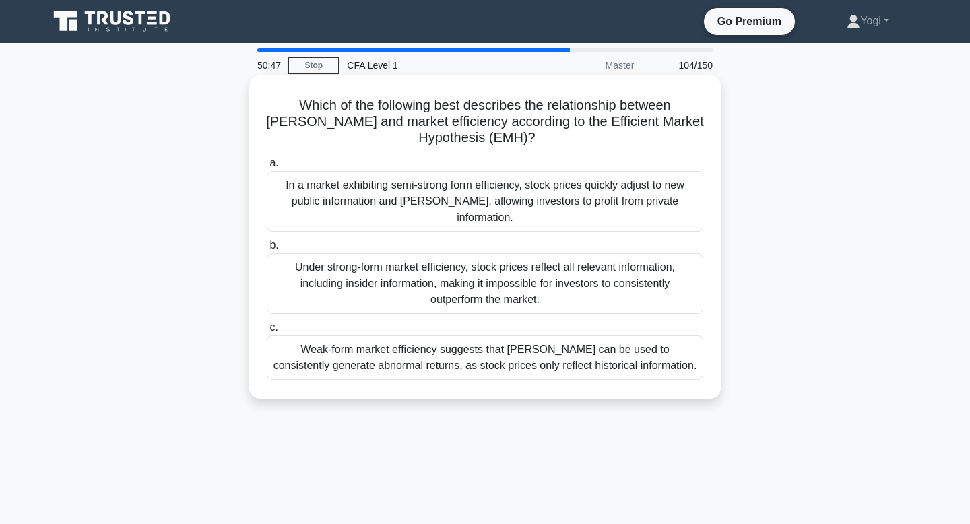
click at [576, 288] on div "Under strong-form market efficiency, stock prices reflect all relevant informat…" at bounding box center [485, 283] width 436 height 61
click at [267, 250] on input "b. Under strong-form market efficiency, stock prices reflect all relevant infor…" at bounding box center [267, 245] width 0 height 9
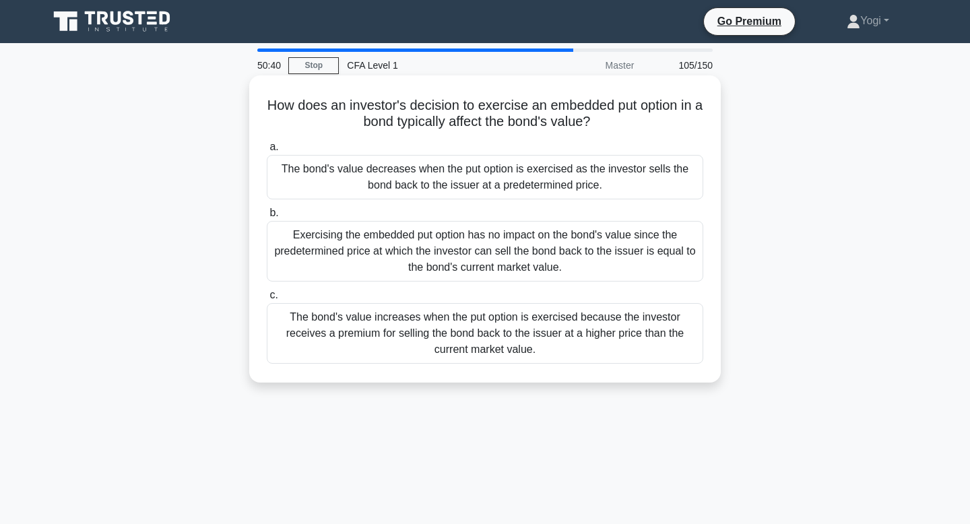
click at [597, 168] on div "The bond's value decreases when the put option is exercised as the investor sel…" at bounding box center [485, 177] width 436 height 44
click at [267, 152] on input "a. The bond's value decreases when the put option is exercised as the investor …" at bounding box center [267, 147] width 0 height 9
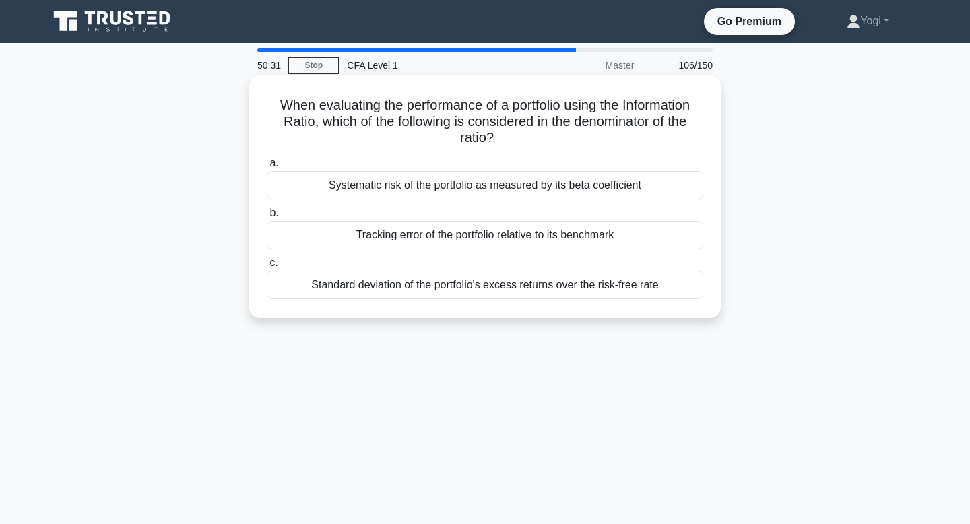
click at [597, 240] on div "Tracking error of the portfolio relative to its benchmark" at bounding box center [485, 235] width 436 height 28
click at [267, 218] on input "b. Tracking error of the portfolio relative to its benchmark" at bounding box center [267, 213] width 0 height 9
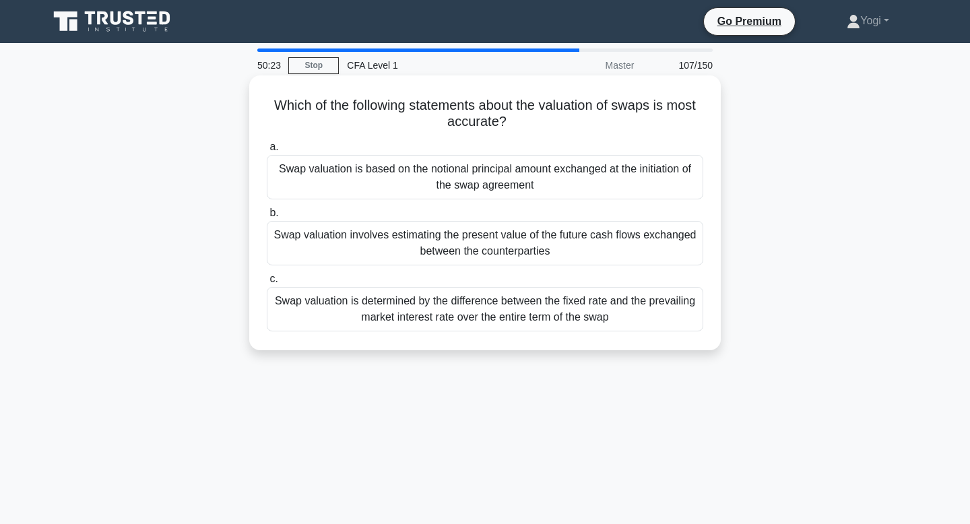
click at [598, 181] on div "Swap valuation is based on the notional principal amount exchanged at the initi…" at bounding box center [485, 177] width 436 height 44
click at [267, 152] on input "a. Swap valuation is based on the notional principal amount exchanged at the in…" at bounding box center [267, 147] width 0 height 9
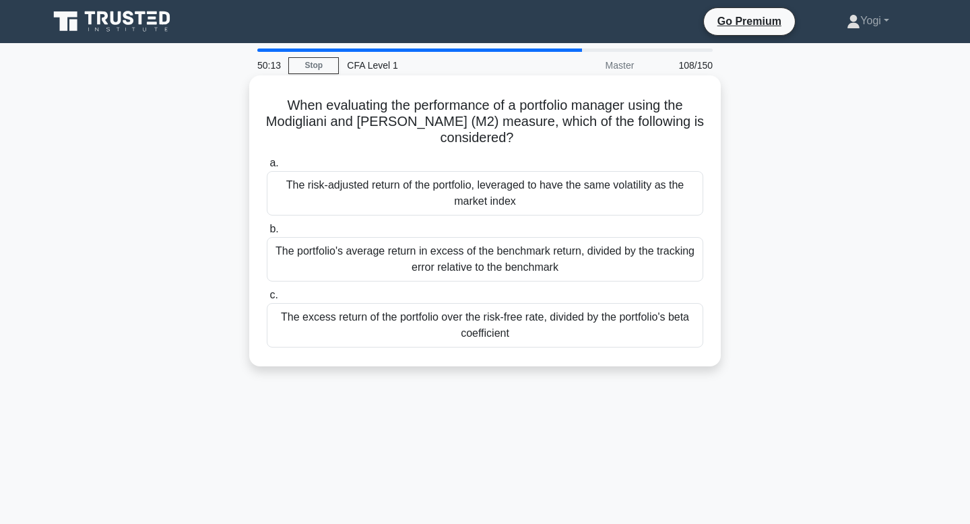
click at [587, 328] on div "The excess return of the portfolio over the risk-free rate, divided by the port…" at bounding box center [485, 325] width 436 height 44
click at [267, 300] on input "c. The excess return of the portfolio over the risk-free rate, divided by the p…" at bounding box center [267, 295] width 0 height 9
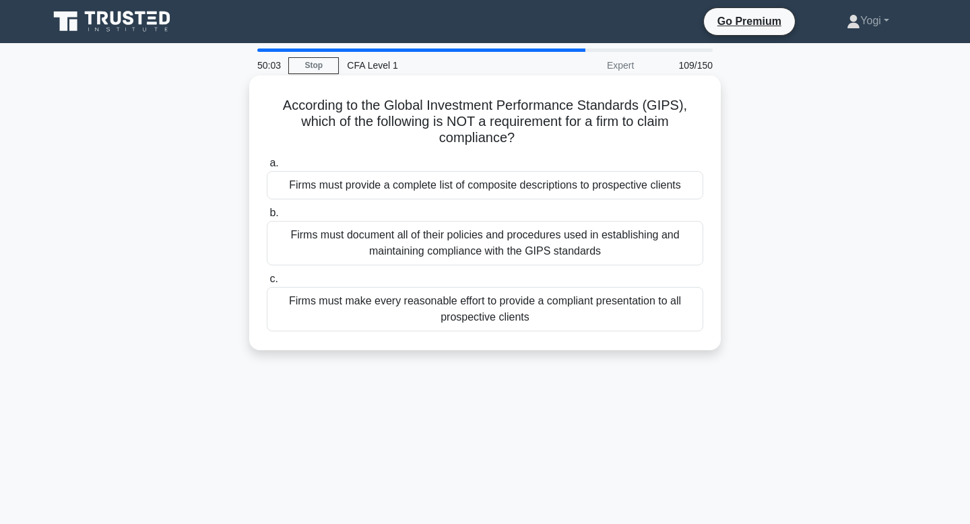
click at [582, 173] on div "Firms must provide a complete list of composite descriptions to prospective cli…" at bounding box center [485, 185] width 436 height 28
click at [267, 168] on input "a. Firms must provide a complete list of composite descriptions to prospective …" at bounding box center [267, 163] width 0 height 9
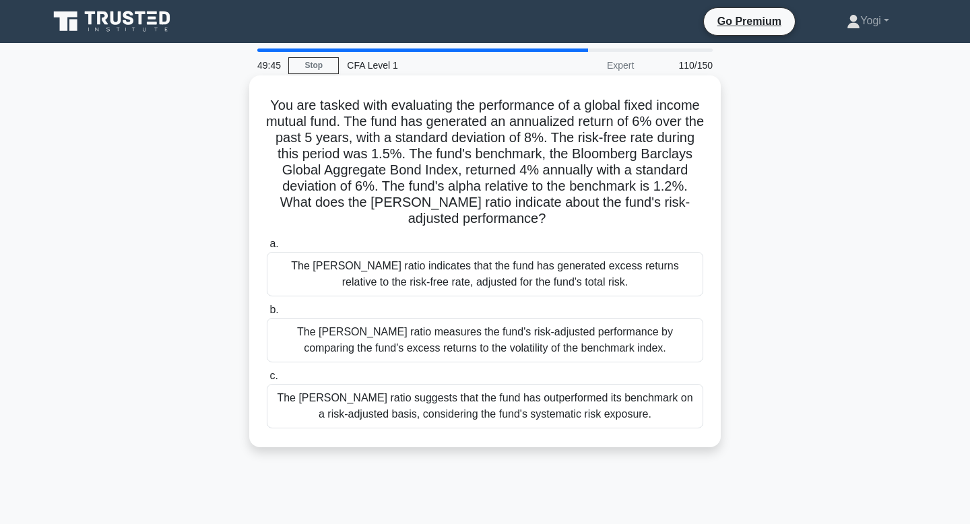
click at [575, 343] on div "The Sharpe ratio measures the fund's risk-adjusted performance by comparing the…" at bounding box center [485, 340] width 436 height 44
click at [267, 314] on input "b. The Sharpe ratio measures the fund's risk-adjusted performance by comparing …" at bounding box center [267, 310] width 0 height 9
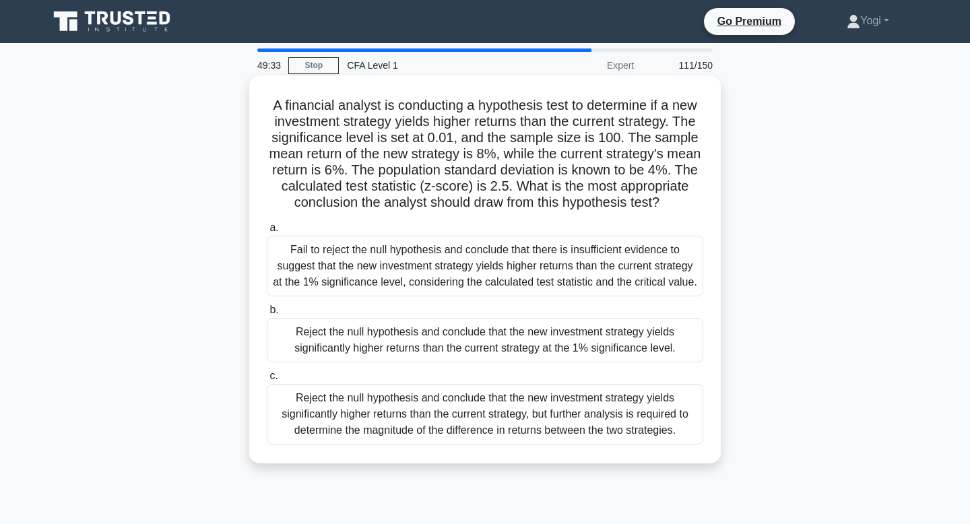
click at [574, 360] on div "Reject the null hypothesis and conclude that the new investment strategy yields…" at bounding box center [485, 340] width 436 height 44
click at [267, 314] on input "b. Reject the null hypothesis and conclude that the new investment strategy yie…" at bounding box center [267, 310] width 0 height 9
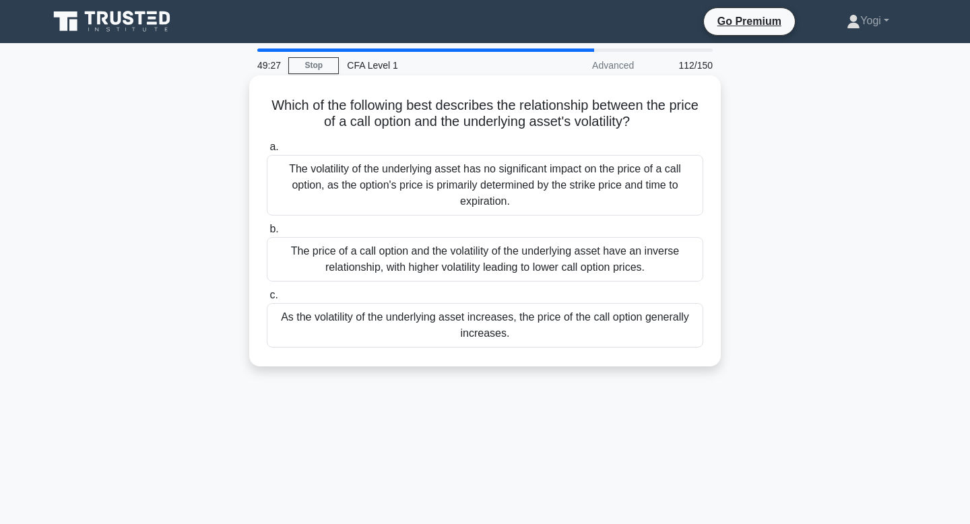
click at [582, 323] on div "As the volatility of the underlying asset increases, the price of the call opti…" at bounding box center [485, 325] width 436 height 44
click at [267, 300] on input "c. As the volatility of the underlying asset increases, the price of the call o…" at bounding box center [267, 295] width 0 height 9
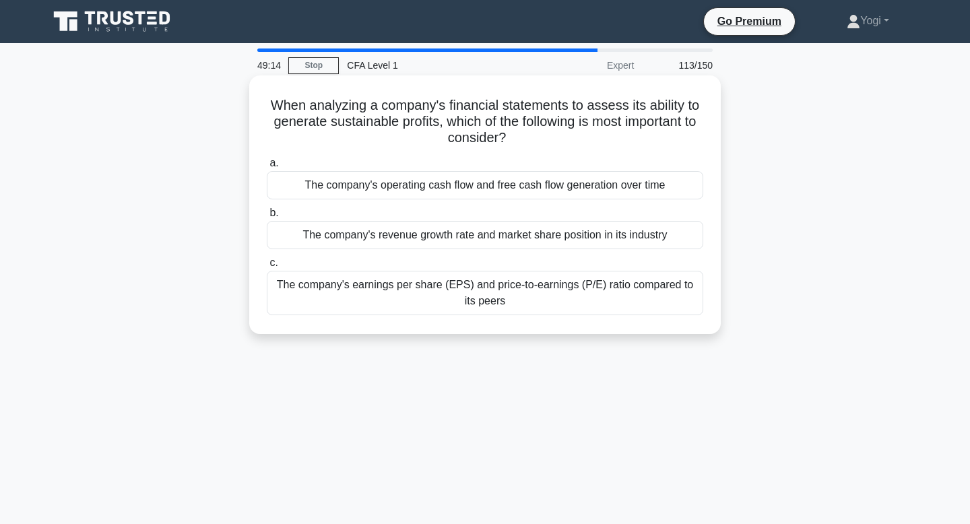
click at [589, 234] on div "The company's revenue growth rate and market share position in its industry" at bounding box center [485, 235] width 436 height 28
click at [267, 218] on input "b. The company's revenue growth rate and market share position in its industry" at bounding box center [267, 213] width 0 height 9
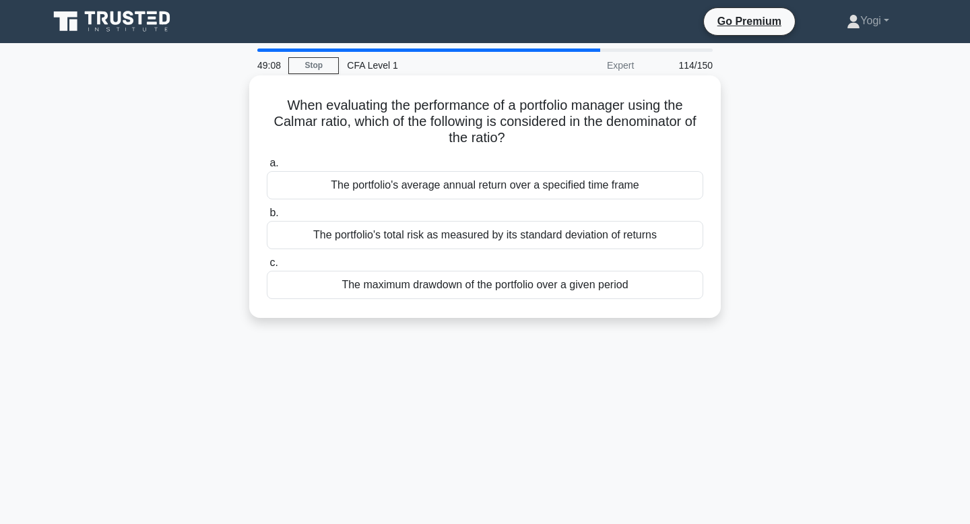
click at [585, 286] on div "The maximum drawdown of the portfolio over a given period" at bounding box center [485, 285] width 436 height 28
click at [267, 267] on input "c. The maximum drawdown of the portfolio over a given period" at bounding box center [267, 263] width 0 height 9
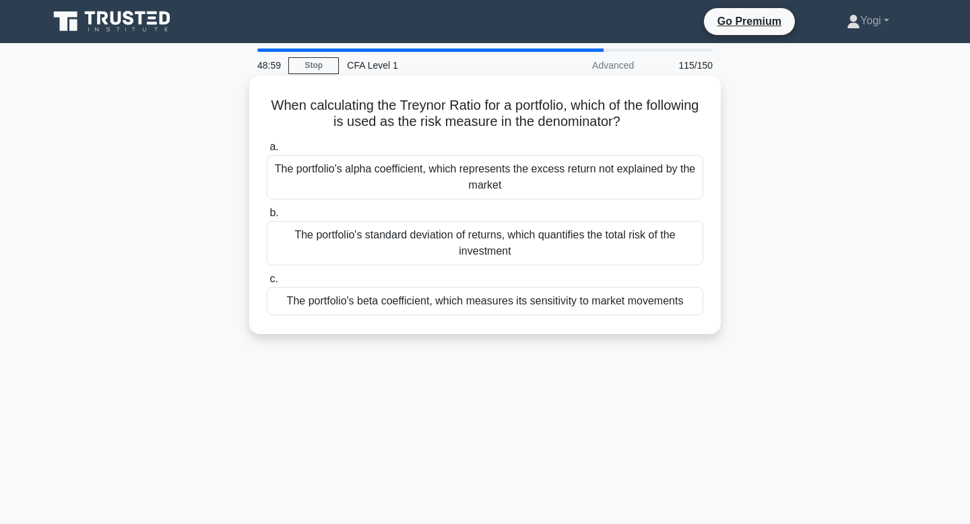
click at [580, 307] on div "The portfolio's beta coefficient, which measures its sensitivity to market move…" at bounding box center [485, 301] width 436 height 28
click at [267, 284] on input "c. The portfolio's beta coefficient, which measures its sensitivity to market m…" at bounding box center [267, 279] width 0 height 9
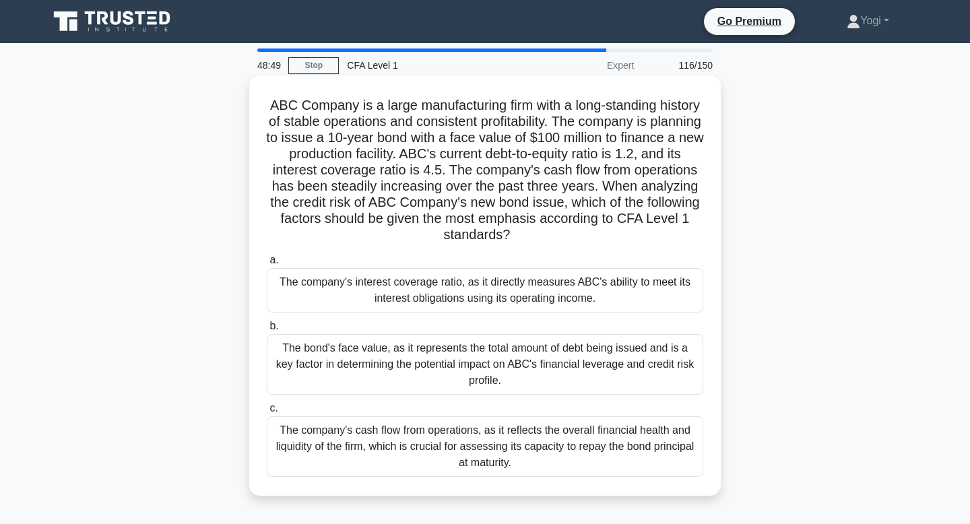
click at [662, 290] on div "The company's interest coverage ratio, as it directly measures ABC's ability to…" at bounding box center [485, 290] width 436 height 44
click at [267, 265] on input "a. The company's interest coverage ratio, as it directly measures ABC's ability…" at bounding box center [267, 260] width 0 height 9
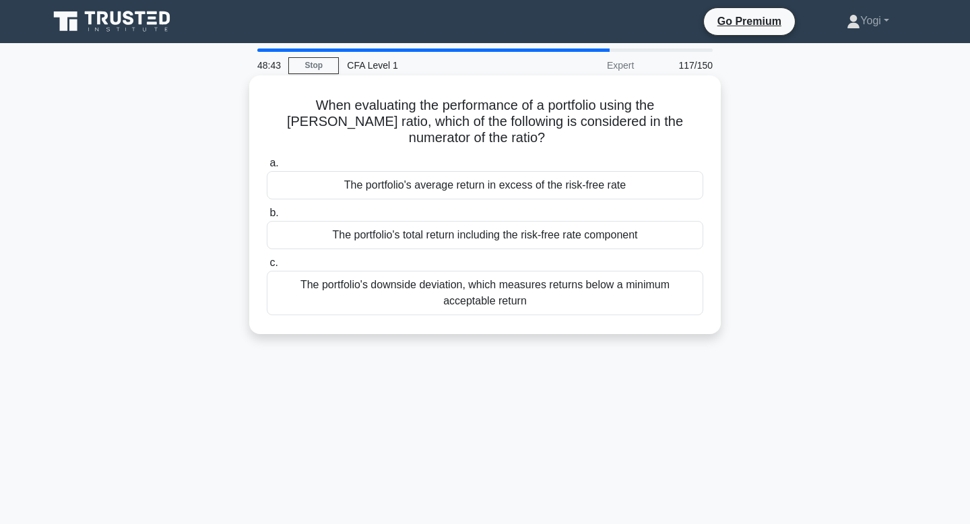
click at [659, 171] on div "The portfolio's average return in excess of the risk-free rate" at bounding box center [485, 185] width 436 height 28
click at [267, 167] on input "a. The portfolio's average return in excess of the risk-free rate" at bounding box center [267, 163] width 0 height 9
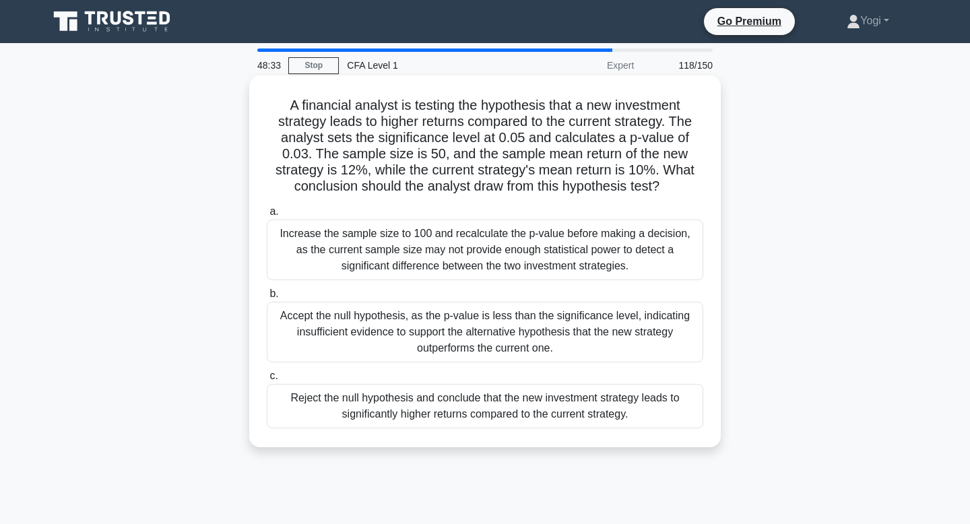
click at [637, 409] on div "Reject the null hypothesis and conclude that the new investment strategy leads …" at bounding box center [485, 406] width 436 height 44
click at [267, 380] on input "c. Reject the null hypothesis and conclude that the new investment strategy lea…" at bounding box center [267, 376] width 0 height 9
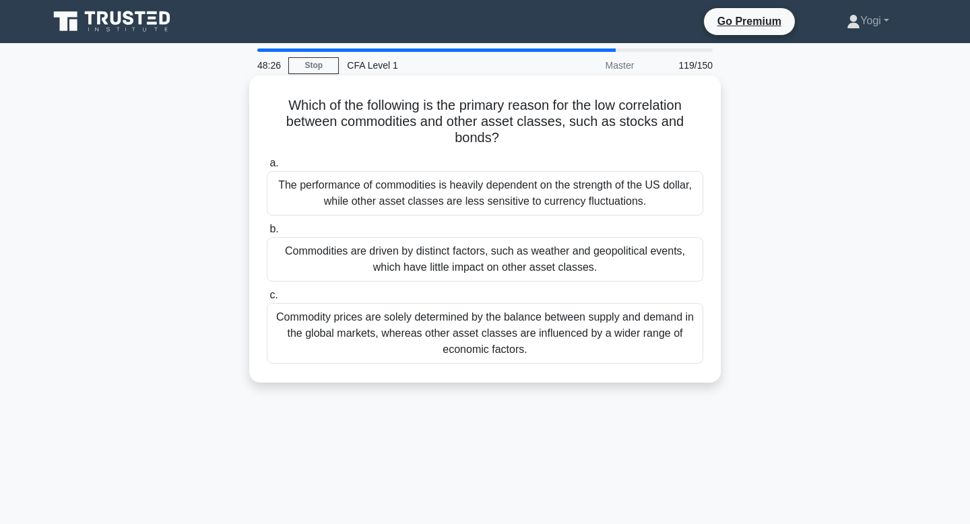
click at [636, 271] on div "Commodities are driven by distinct factors, such as weather and geopolitical ev…" at bounding box center [485, 259] width 436 height 44
click at [267, 234] on input "b. Commodities are driven by distinct factors, such as weather and geopolitical…" at bounding box center [267, 229] width 0 height 9
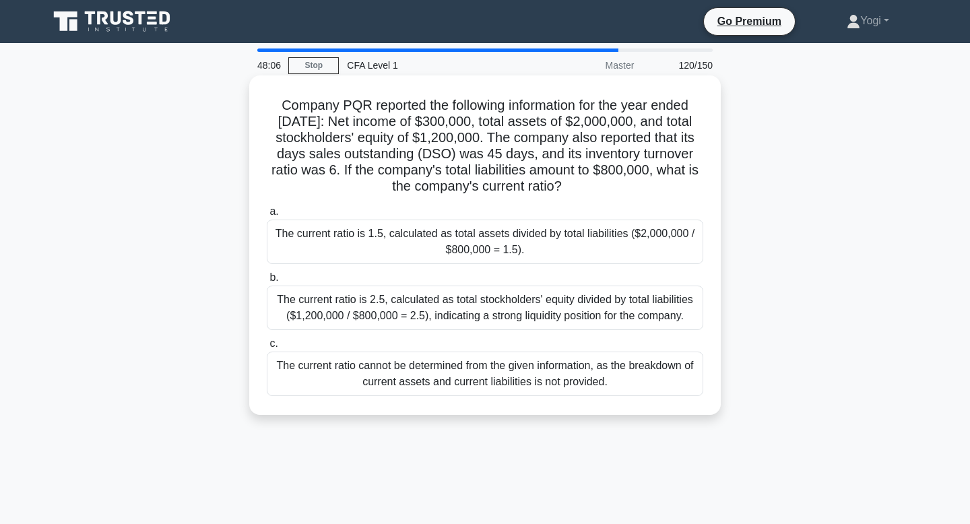
click at [628, 377] on div "The current ratio cannot be determined from the given information, as the break…" at bounding box center [485, 374] width 436 height 44
click at [267, 348] on input "c. The current ratio cannot be determined from the given information, as the br…" at bounding box center [267, 343] width 0 height 9
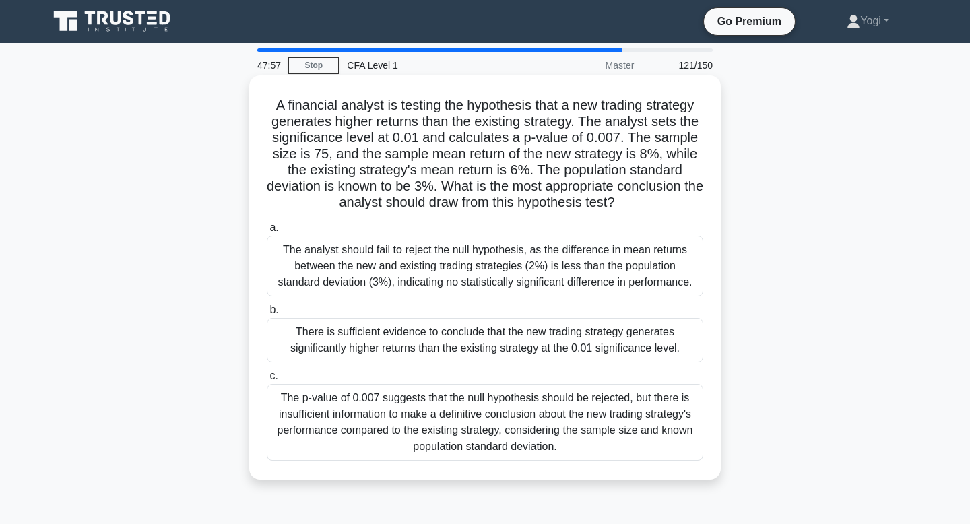
click at [663, 343] on div "There is sufficient evidence to conclude that the new trading strategy generate…" at bounding box center [485, 340] width 436 height 44
click at [267, 314] on input "b. There is sufficient evidence to conclude that the new trading strategy gener…" at bounding box center [267, 310] width 0 height 9
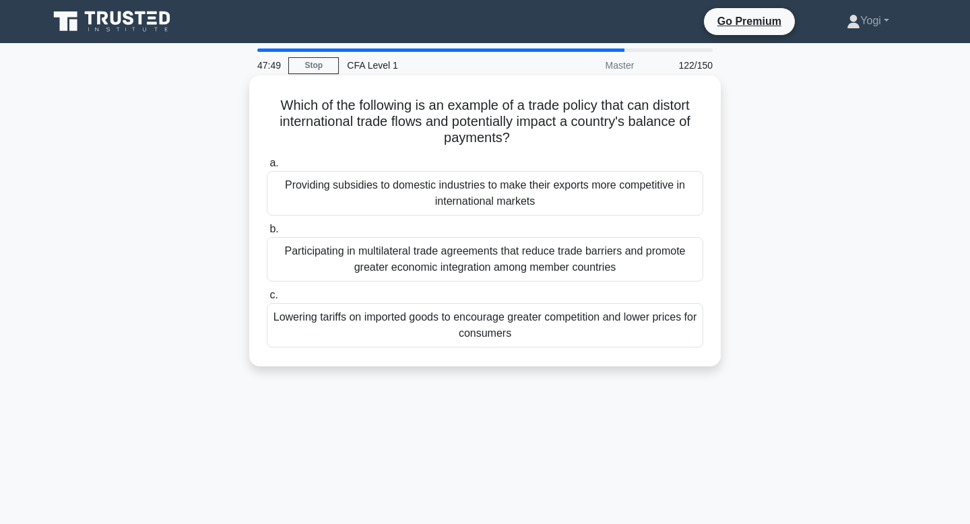
click at [639, 189] on div "Providing subsidies to domestic industries to make their exports more competiti…" at bounding box center [485, 193] width 436 height 44
click at [267, 168] on input "a. Providing subsidies to domestic industries to make their exports more compet…" at bounding box center [267, 163] width 0 height 9
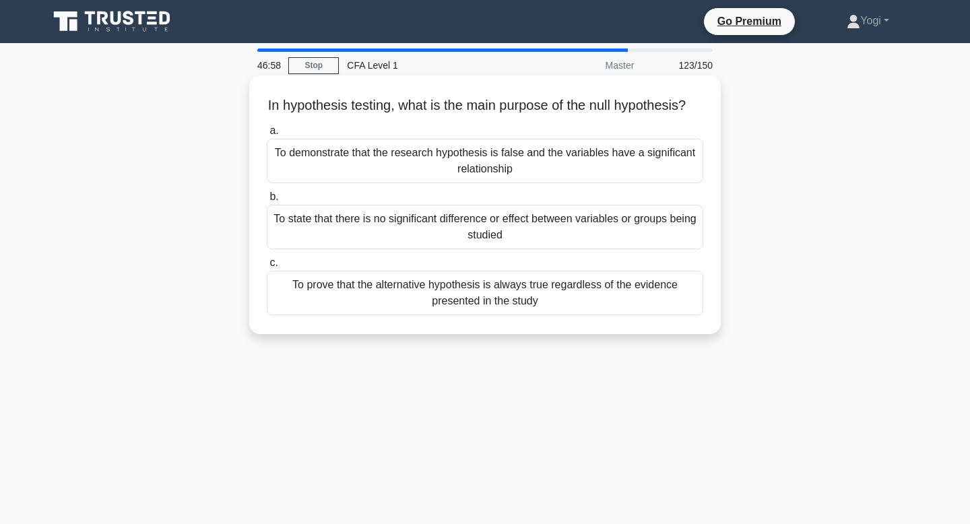
click at [582, 242] on div "To state that there is no significant difference or effect between variables or…" at bounding box center [485, 227] width 436 height 44
click at [267, 201] on input "b. To state that there is no significant difference or effect between variables…" at bounding box center [267, 197] width 0 height 9
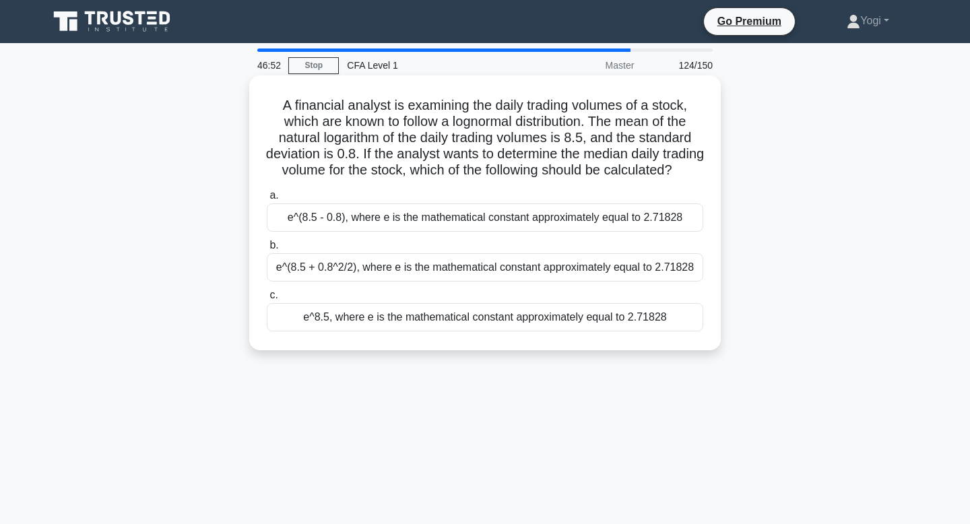
click at [585, 331] on div "e^8.5, where e is the mathematical constant approximately equal to 2.71828" at bounding box center [485, 317] width 436 height 28
click at [267, 300] on input "c. e^8.5, where e is the mathematical constant approximately equal to 2.71828" at bounding box center [267, 295] width 0 height 9
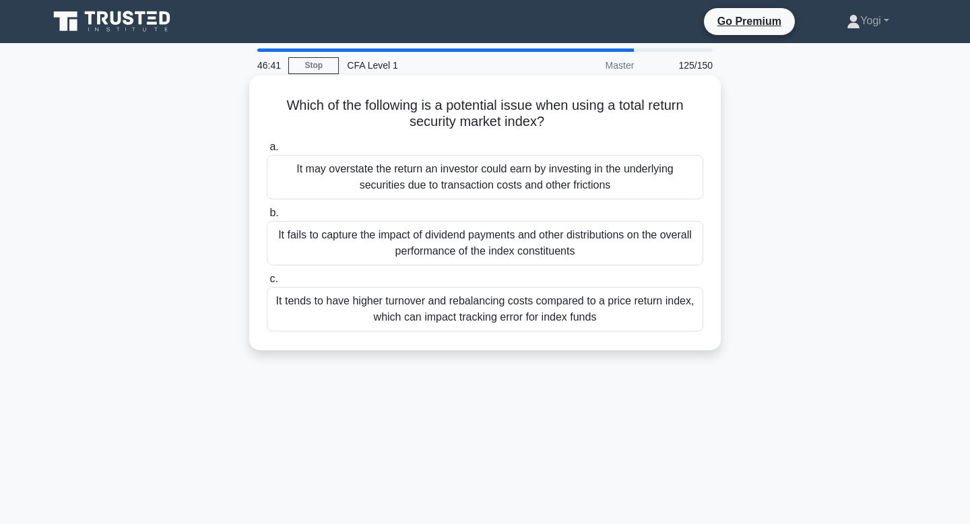
click at [572, 249] on div "It fails to capture the impact of dividend payments and other distributions on …" at bounding box center [485, 243] width 436 height 44
click at [267, 218] on input "b. It fails to capture the impact of dividend payments and other distributions …" at bounding box center [267, 213] width 0 height 9
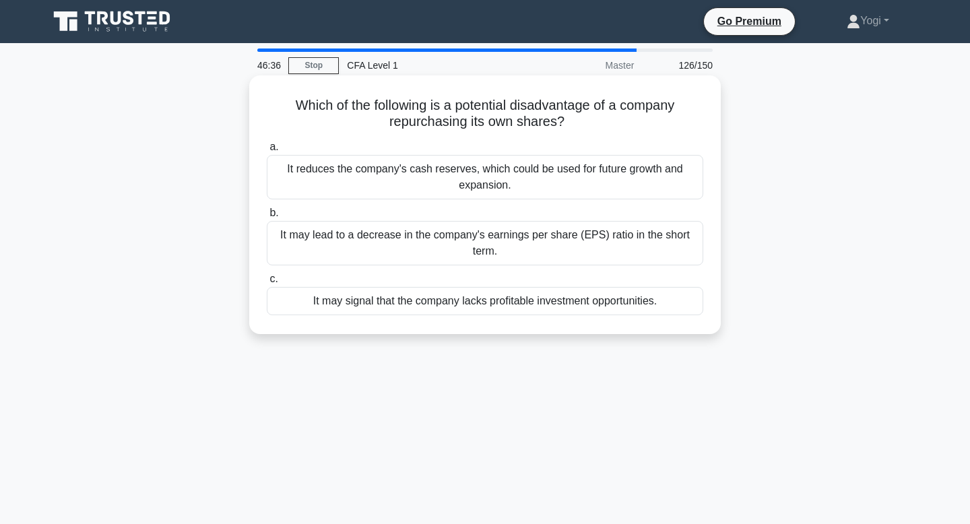
click at [576, 306] on div "It may signal that the company lacks profitable investment opportunities." at bounding box center [485, 301] width 436 height 28
click at [267, 284] on input "c. It may signal that the company lacks profitable investment opportunities." at bounding box center [267, 279] width 0 height 9
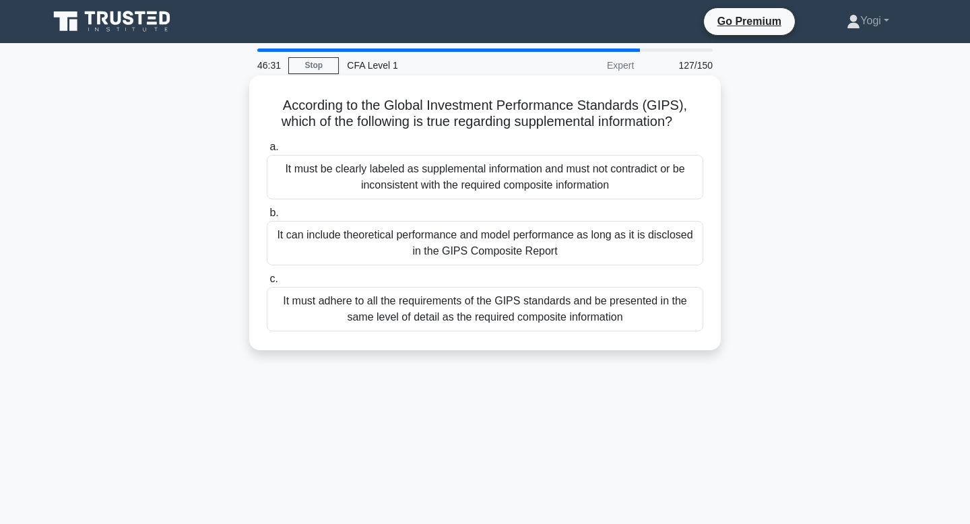
click at [582, 235] on div "It can include theoretical performance and model performance as long as it is d…" at bounding box center [485, 243] width 436 height 44
click at [267, 218] on input "b. It can include theoretical performance and model performance as long as it i…" at bounding box center [267, 213] width 0 height 9
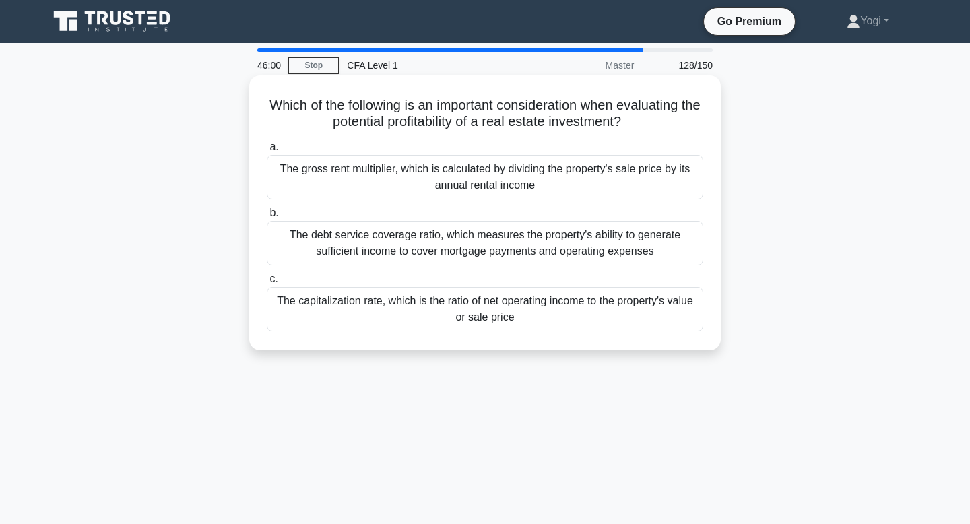
click at [649, 308] on div "The capitalization rate, which is the ratio of net operating income to the prop…" at bounding box center [485, 309] width 436 height 44
click at [267, 284] on input "c. The capitalization rate, which is the ratio of net operating income to the p…" at bounding box center [267, 279] width 0 height 9
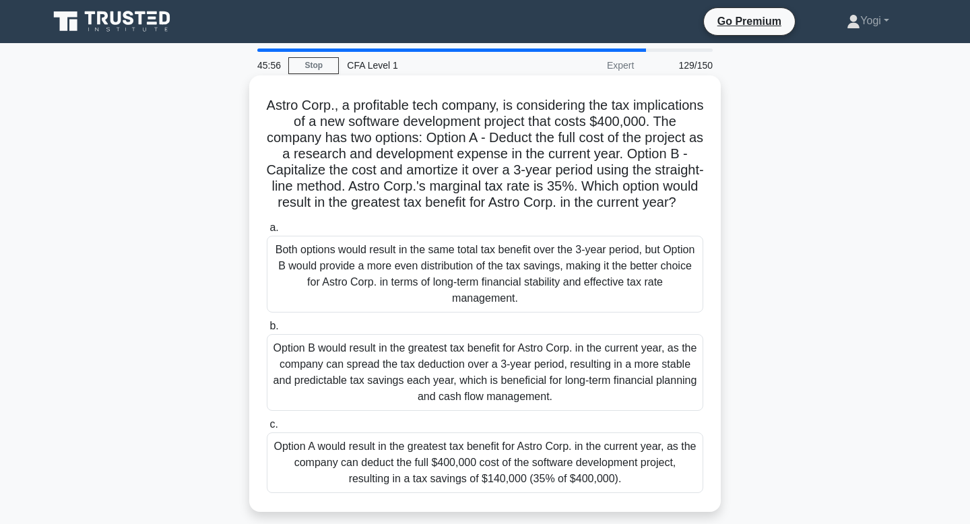
click at [657, 459] on div "Option A would result in the greatest tax benefit for Astro Corp. in the curren…" at bounding box center [485, 462] width 436 height 61
click at [267, 429] on input "c. Option A would result in the greatest tax benefit for Astro Corp. in the cur…" at bounding box center [267, 424] width 0 height 9
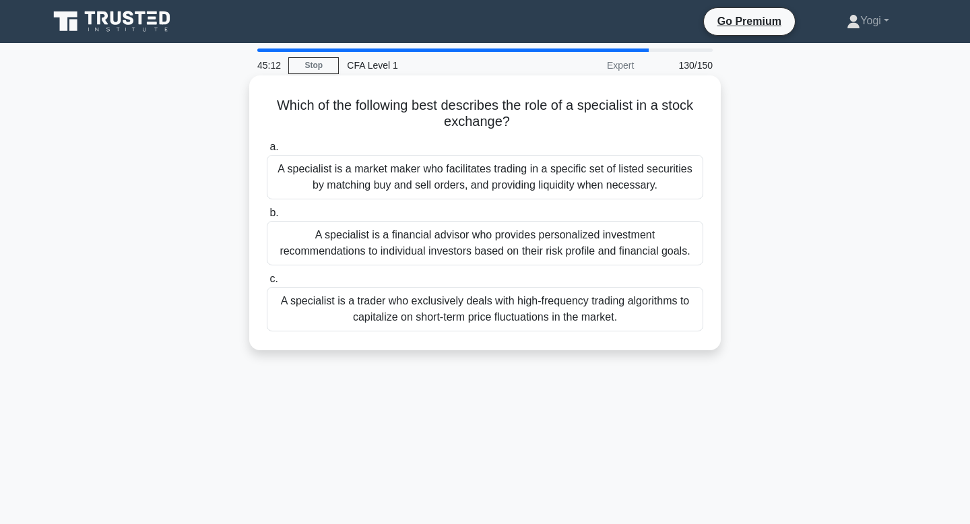
click at [637, 182] on div "A specialist is a market maker who facilitates trading in a specific set of lis…" at bounding box center [485, 177] width 436 height 44
click at [267, 152] on input "a. A specialist is a market maker who facilitates trading in a specific set of …" at bounding box center [267, 147] width 0 height 9
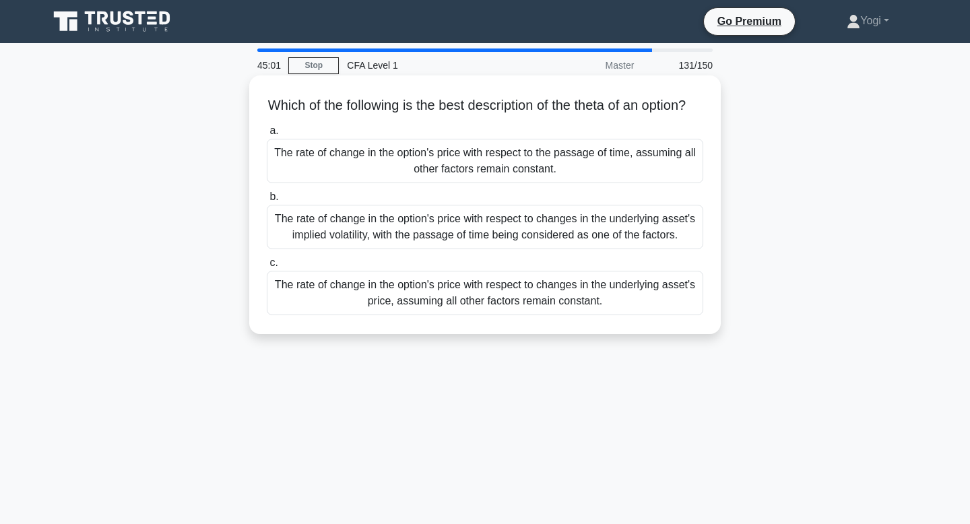
click at [667, 174] on div "The rate of change in the option's price with respect to the passage of time, a…" at bounding box center [485, 161] width 436 height 44
click at [267, 135] on input "a. The rate of change in the option's price with respect to the passage of time…" at bounding box center [267, 131] width 0 height 9
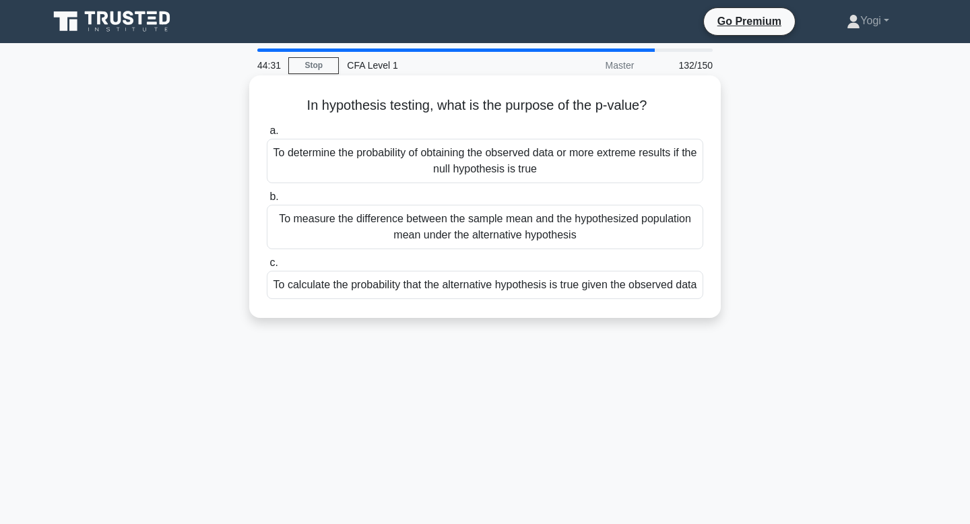
click at [652, 144] on div "To determine the probability of obtaining the observed data or more extreme res…" at bounding box center [485, 161] width 436 height 44
click at [267, 135] on input "a. To determine the probability of obtaining the observed data or more extreme …" at bounding box center [267, 131] width 0 height 9
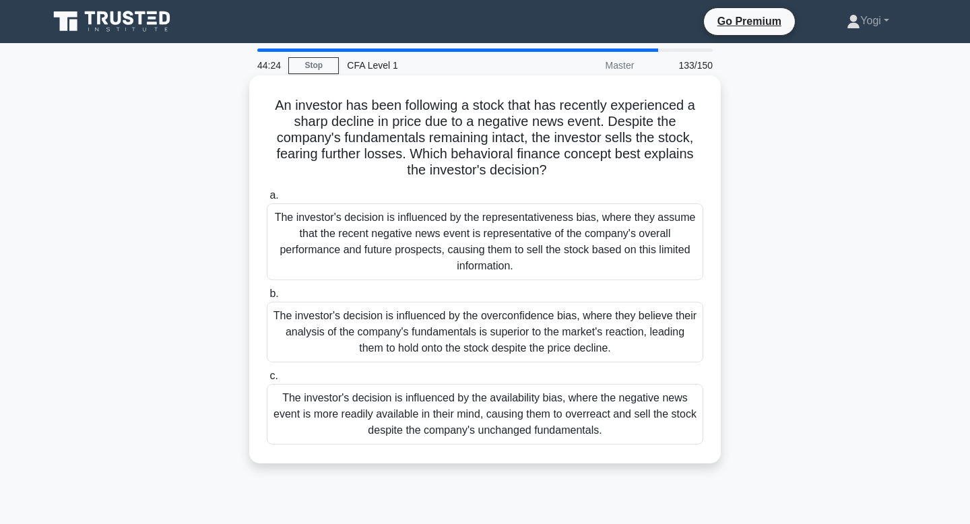
click at [591, 433] on div "The investor's decision is influenced by the availability bias, where the negat…" at bounding box center [485, 414] width 436 height 61
click at [267, 380] on input "c. The investor's decision is influenced by the availability bias, where the ne…" at bounding box center [267, 376] width 0 height 9
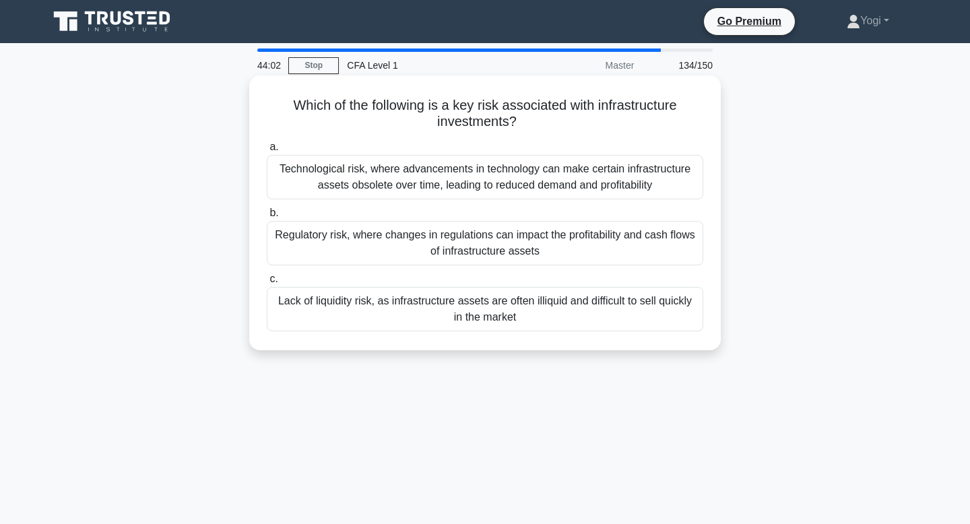
click at [649, 243] on div "Regulatory risk, where changes in regulations can impact the profitability and …" at bounding box center [485, 243] width 436 height 44
click at [267, 218] on input "b. Regulatory risk, where changes in regulations can impact the profitability a…" at bounding box center [267, 213] width 0 height 9
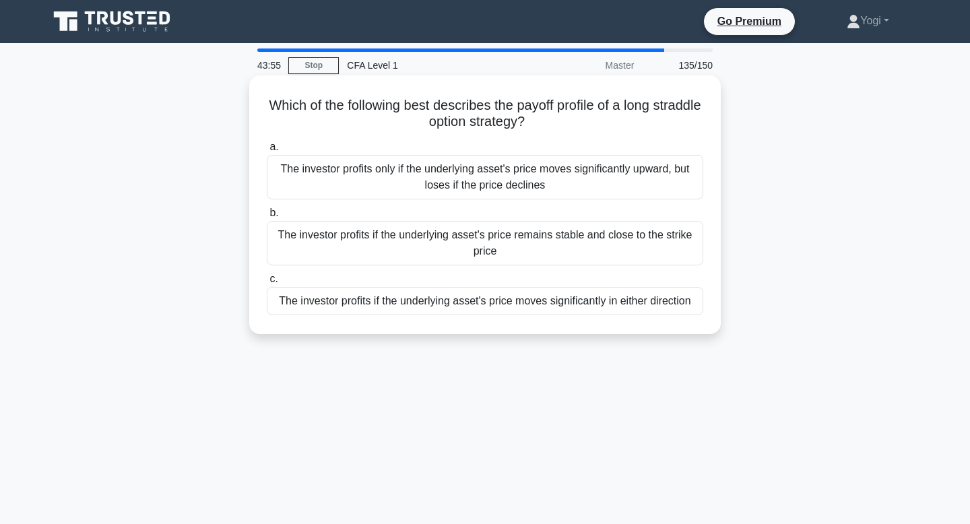
click at [676, 314] on div "The investor profits if the underlying asset's price moves significantly in eit…" at bounding box center [485, 301] width 436 height 28
click at [267, 284] on input "c. The investor profits if the underlying asset's price moves significantly in …" at bounding box center [267, 279] width 0 height 9
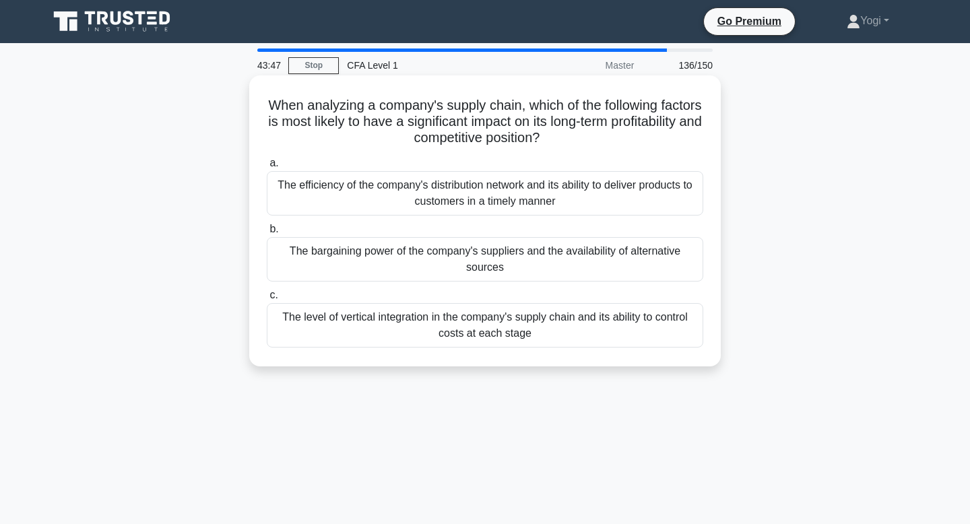
click at [615, 255] on div "The bargaining power of the company's suppliers and the availability of alterna…" at bounding box center [485, 259] width 436 height 44
click at [267, 234] on input "b. The bargaining power of the company's suppliers and the availability of alte…" at bounding box center [267, 229] width 0 height 9
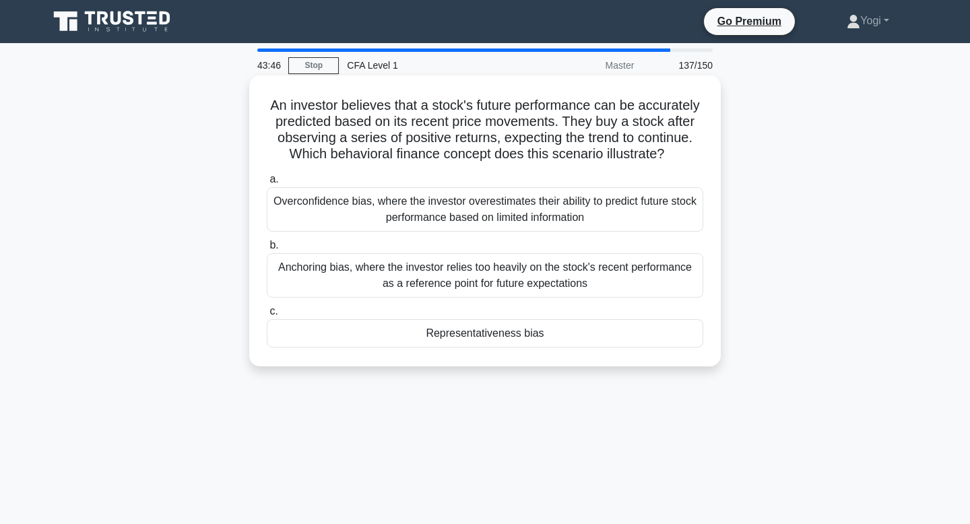
click at [614, 334] on div "Representativeness bias" at bounding box center [485, 333] width 436 height 28
click at [267, 316] on input "c. Representativeness bias" at bounding box center [267, 311] width 0 height 9
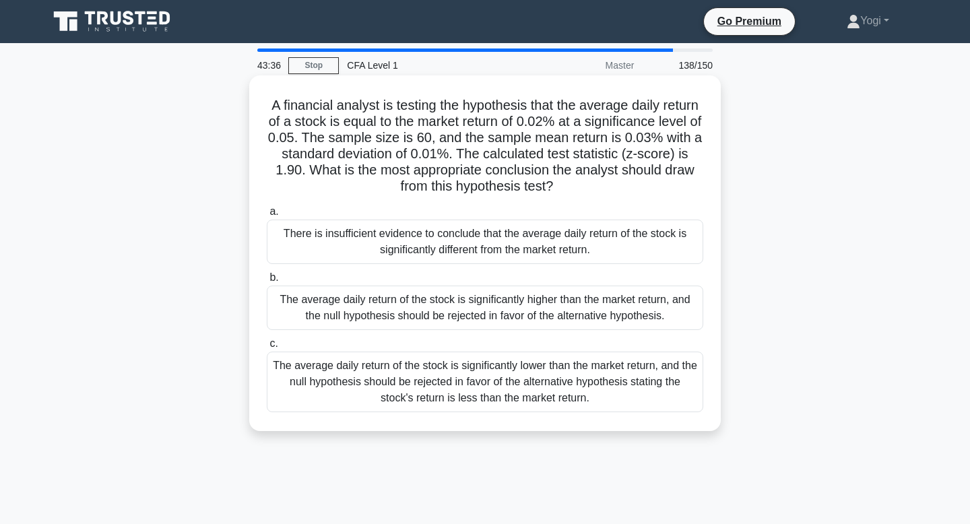
click at [672, 238] on div "There is insufficient evidence to conclude that the average daily return of the…" at bounding box center [485, 242] width 436 height 44
click at [267, 216] on input "a. There is insufficient evidence to conclude that the average daily return of …" at bounding box center [267, 211] width 0 height 9
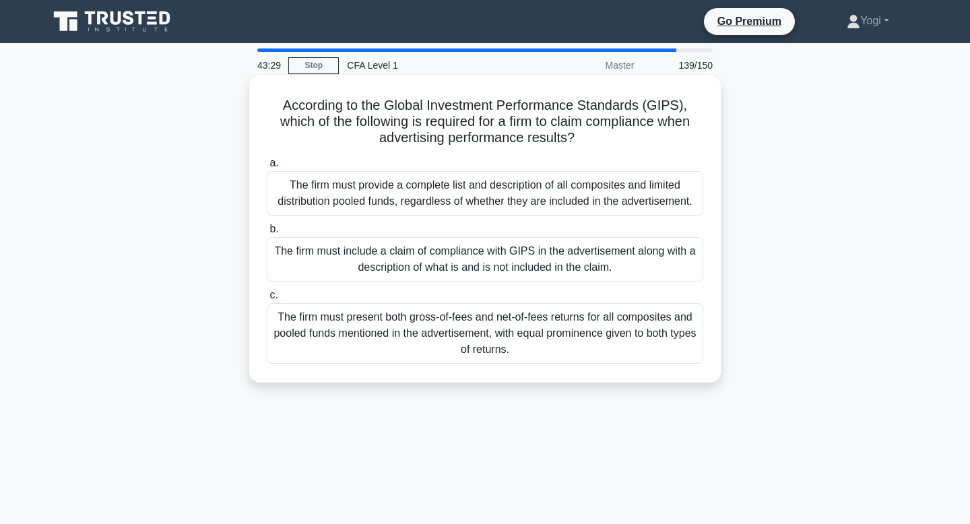
click at [681, 267] on div "The firm must include a claim of compliance with GIPS in the advertisement alon…" at bounding box center [485, 259] width 436 height 44
click at [267, 234] on input "b. The firm must include a claim of compliance with GIPS in the advertisement a…" at bounding box center [267, 229] width 0 height 9
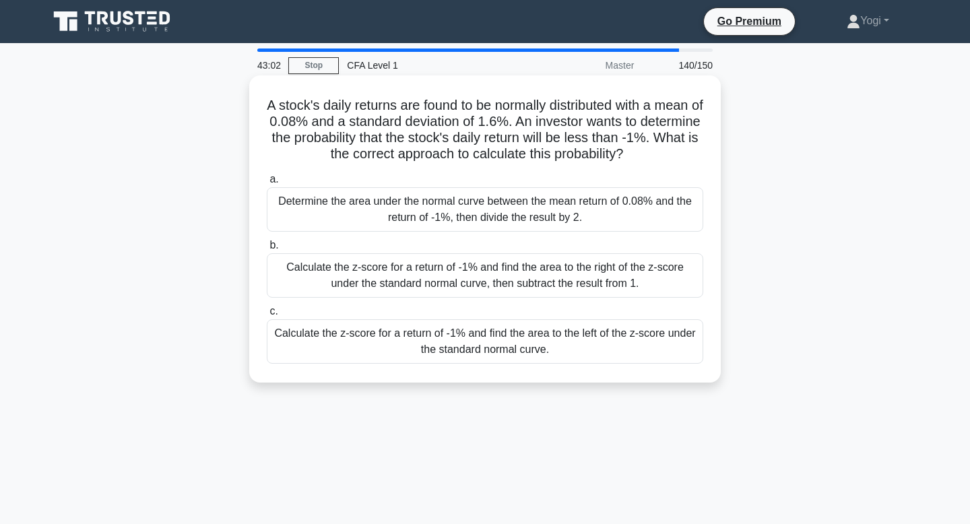
click at [646, 352] on div "Calculate the z-score for a return of -1% and find the area to the left of the …" at bounding box center [485, 341] width 436 height 44
click at [267, 316] on input "c. Calculate the z-score for a return of -1% and find the area to the left of t…" at bounding box center [267, 311] width 0 height 9
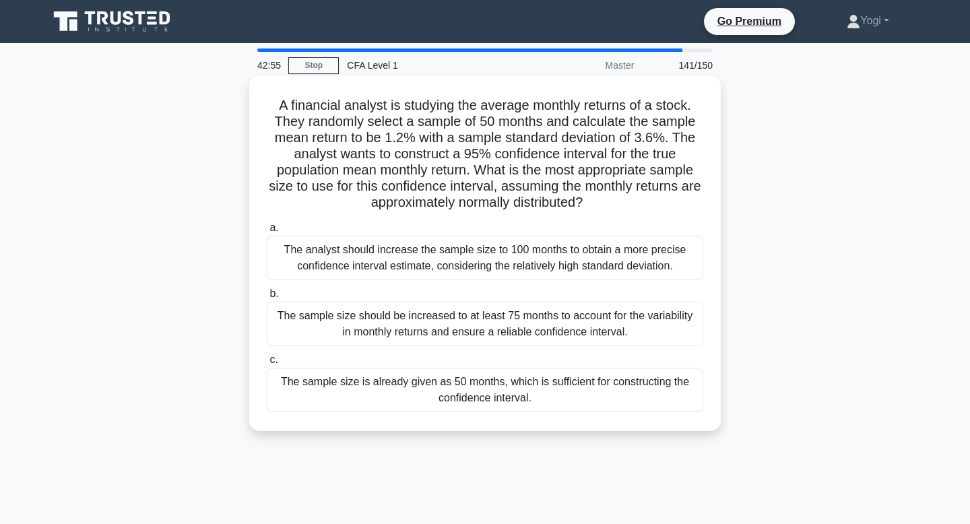
click at [654, 382] on div "The sample size is already given as 50 months, which is sufficient for construc…" at bounding box center [485, 390] width 436 height 44
click at [267, 364] on input "c. The sample size is already given as 50 months, which is sufficient for const…" at bounding box center [267, 360] width 0 height 9
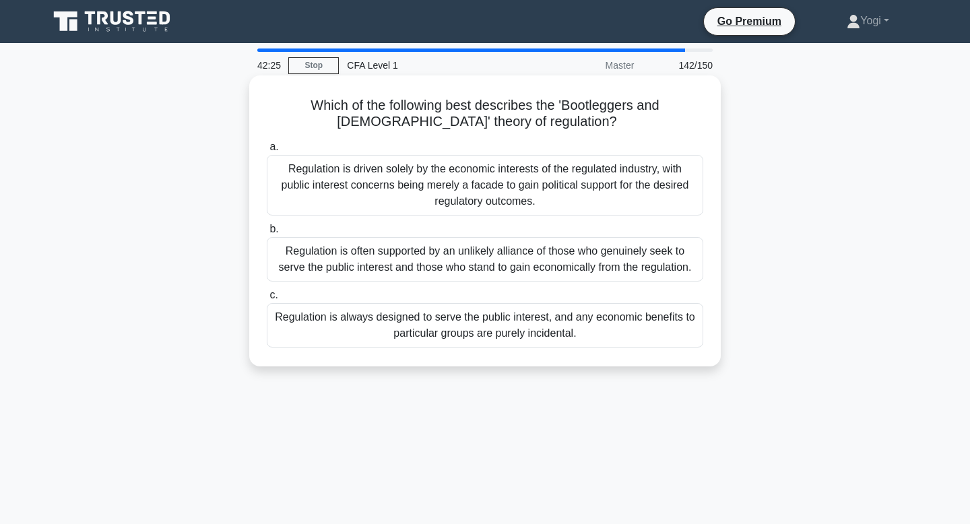
click at [663, 259] on div "Regulation is often supported by an unlikely alliance of those who genuinely se…" at bounding box center [485, 259] width 436 height 44
click at [267, 234] on input "b. Regulation is often supported by an unlikely alliance of those who genuinely…" at bounding box center [267, 229] width 0 height 9
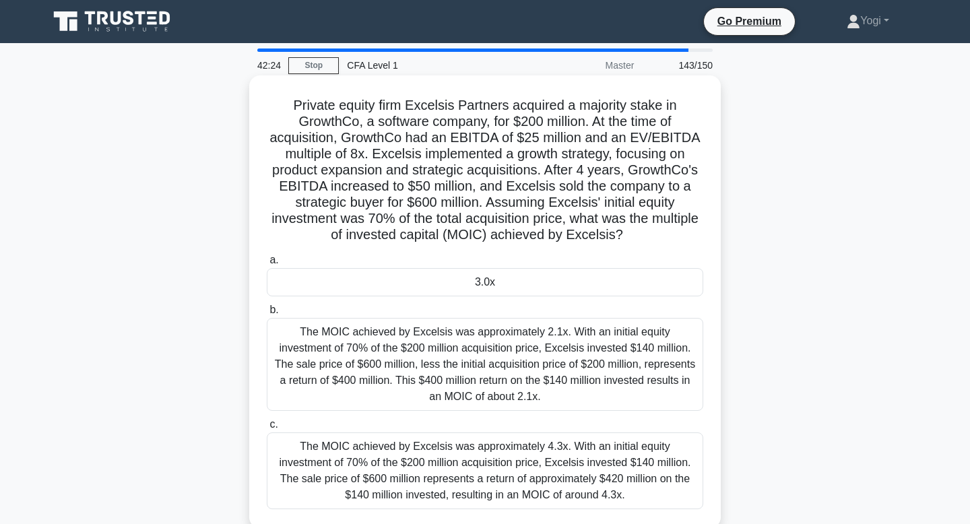
click at [667, 281] on div "3.0x" at bounding box center [485, 282] width 436 height 28
click at [267, 265] on input "a. 3.0x" at bounding box center [267, 260] width 0 height 9
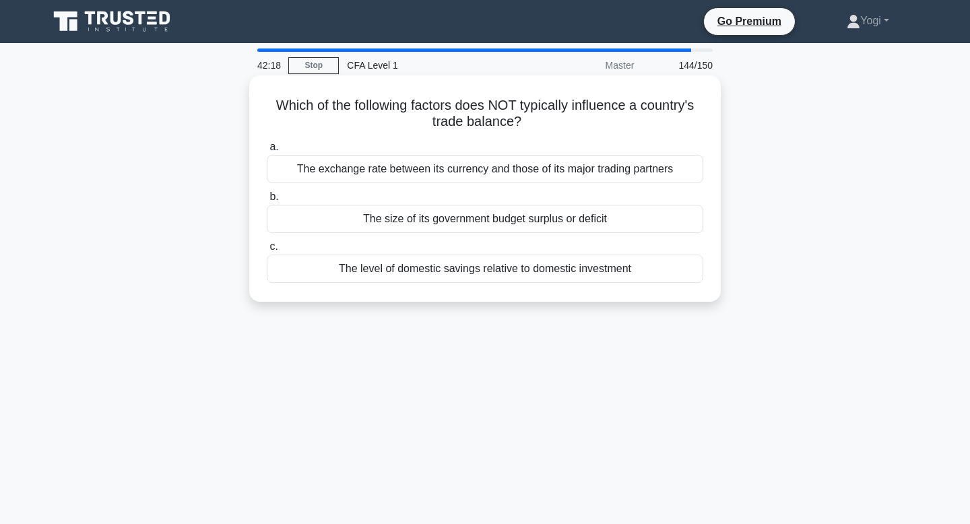
click at [652, 216] on div "The size of its government budget surplus or deficit" at bounding box center [485, 219] width 436 height 28
click at [267, 201] on input "b. The size of its government budget surplus or deficit" at bounding box center [267, 197] width 0 height 9
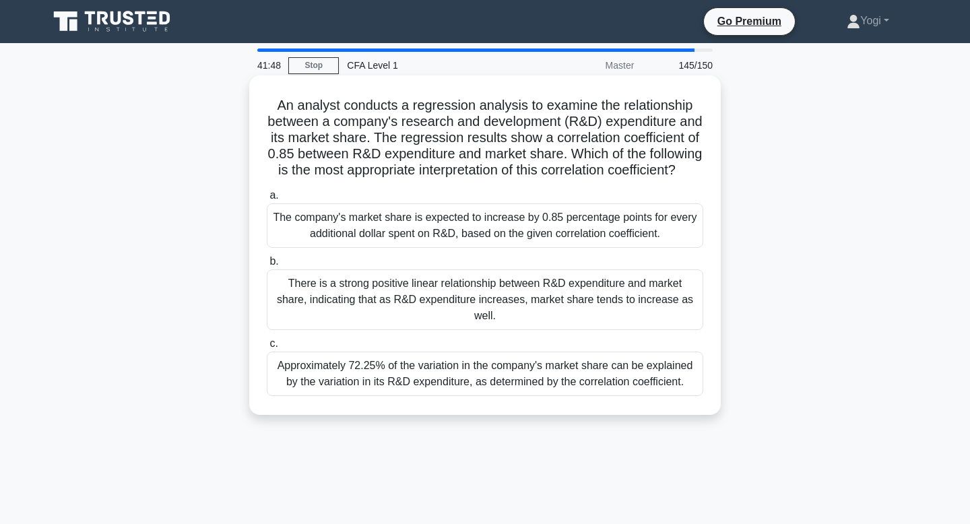
click at [638, 291] on div "There is a strong positive linear relationship between R&D expenditure and mark…" at bounding box center [485, 299] width 436 height 61
click at [267, 266] on input "b. There is a strong positive linear relationship between R&D expenditure and m…" at bounding box center [267, 261] width 0 height 9
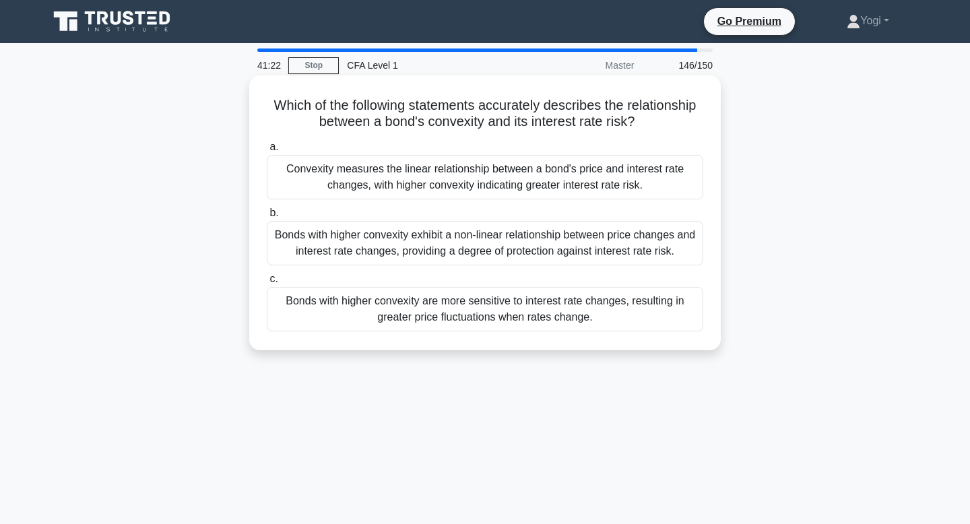
click at [661, 316] on div "Bonds with higher convexity are more sensitive to interest rate changes, result…" at bounding box center [485, 309] width 436 height 44
click at [267, 284] on input "c. Bonds with higher convexity are more sensitive to interest rate changes, res…" at bounding box center [267, 279] width 0 height 9
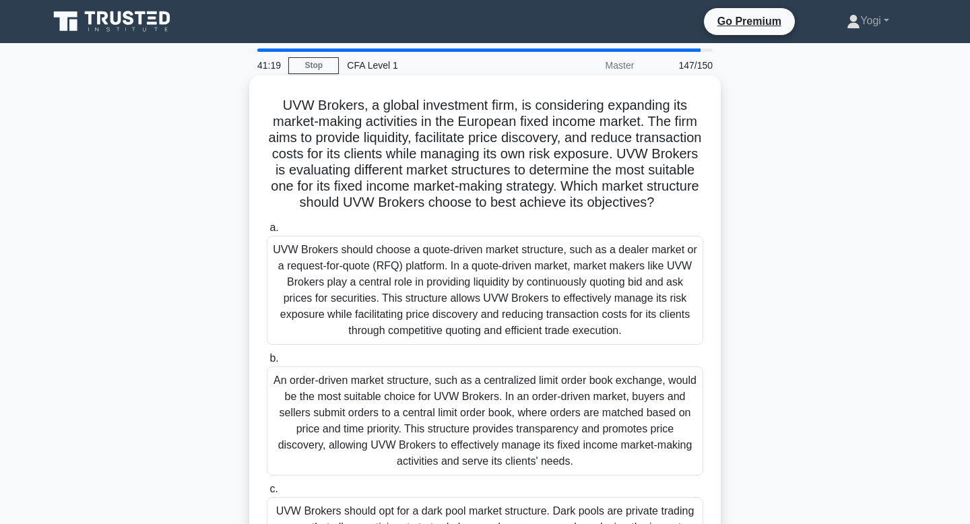
click at [685, 320] on div "UVW Brokers should choose a quote-driven market structure, such as a dealer mar…" at bounding box center [485, 290] width 436 height 109
click at [267, 232] on input "a. UVW Brokers should choose a quote-driven market structure, such as a dealer …" at bounding box center [267, 228] width 0 height 9
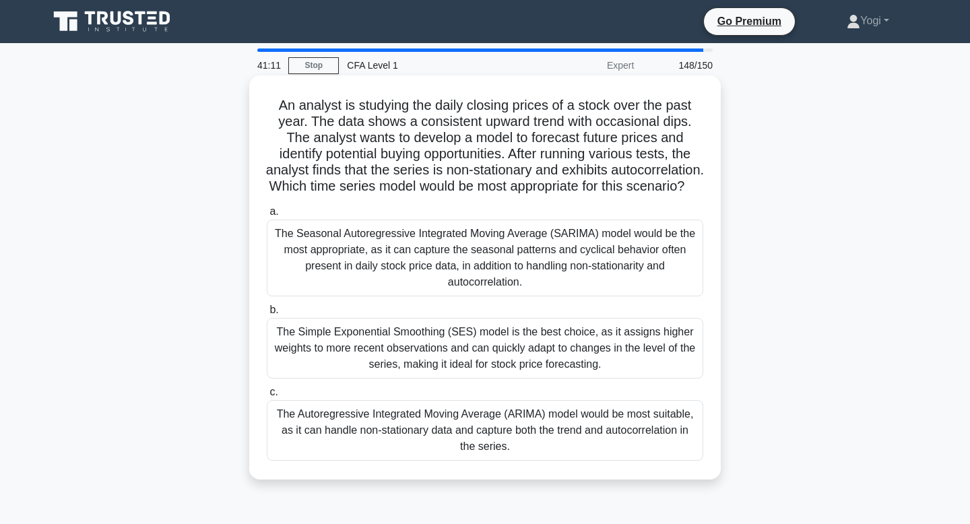
click at [653, 433] on div "The Autoregressive Integrated Moving Average (ARIMA) model would be most suitab…" at bounding box center [485, 430] width 436 height 61
click at [267, 397] on input "c. The Autoregressive Integrated Moving Average (ARIMA) model would be most sui…" at bounding box center [267, 392] width 0 height 9
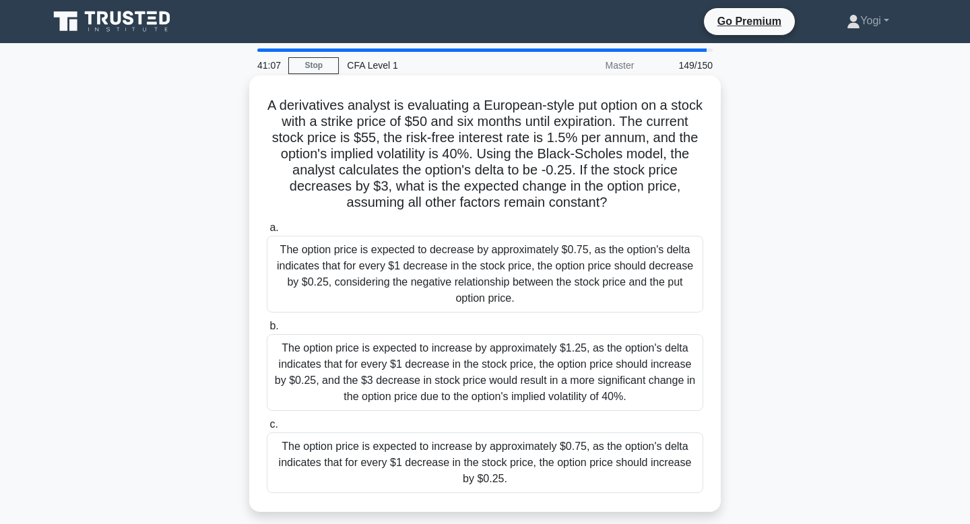
click at [674, 457] on div "The option price is expected to increase by approximately $0.75, as the option'…" at bounding box center [485, 462] width 436 height 61
click at [267, 429] on input "c. The option price is expected to increase by approximately $0.75, as the opti…" at bounding box center [267, 424] width 0 height 9
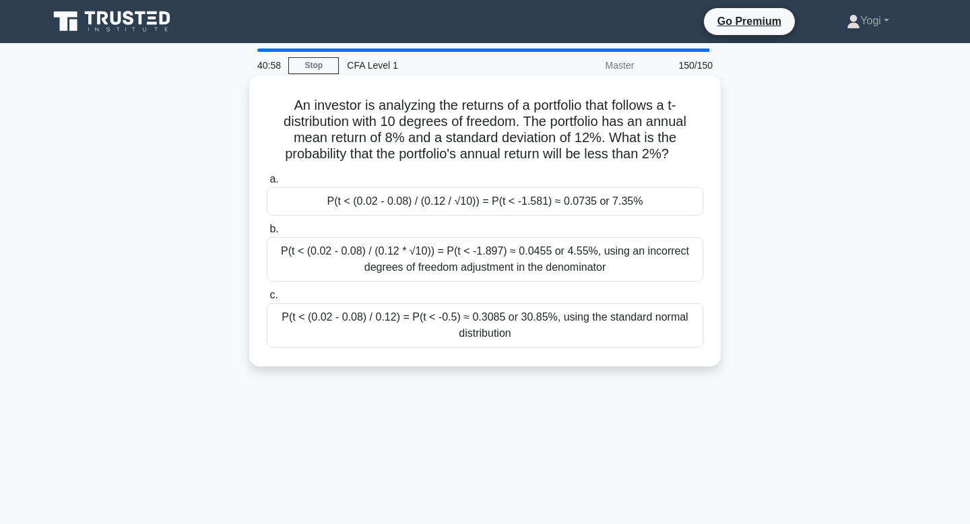
click at [639, 200] on div "P(t < (0.02 - 0.08) / (0.12 / √10)) = P(t < -1.581) ≈ 0.0735 or 7.35%" at bounding box center [485, 201] width 436 height 28
click at [267, 184] on input "a. P(t < (0.02 - 0.08) / (0.12 / √10)) = P(t < -1.581) ≈ 0.0735 or 7.35%" at bounding box center [267, 179] width 0 height 9
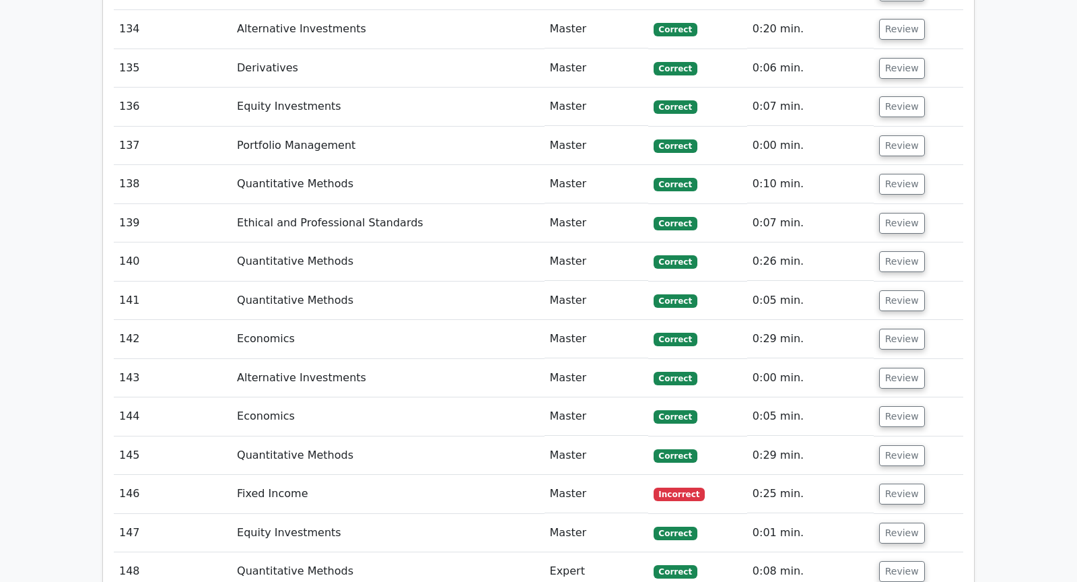
scroll to position [7115, 0]
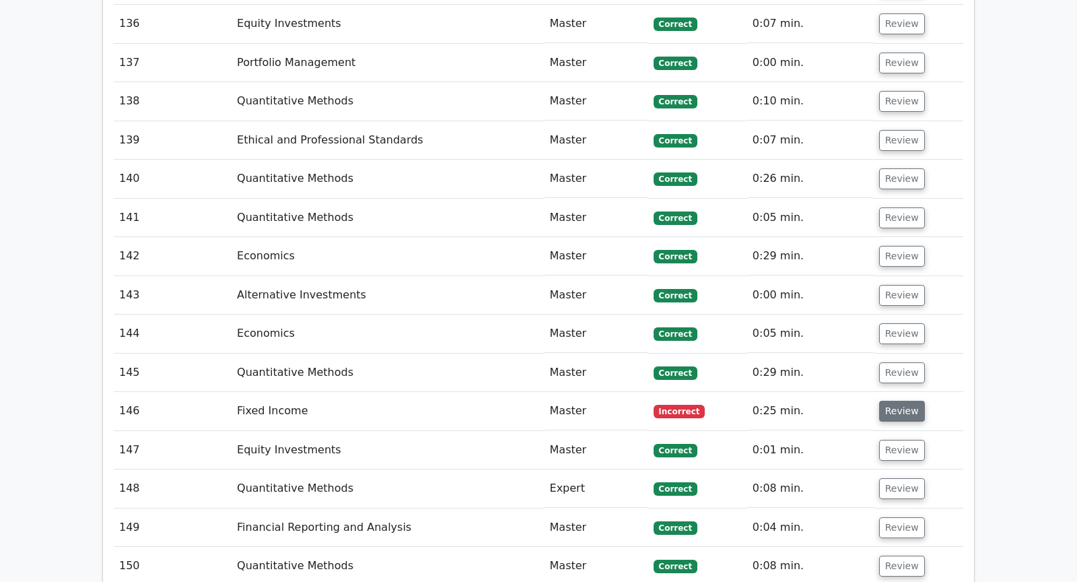
click at [881, 401] on button "Review" at bounding box center [902, 411] width 46 height 21
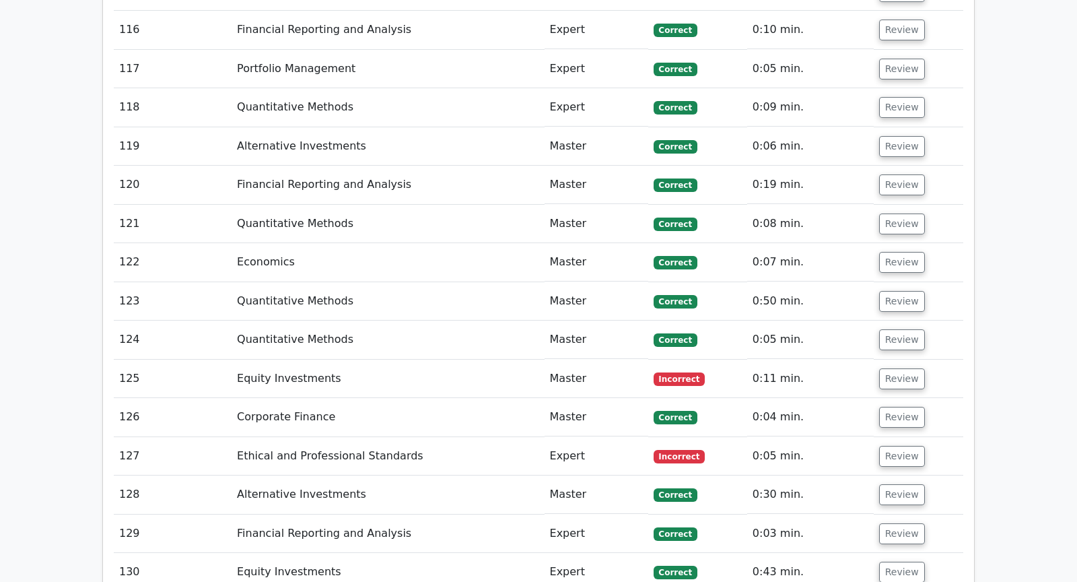
scroll to position [6314, 0]
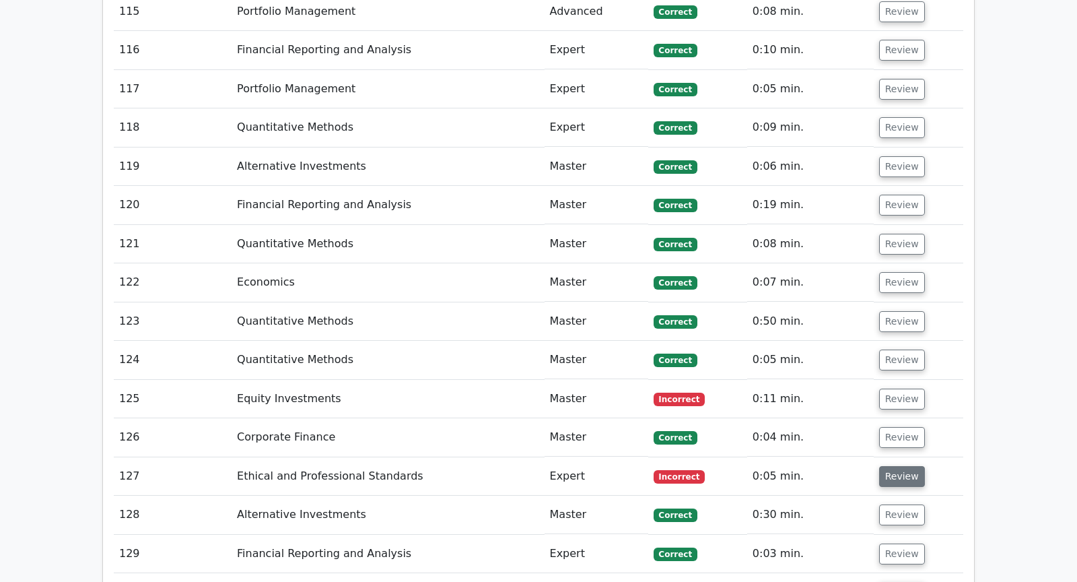
click at [902, 466] on button "Review" at bounding box center [902, 476] width 46 height 21
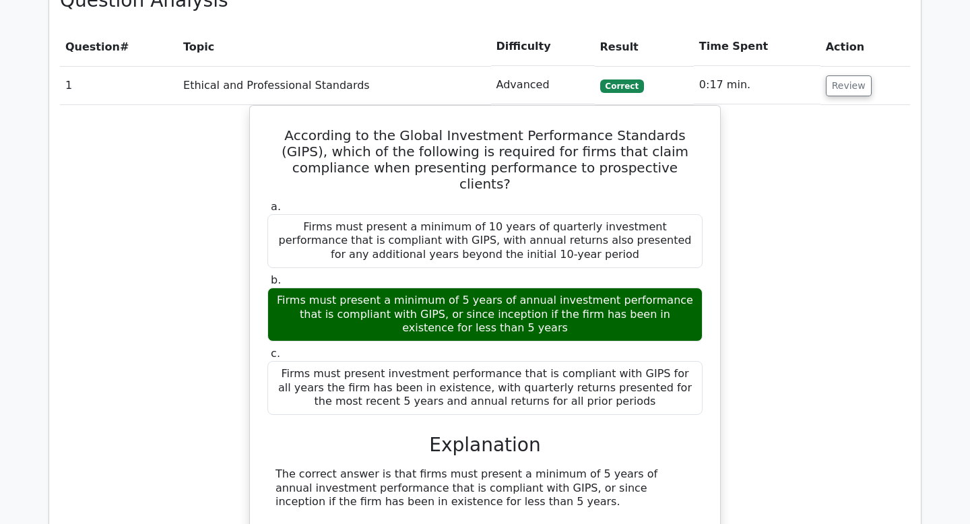
scroll to position [1152, 0]
